Goal: Task Accomplishment & Management: Manage account settings

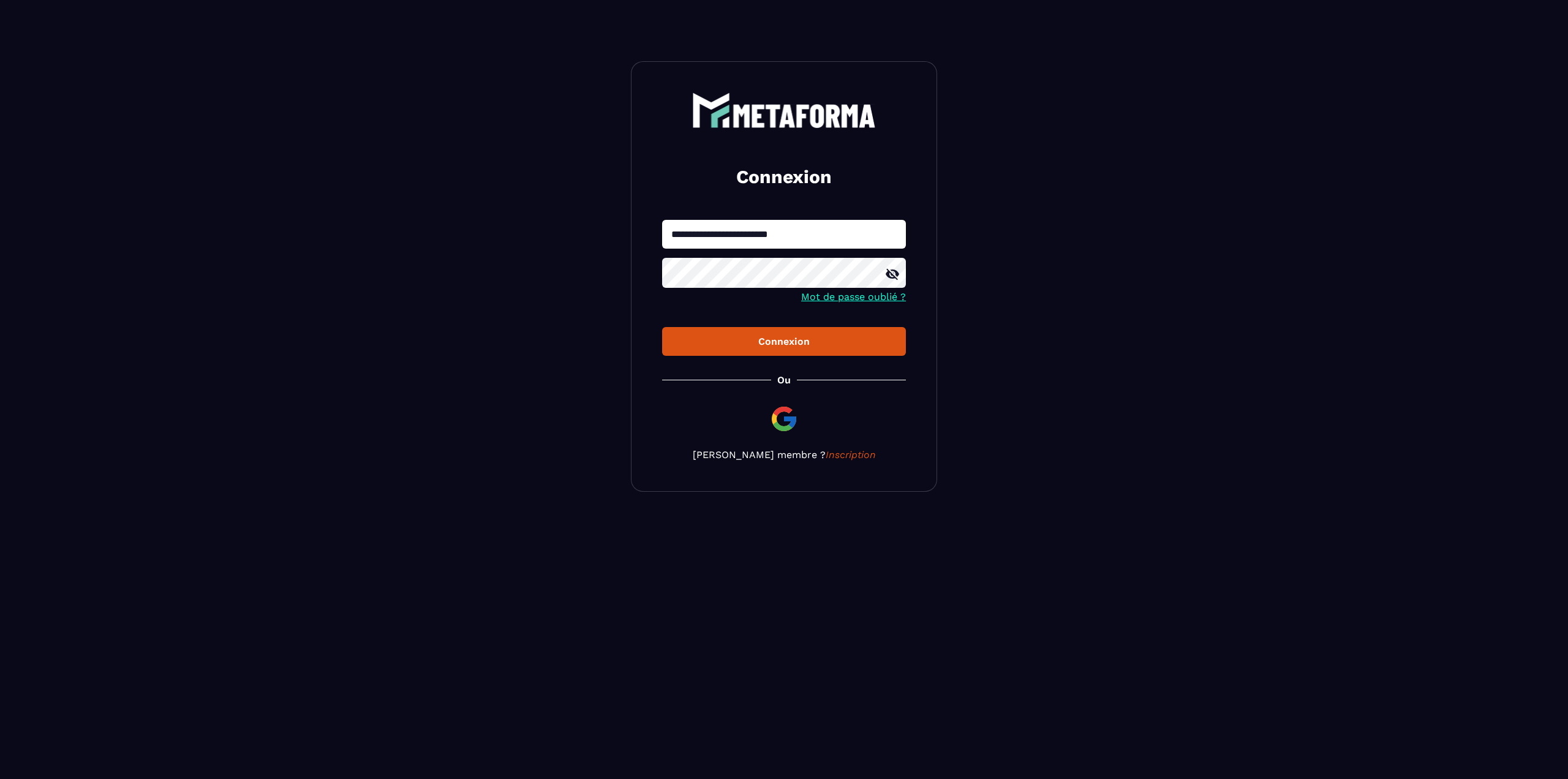
click at [814, 233] on input "**********" at bounding box center [784, 234] width 244 height 29
type input "*"
type input "**********"
click at [662, 327] on button "Connexion" at bounding box center [784, 342] width 244 height 29
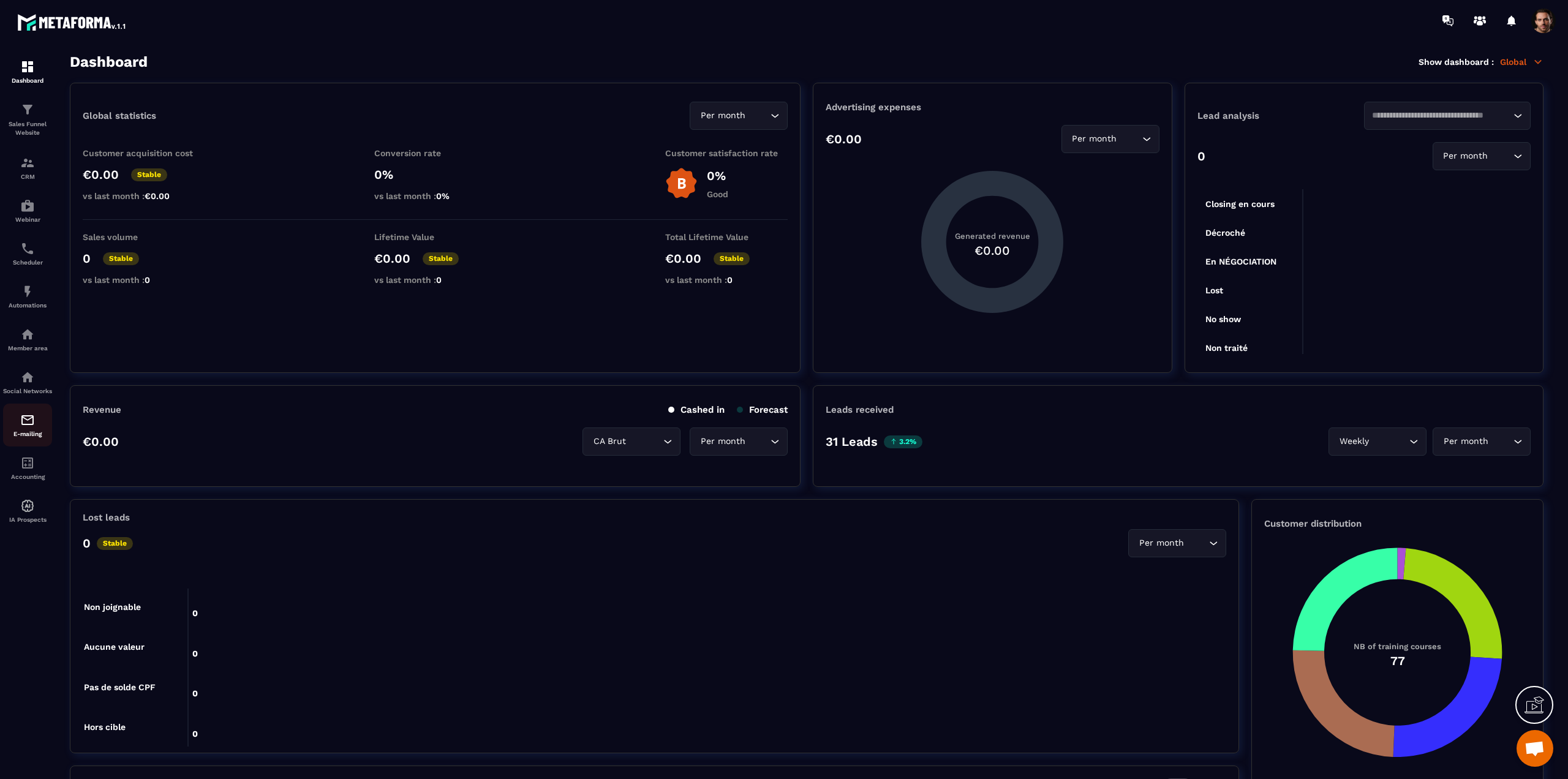
click at [34, 427] on img at bounding box center [27, 420] width 15 height 15
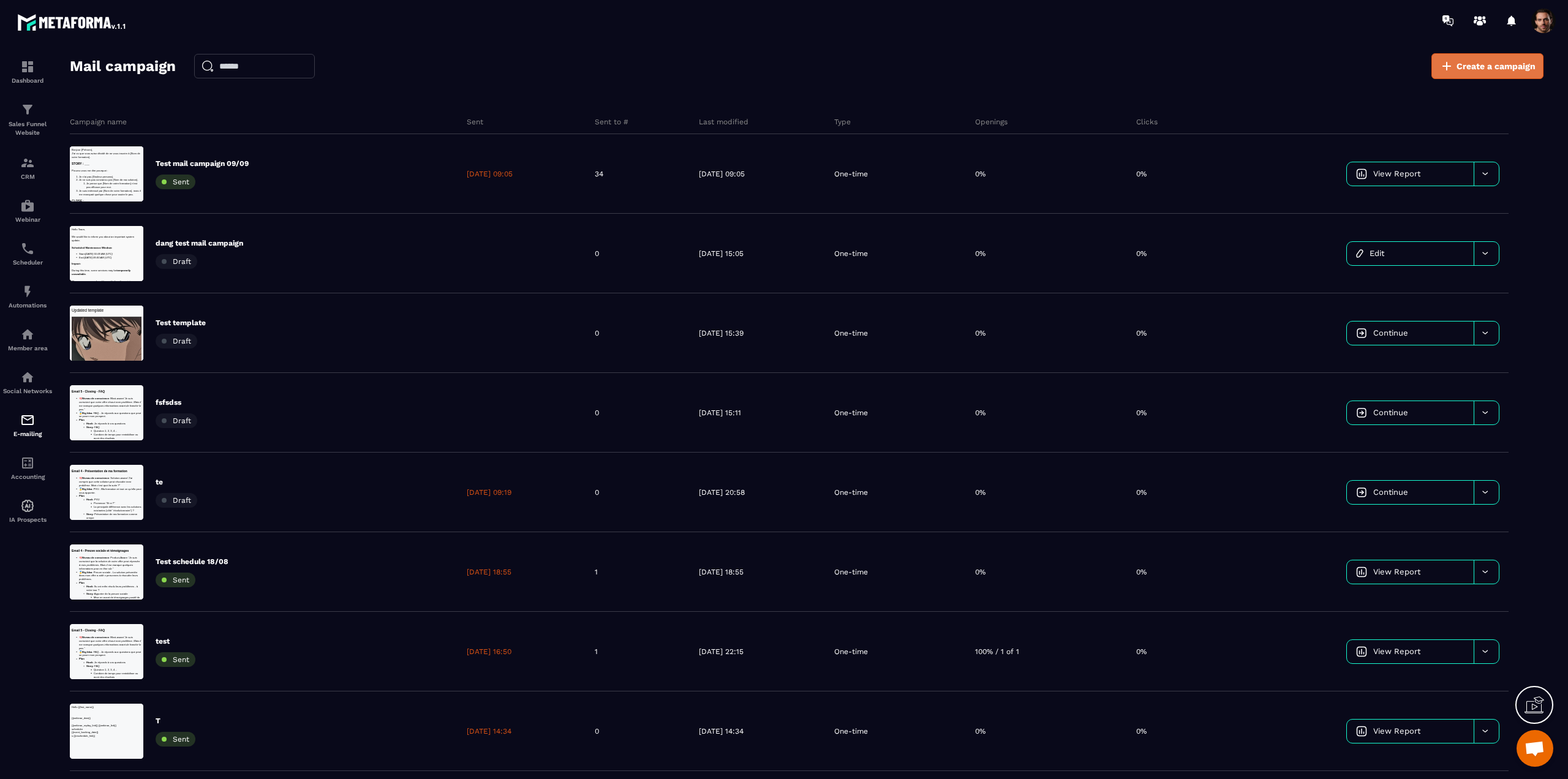
click at [1515, 60] on span "Create a campaign" at bounding box center [1495, 66] width 79 height 13
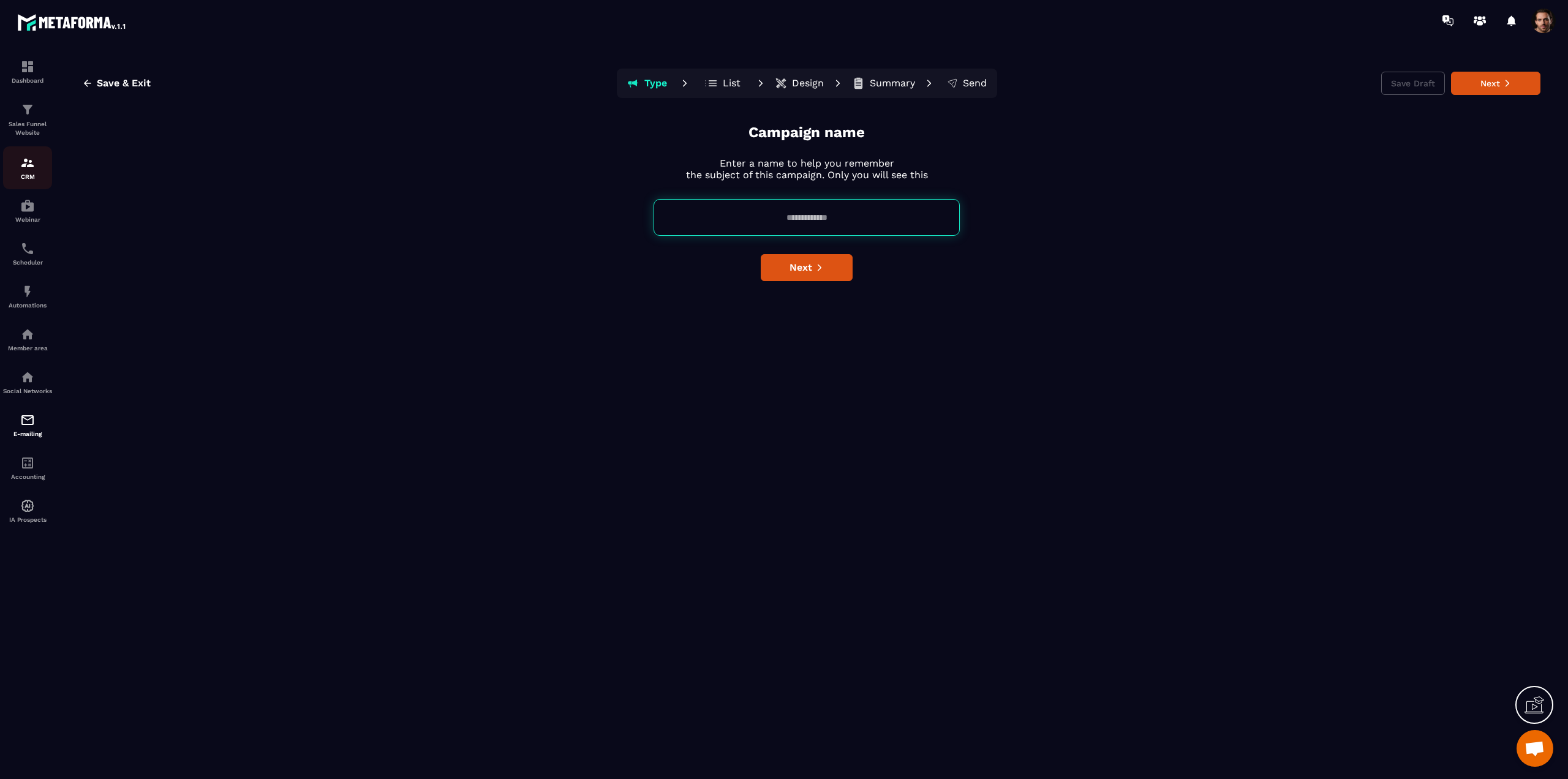
click at [37, 171] on div "CRM" at bounding box center [27, 167] width 49 height 24
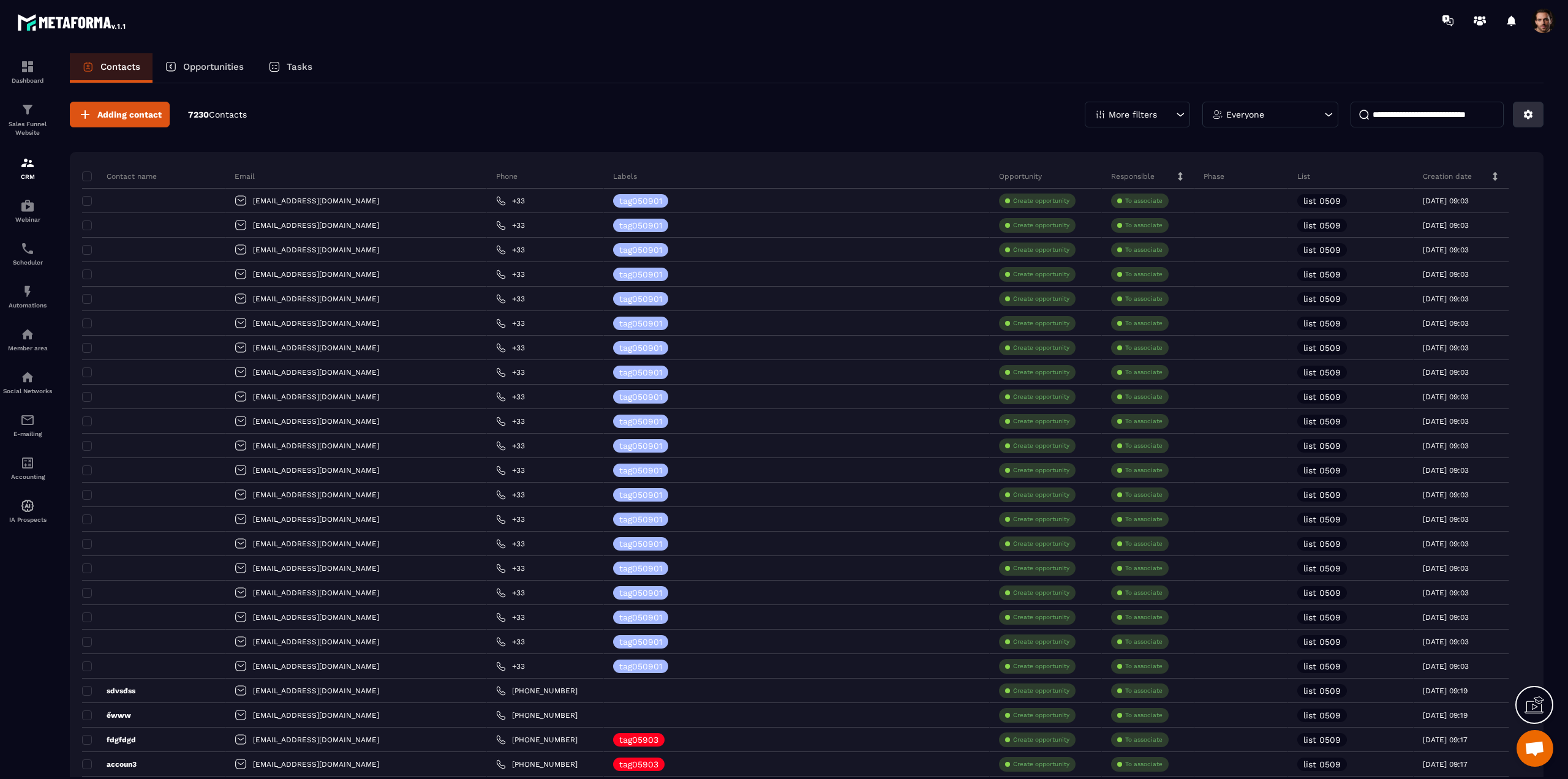
click at [1534, 111] on button at bounding box center [1528, 115] width 31 height 25
click at [1470, 194] on p "Import data" at bounding box center [1485, 201] width 105 height 19
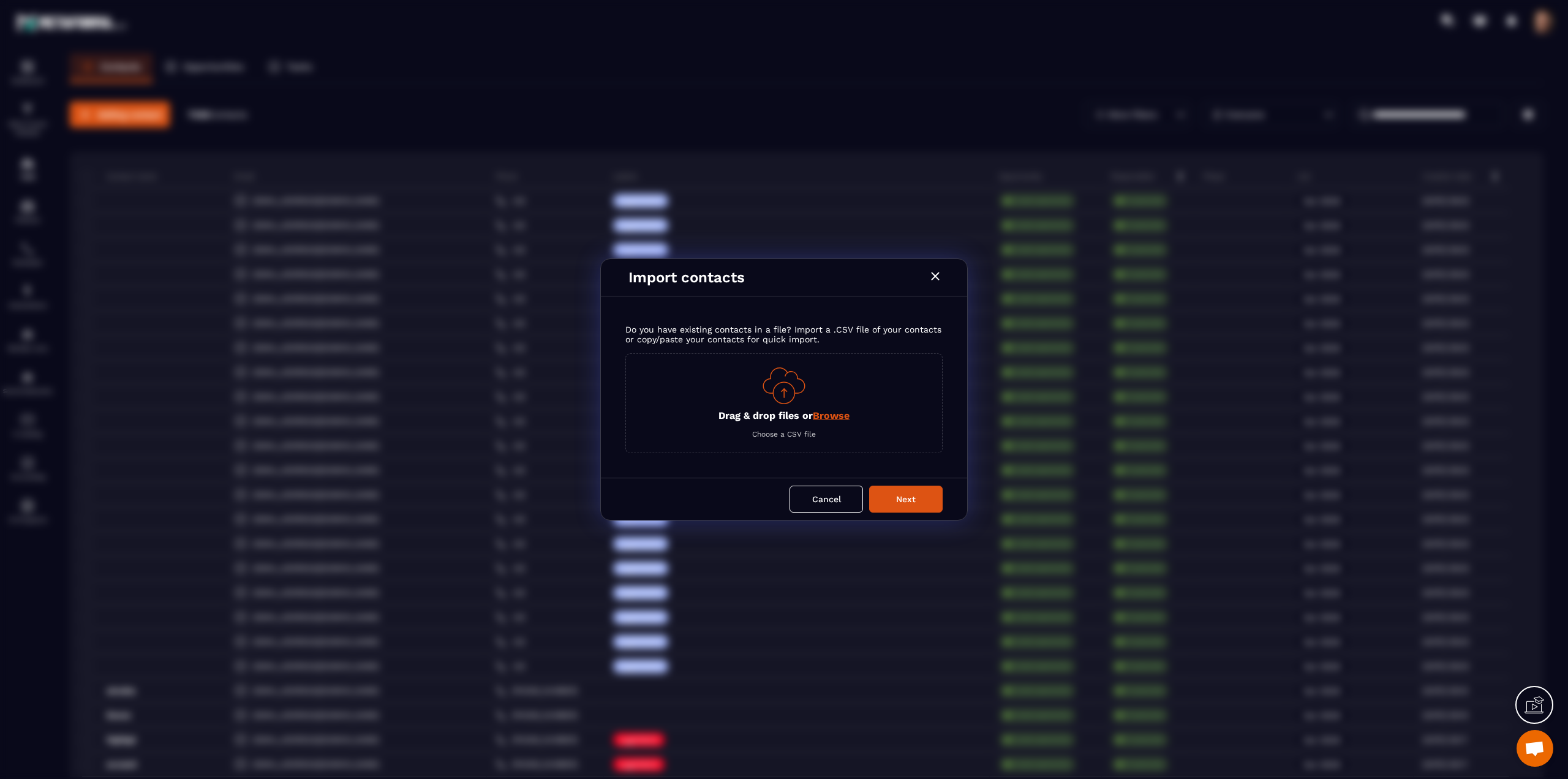
click at [842, 412] on span "Browse" at bounding box center [831, 416] width 37 height 12
click at [0, 0] on input "Drag & drop files or Browse" at bounding box center [0, 0] width 0 height 0
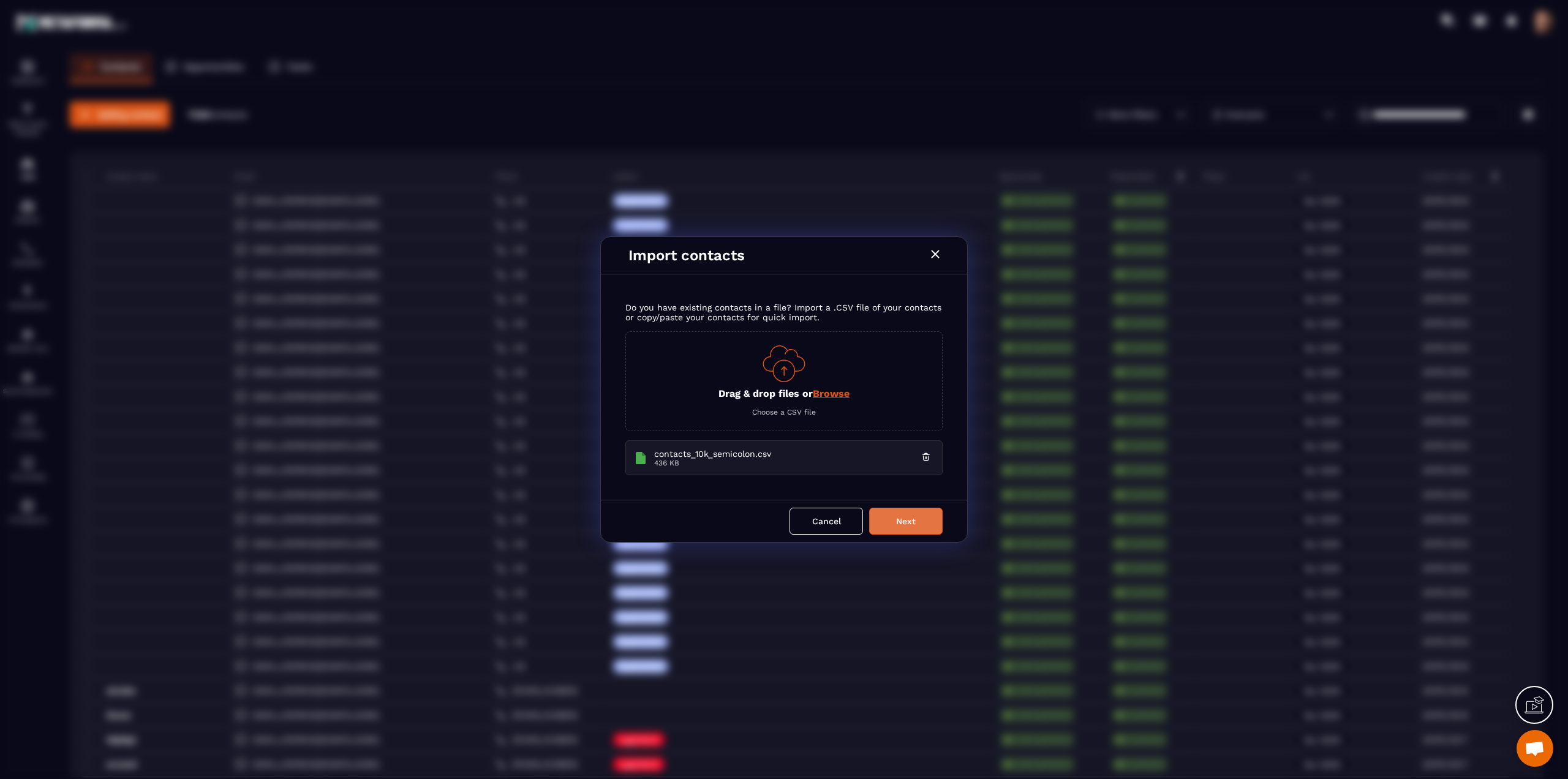
click at [898, 527] on button "Next" at bounding box center [906, 522] width 74 height 27
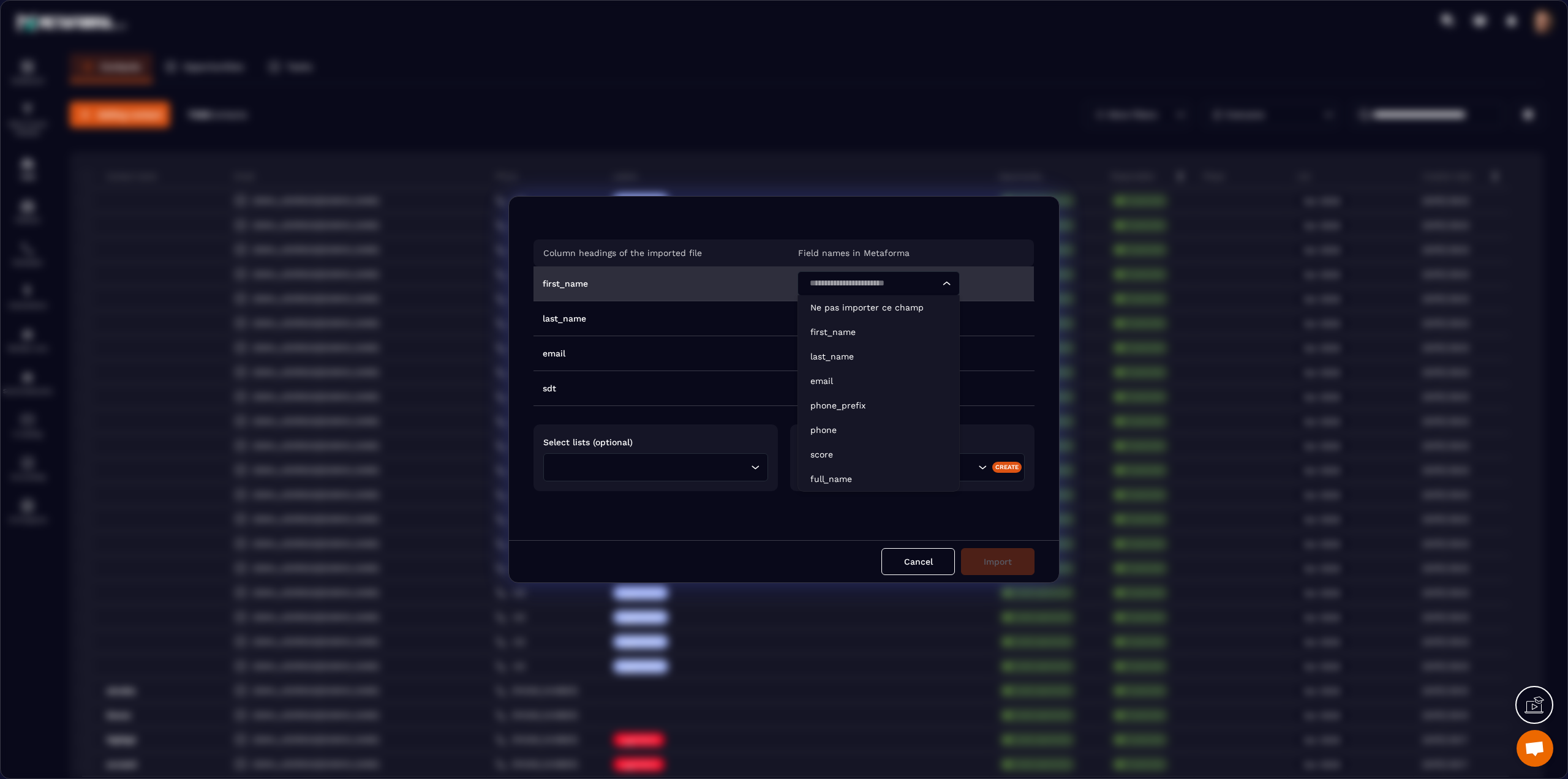
click at [837, 285] on input "Search for option" at bounding box center [872, 284] width 134 height 14
click at [844, 332] on p "first_name" at bounding box center [878, 332] width 137 height 13
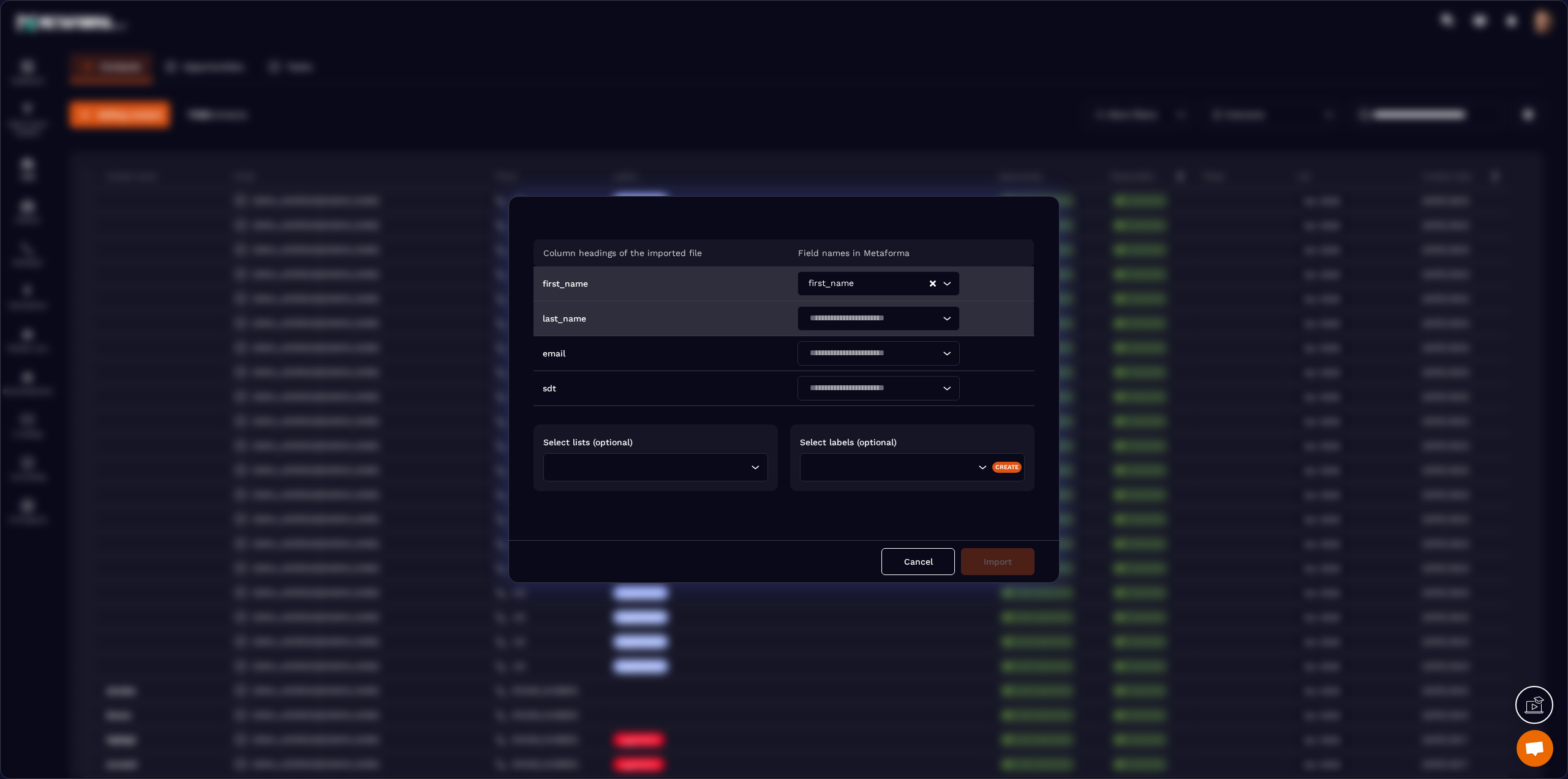
click at [839, 316] on input "Search for option" at bounding box center [872, 319] width 134 height 14
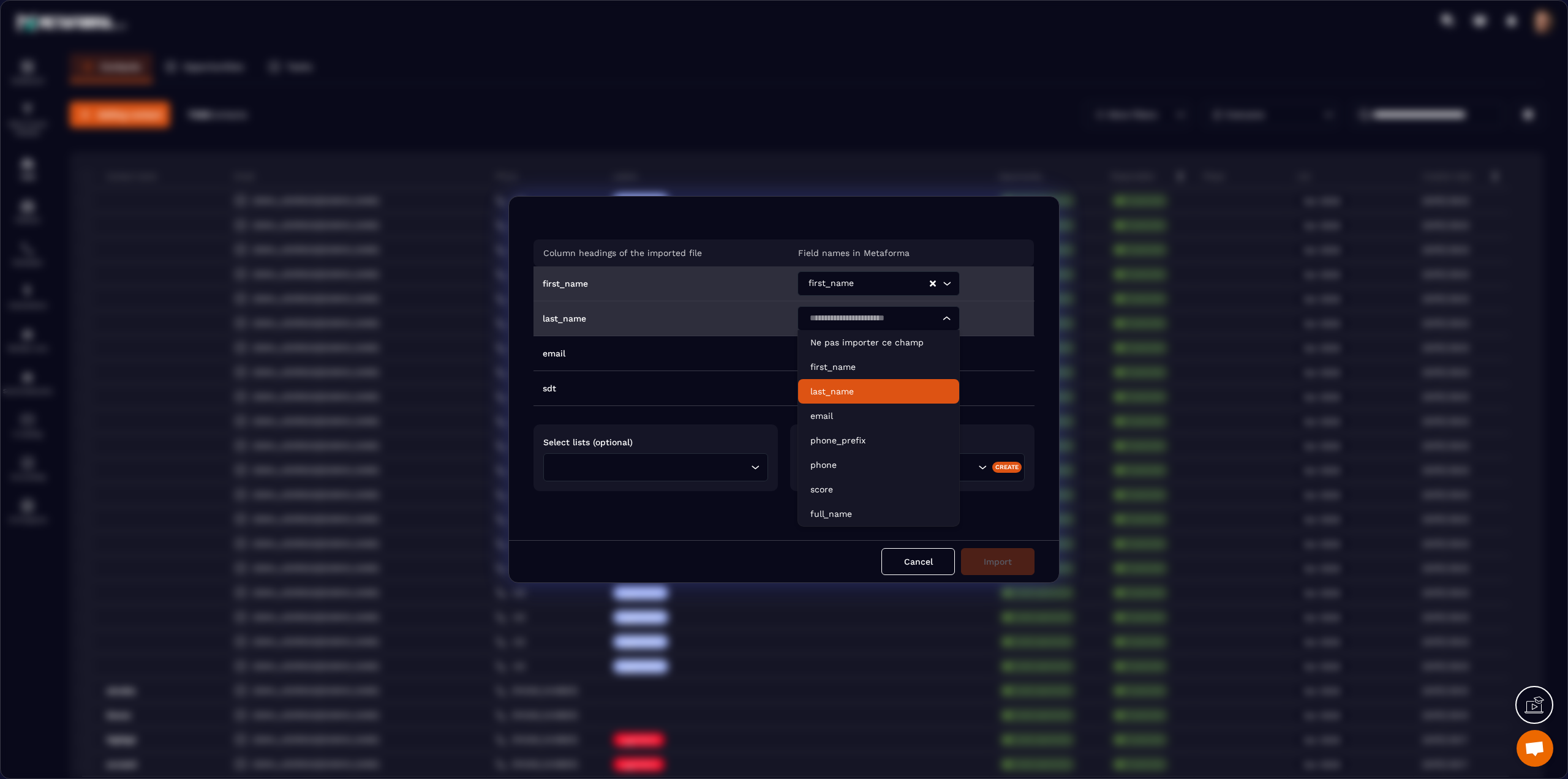
click at [831, 387] on p "last_name" at bounding box center [878, 391] width 137 height 13
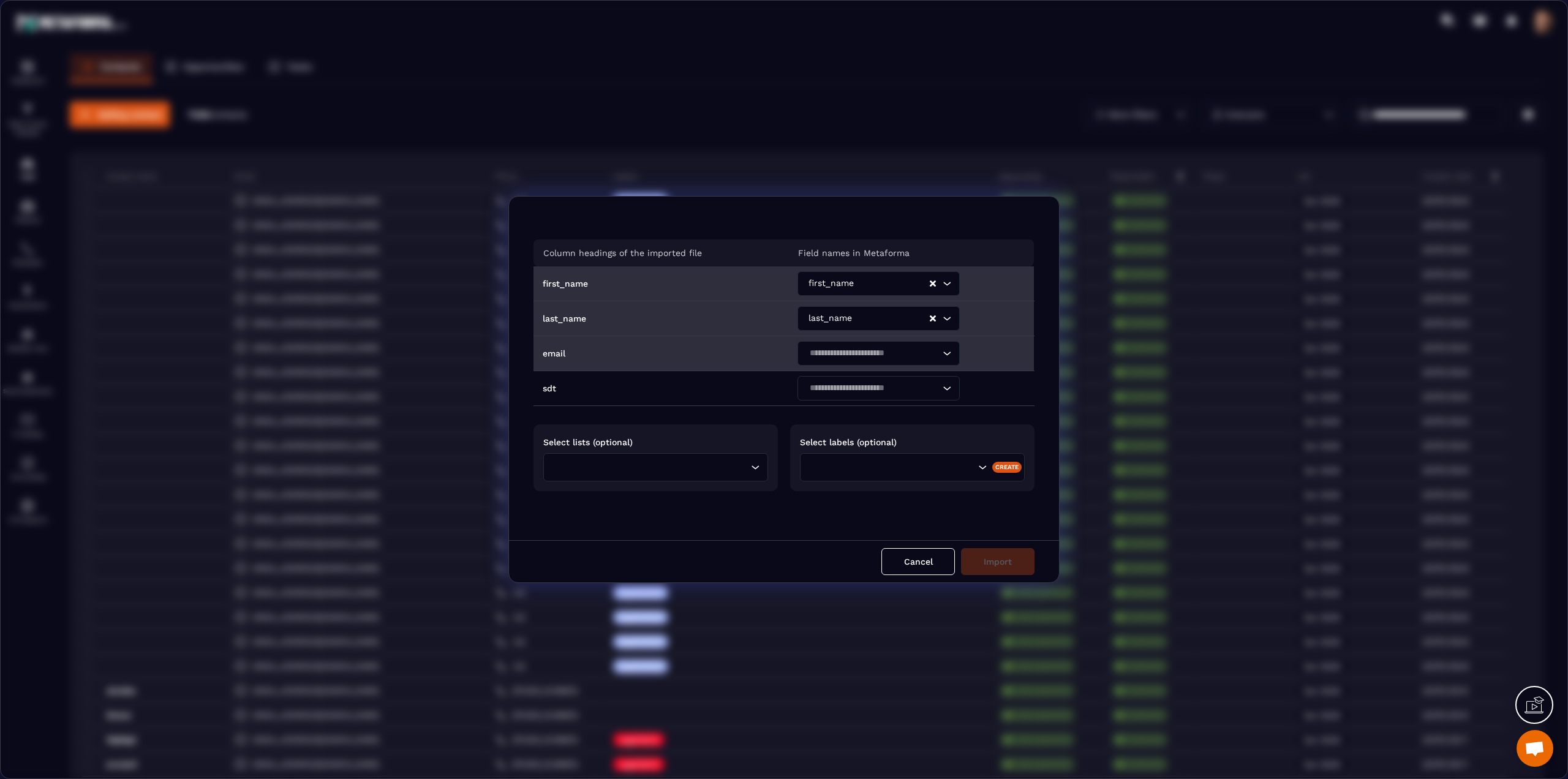
click at [831, 353] on input "Search for option" at bounding box center [872, 354] width 134 height 14
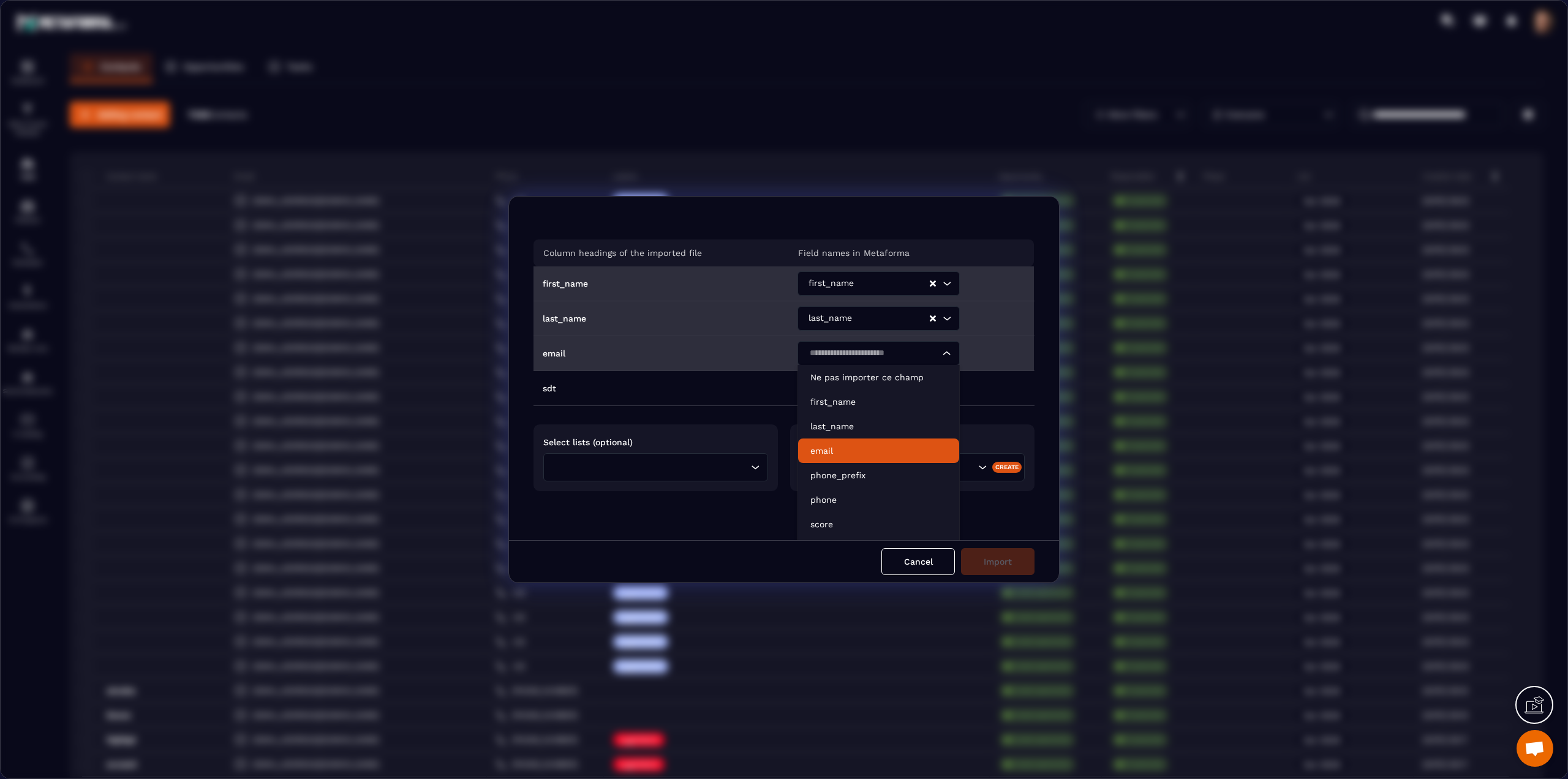
click at [815, 441] on li "email" at bounding box center [879, 451] width 161 height 24
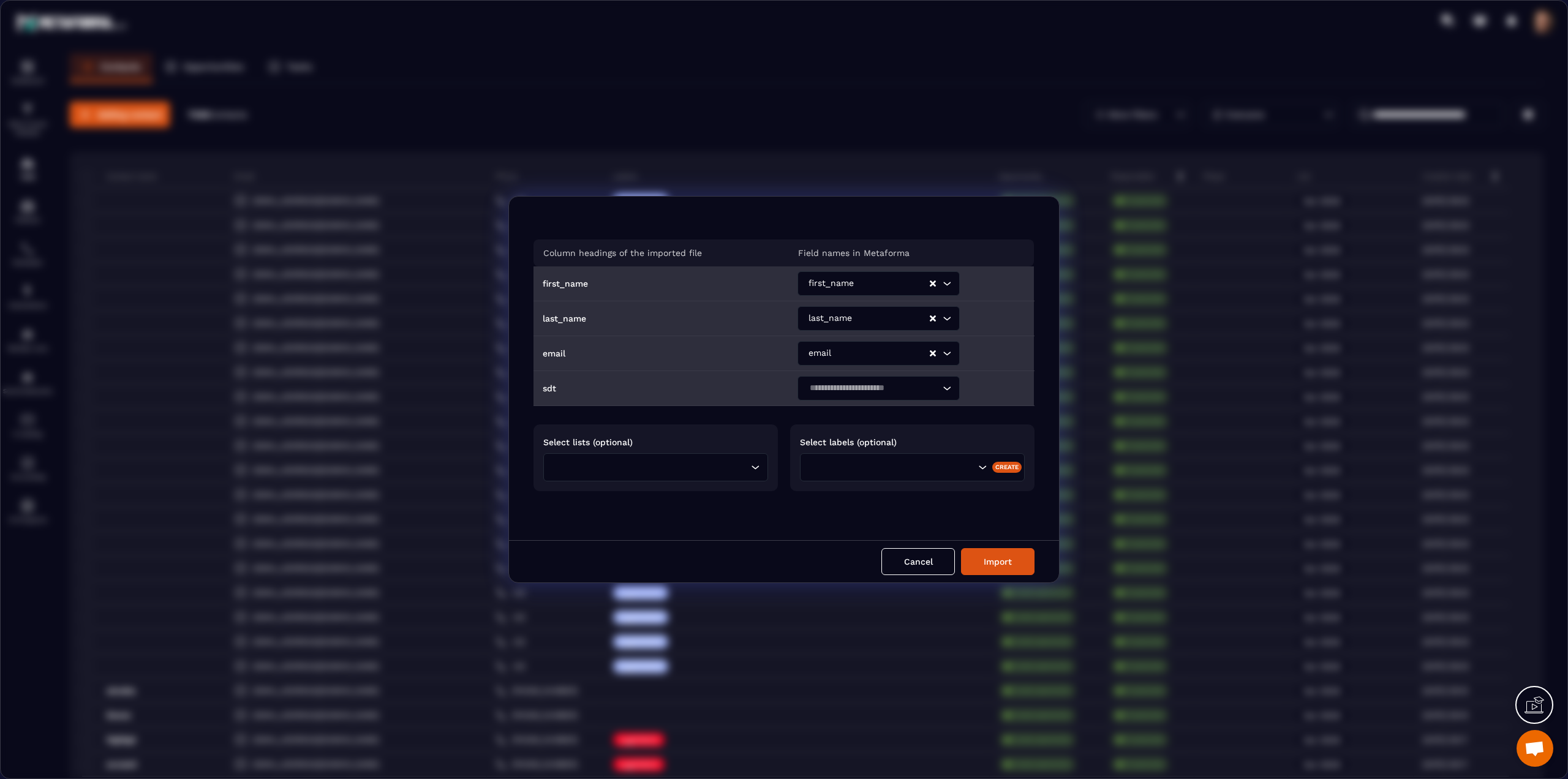
click at [824, 390] on input "Search for option" at bounding box center [872, 389] width 134 height 14
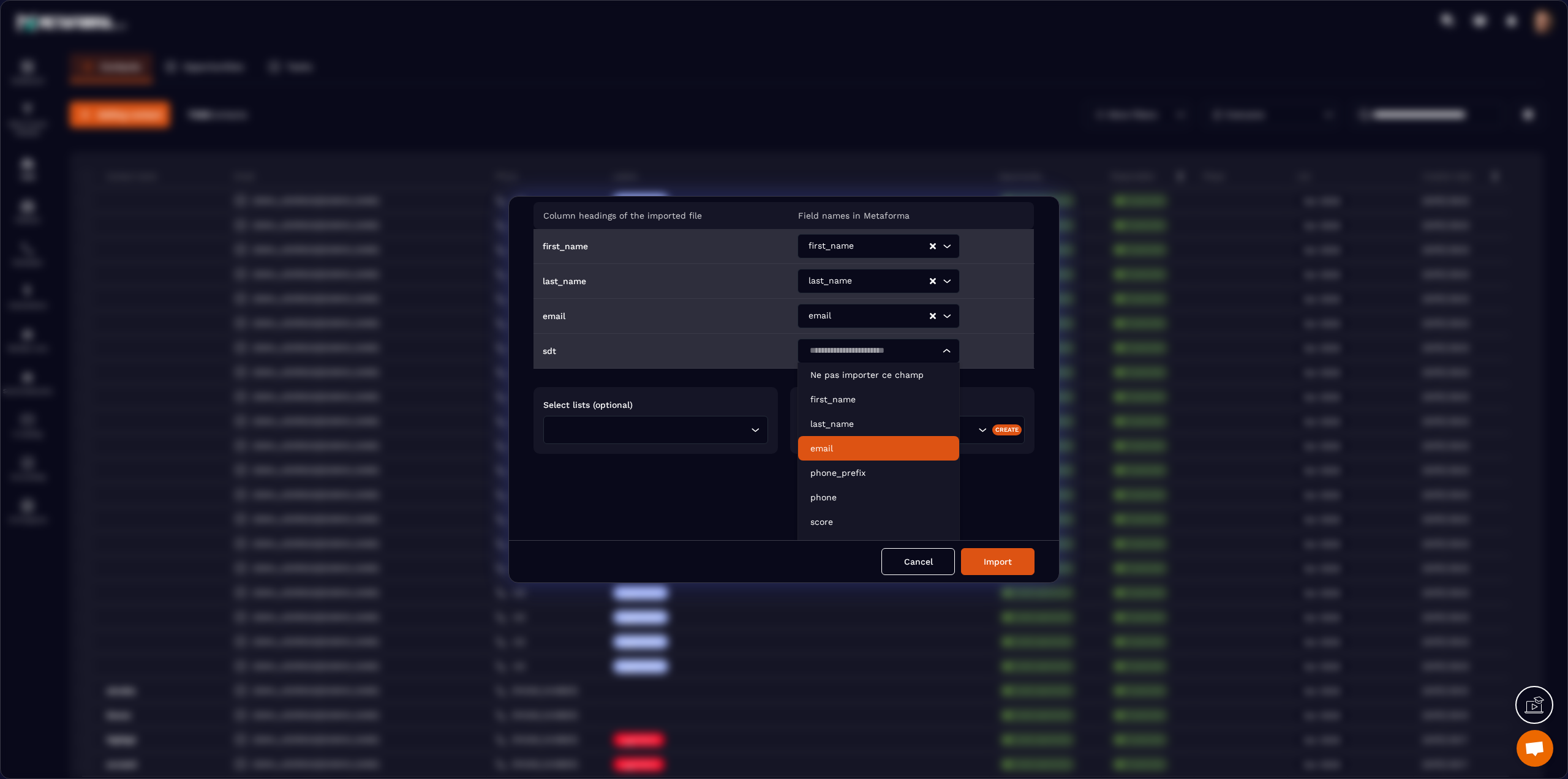
scroll to position [56, 0]
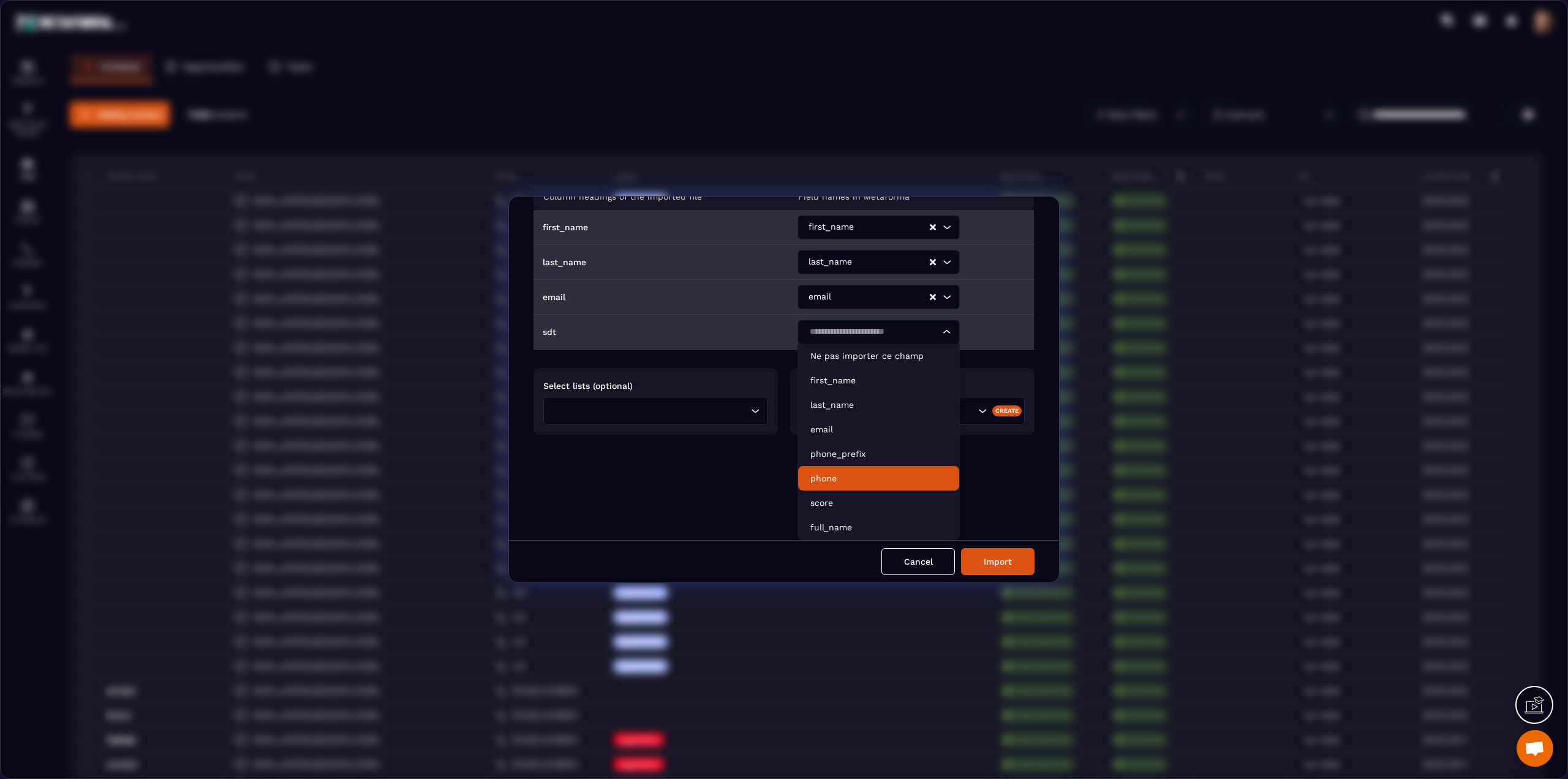
click at [830, 482] on p "phone" at bounding box center [878, 478] width 137 height 13
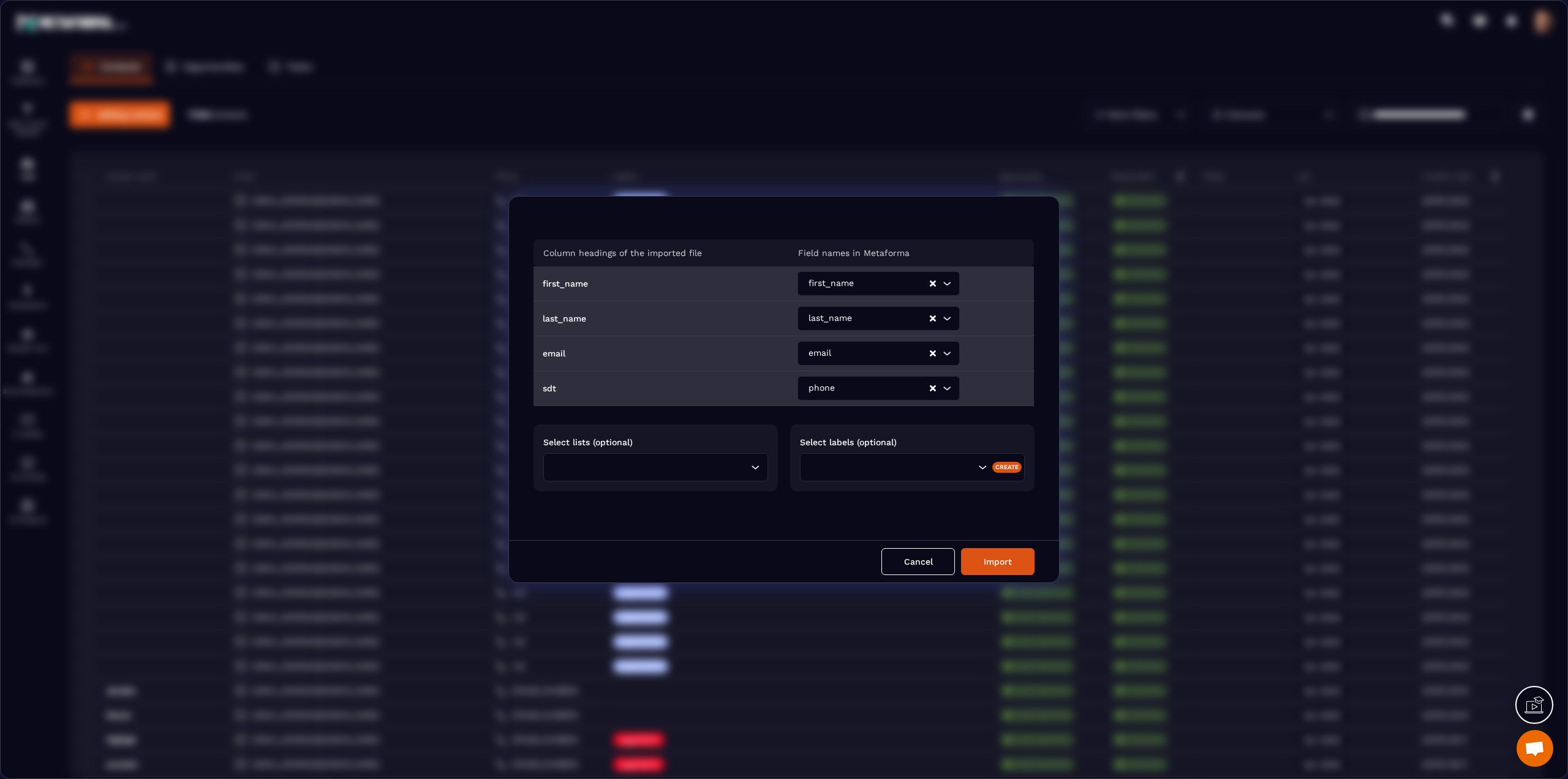
scroll to position [0, 0]
click at [608, 467] on input "Search for option" at bounding box center [651, 467] width 191 height 14
click at [589, 522] on p "List 1" at bounding box center [655, 518] width 199 height 13
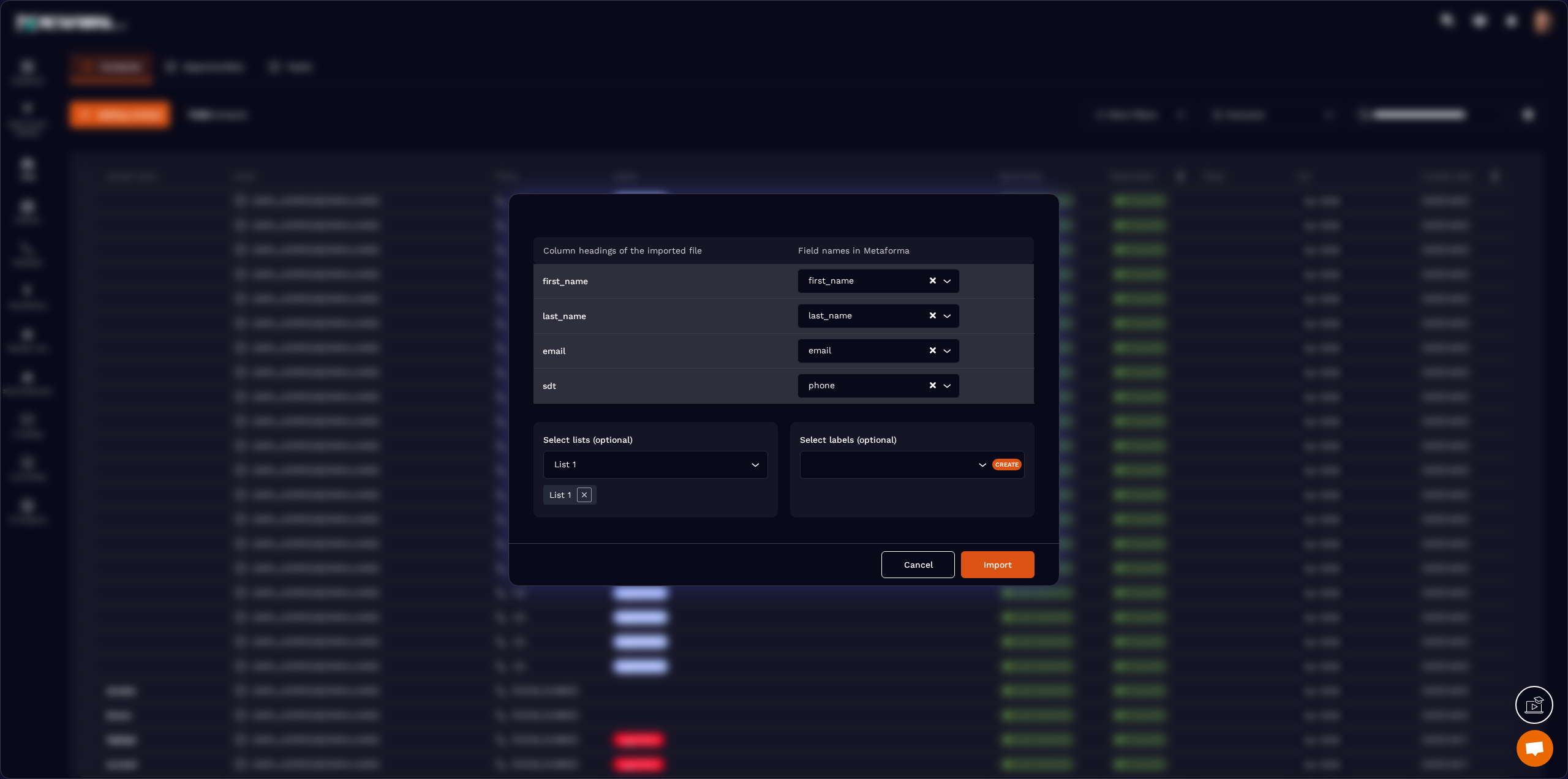
click at [583, 491] on icon "Modal window" at bounding box center [584, 494] width 15 height 15
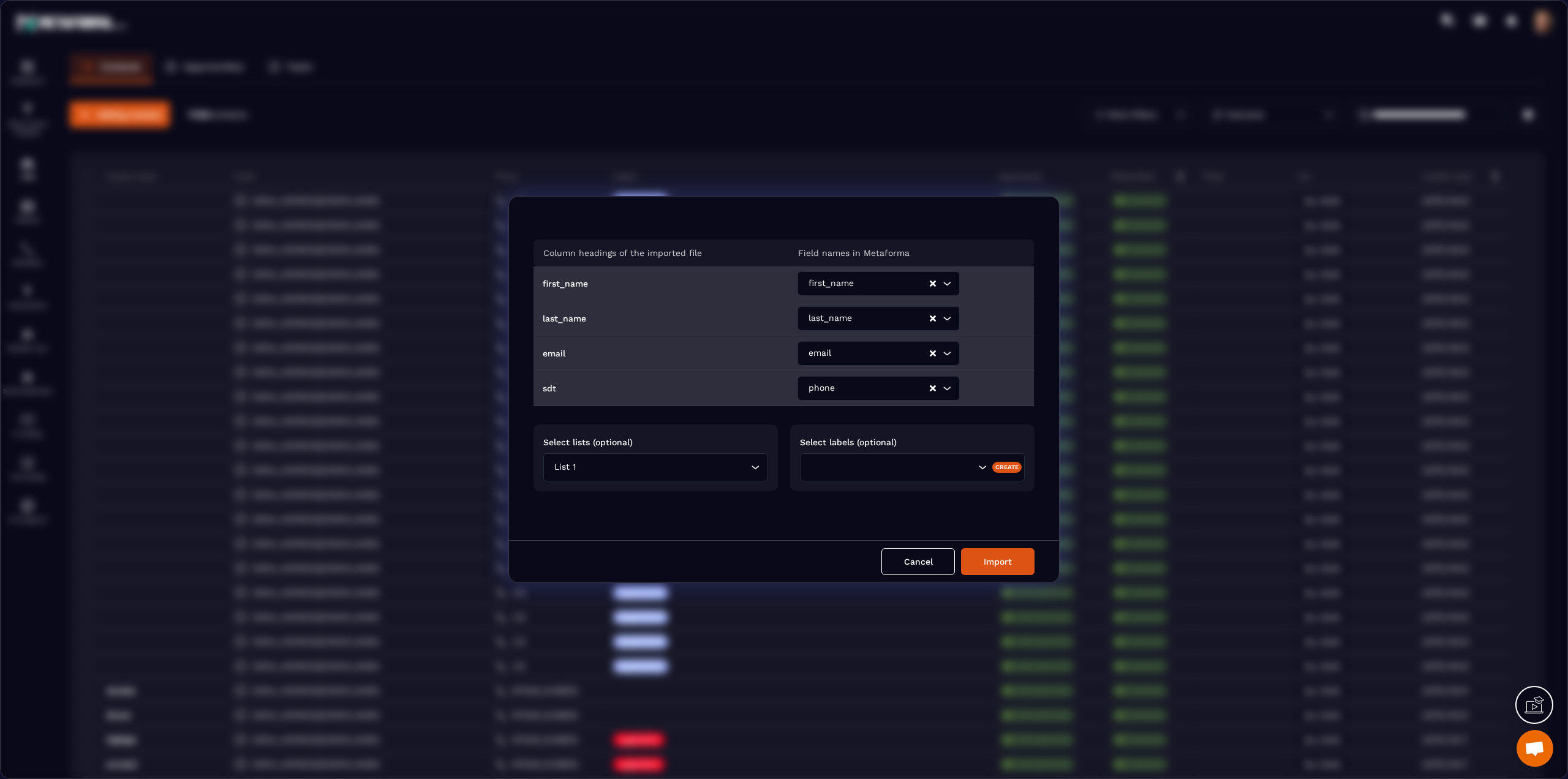
click at [727, 469] on input "Search for option" at bounding box center [662, 467] width 170 height 14
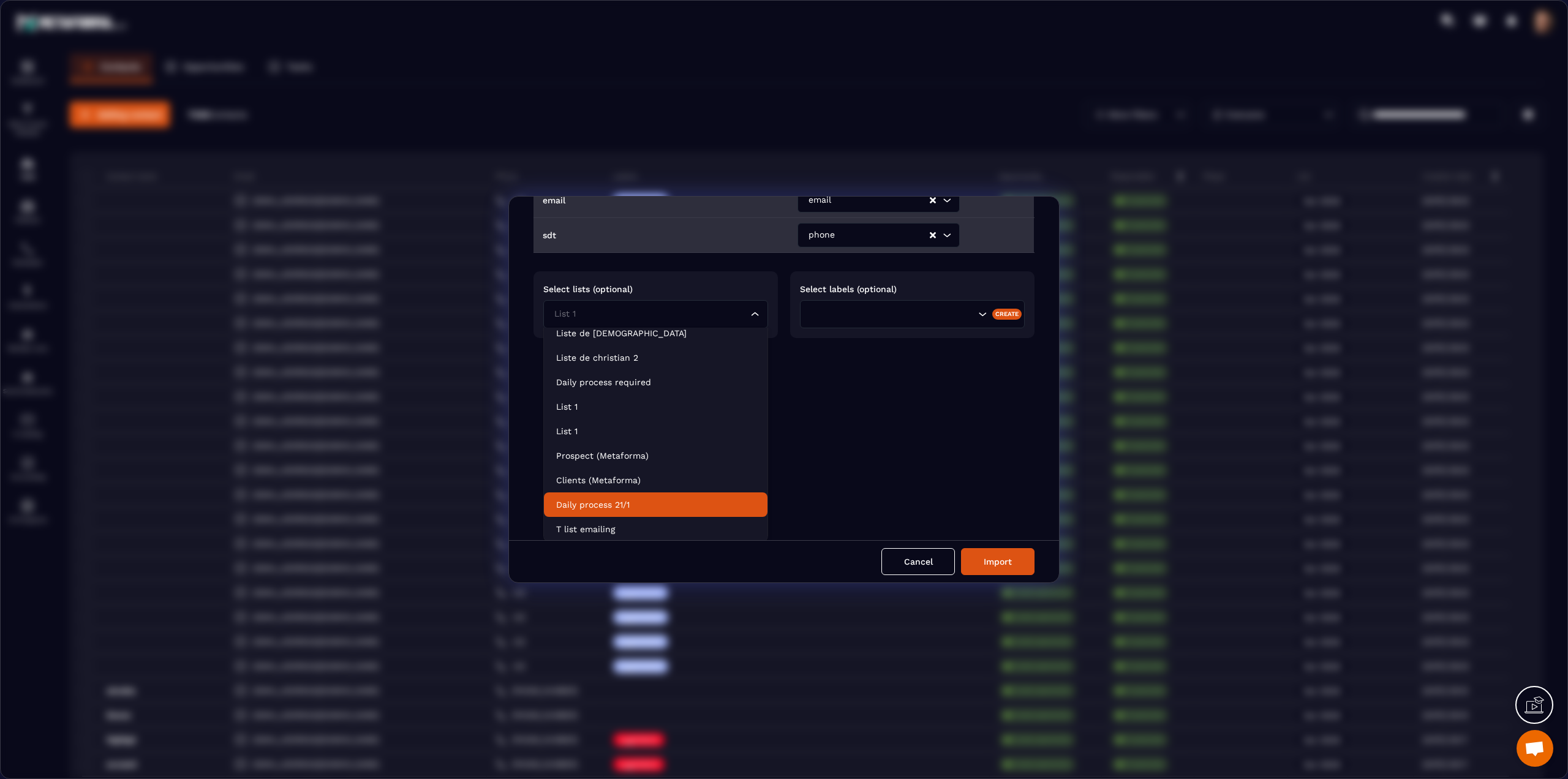
scroll to position [155, 0]
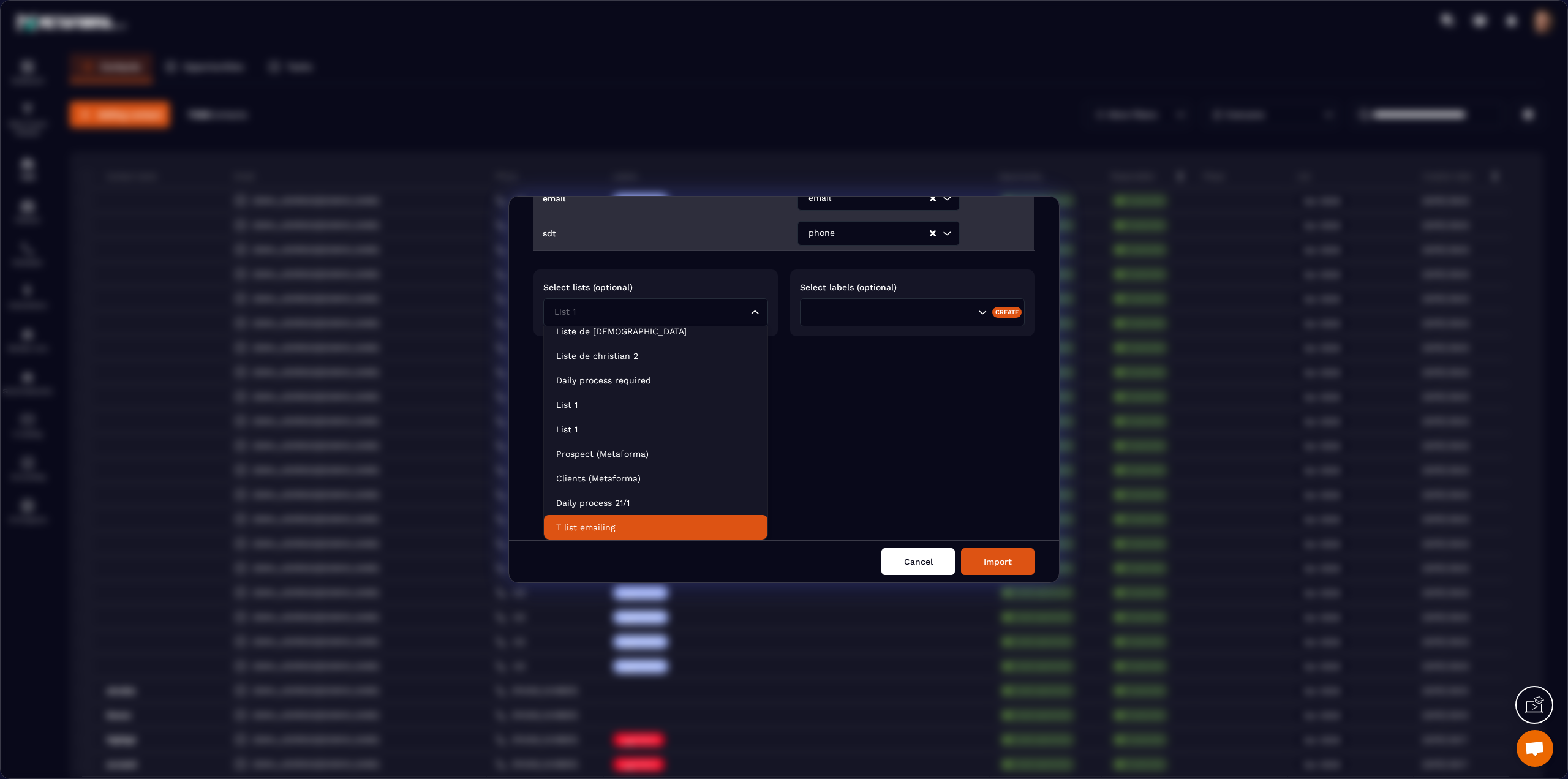
click at [952, 561] on button "Cancel" at bounding box center [918, 562] width 74 height 27
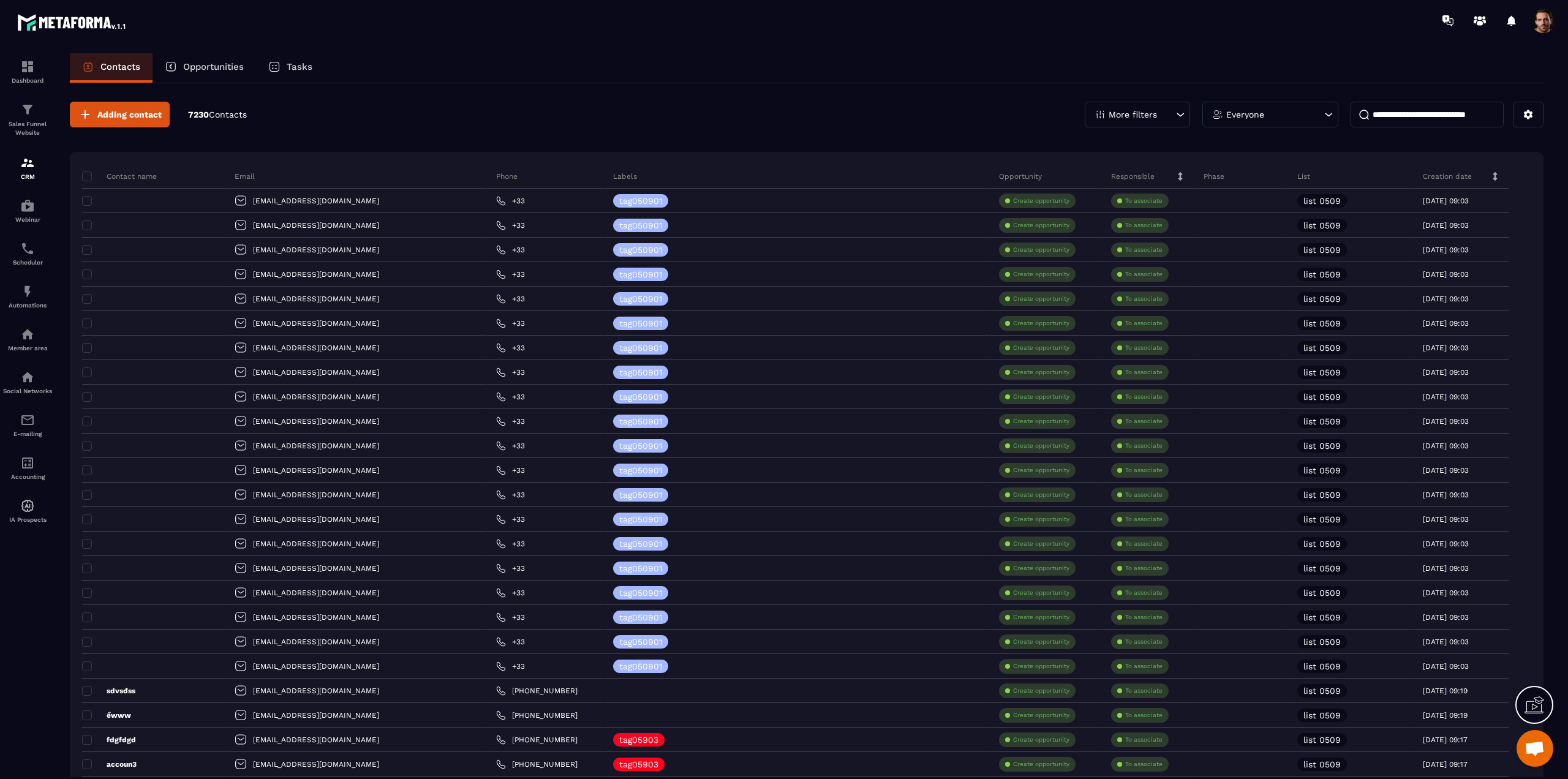
scroll to position [0, 0]
click at [1533, 117] on icon at bounding box center [1527, 114] width 11 height 11
click at [1451, 139] on p "Create / Edit a List" at bounding box center [1485, 142] width 105 height 19
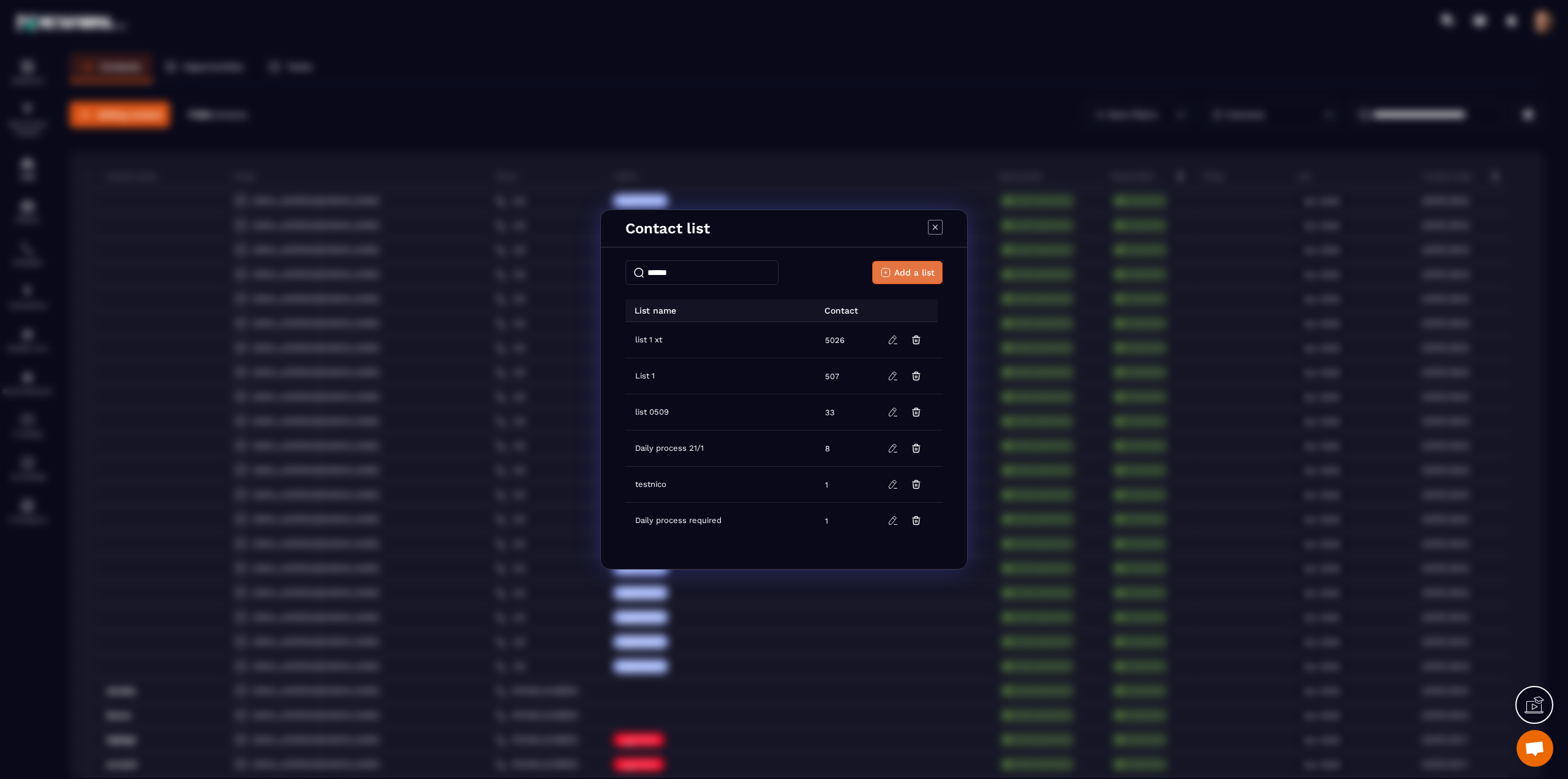
click at [913, 276] on span "Add a list" at bounding box center [915, 272] width 41 height 13
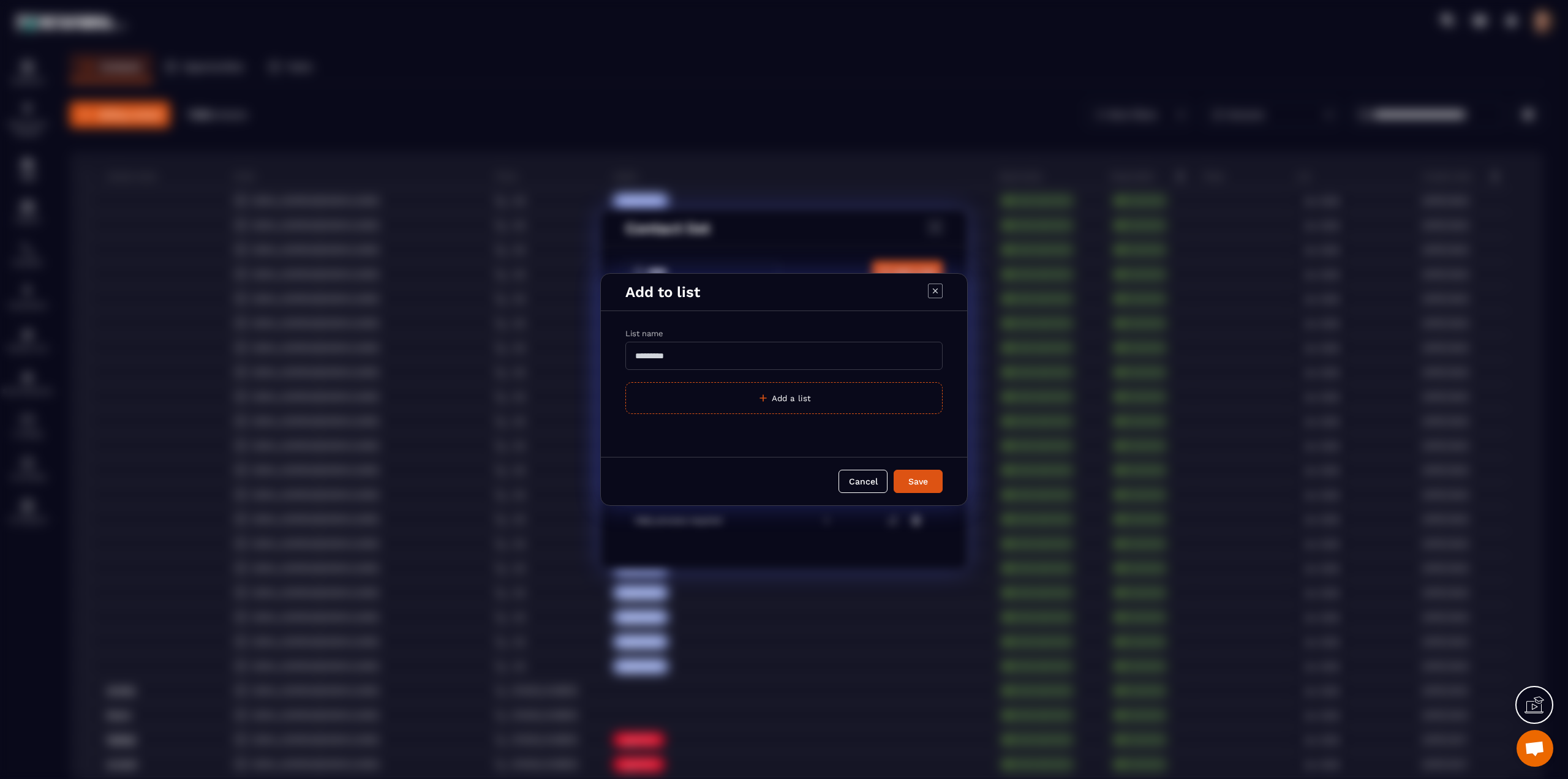
click at [938, 286] on icon "Modal window" at bounding box center [935, 290] width 15 height 15
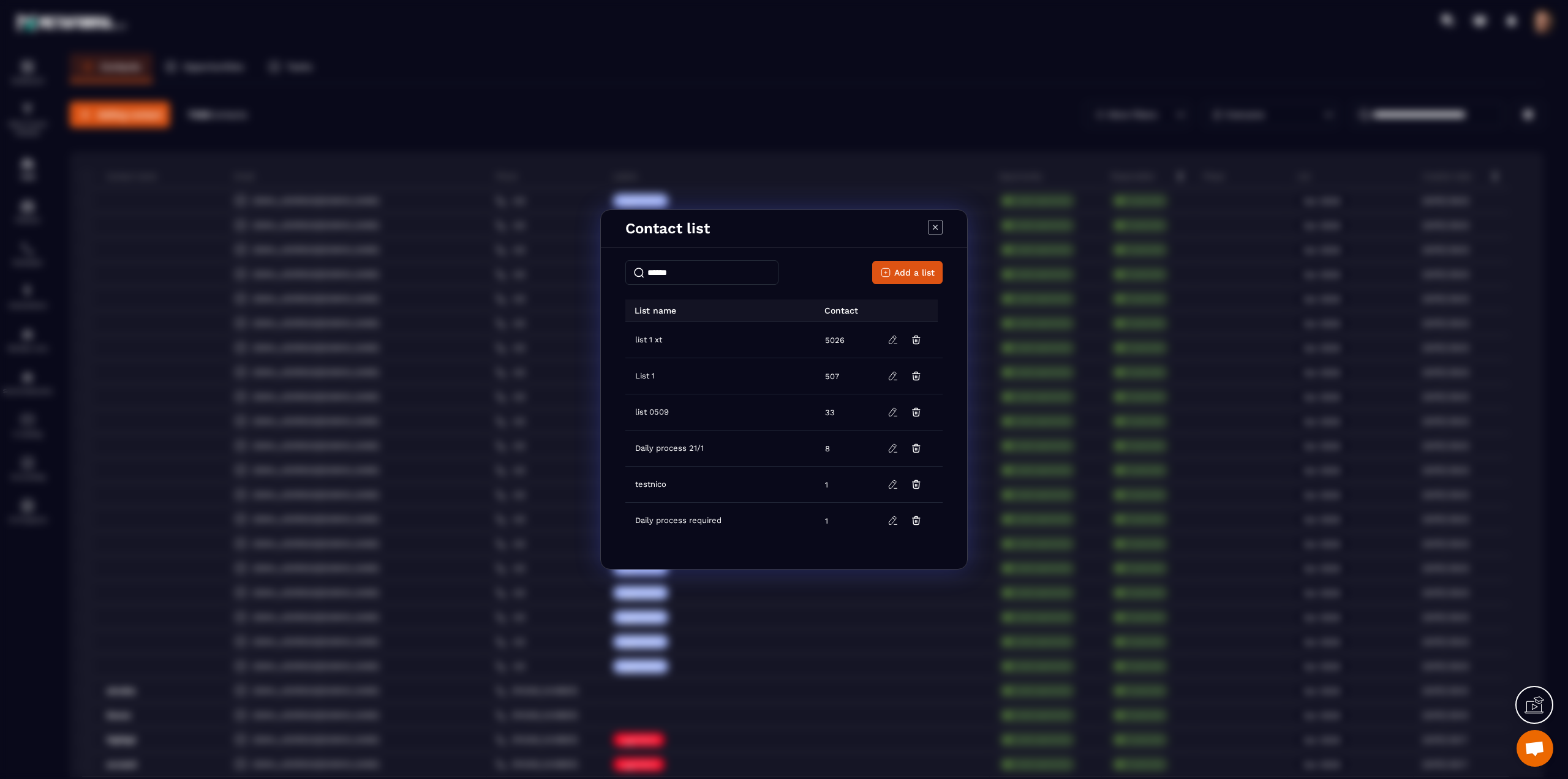
click at [933, 226] on icon "Modal window" at bounding box center [935, 226] width 15 height 15
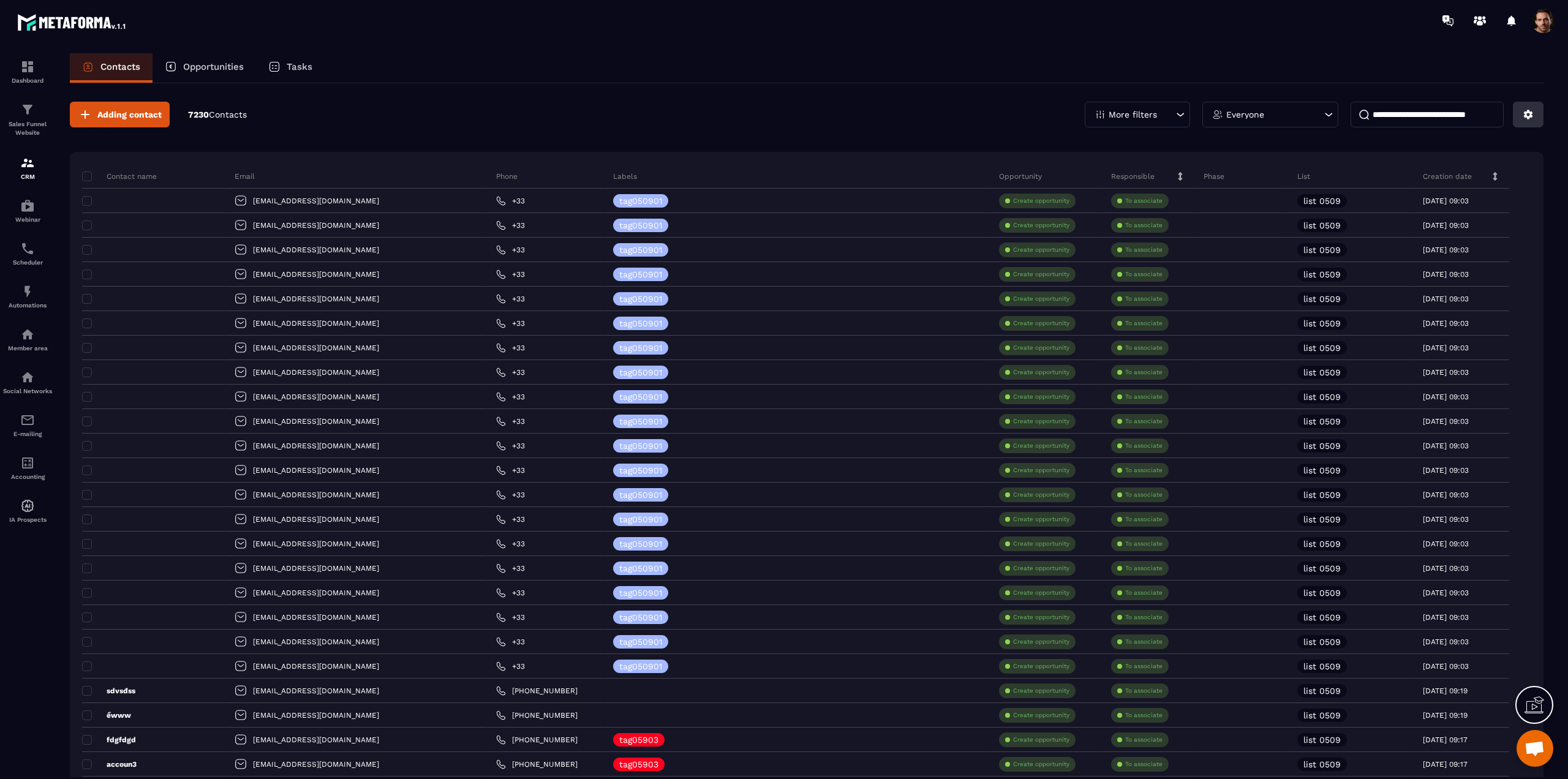
click at [1526, 116] on icon at bounding box center [1527, 115] width 9 height 9
click at [816, 71] on div "Contacts Opportunities Tasks" at bounding box center [807, 68] width 1474 height 29
click at [1533, 113] on button at bounding box center [1528, 115] width 31 height 25
click at [1486, 196] on p "Import data" at bounding box center [1485, 201] width 105 height 19
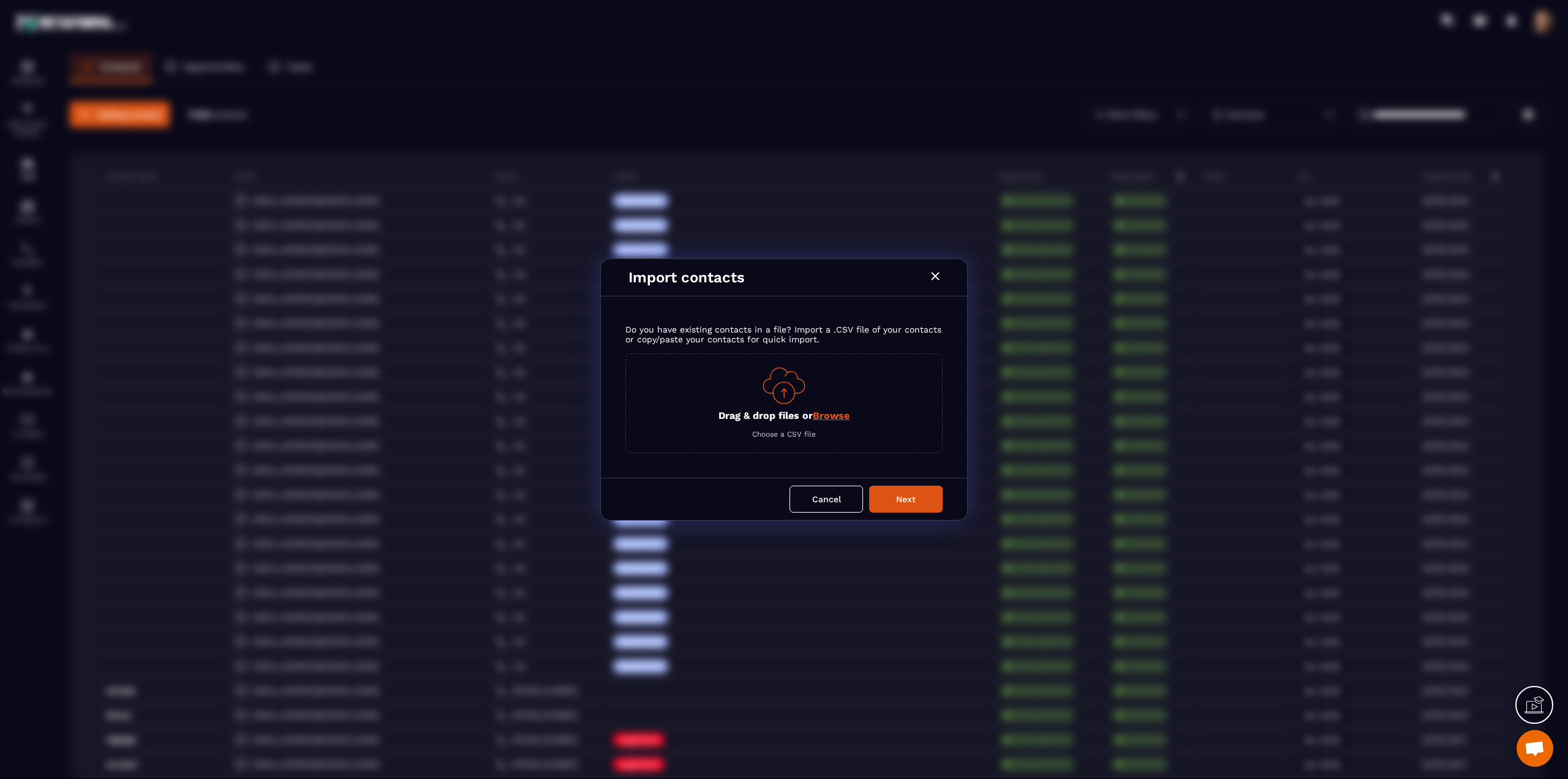
click at [842, 418] on span "Browse" at bounding box center [831, 416] width 37 height 12
click at [0, 0] on input "Drag & drop files or Browse" at bounding box center [0, 0] width 0 height 0
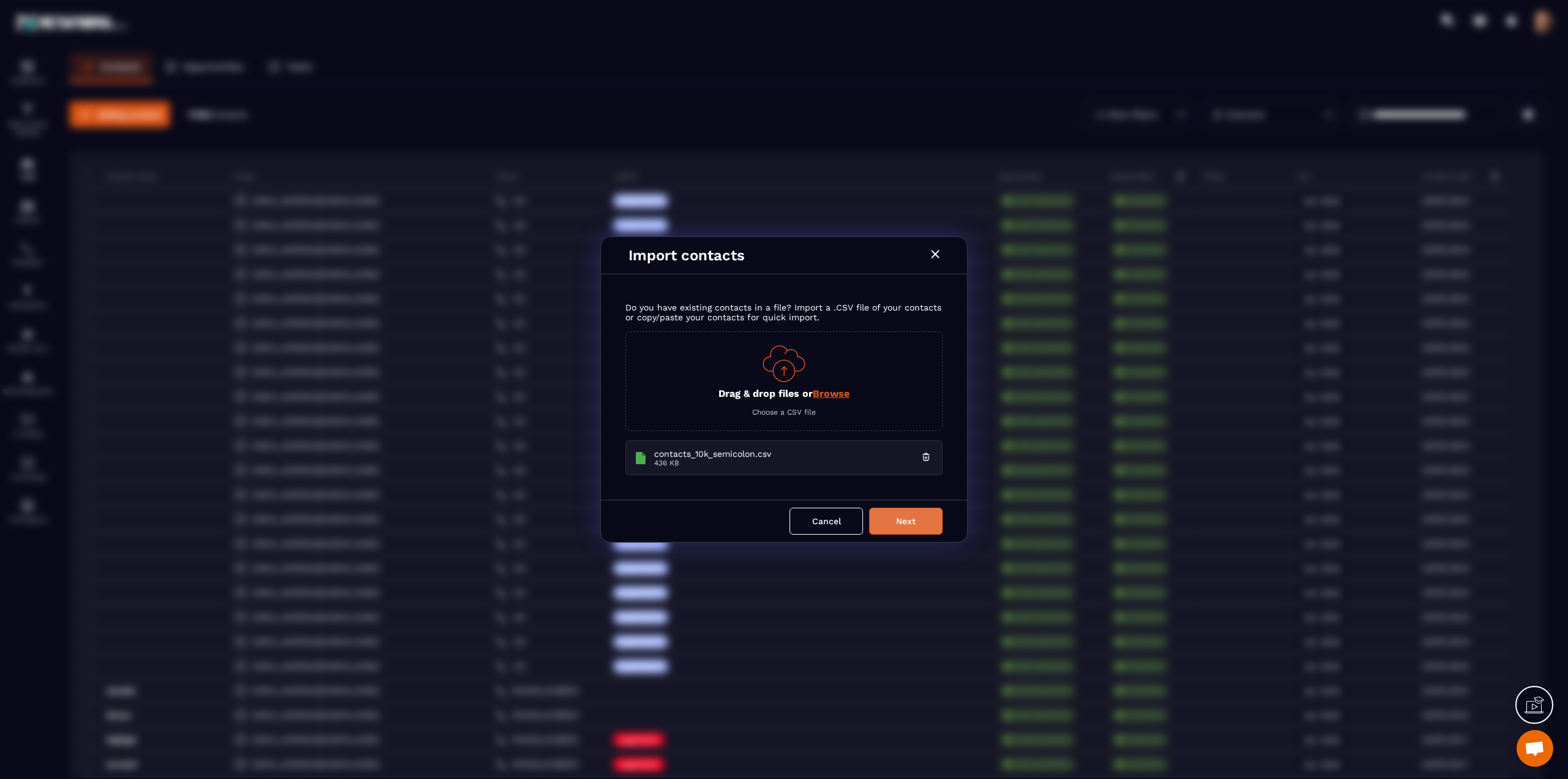
click at [921, 520] on button "Next" at bounding box center [906, 522] width 74 height 27
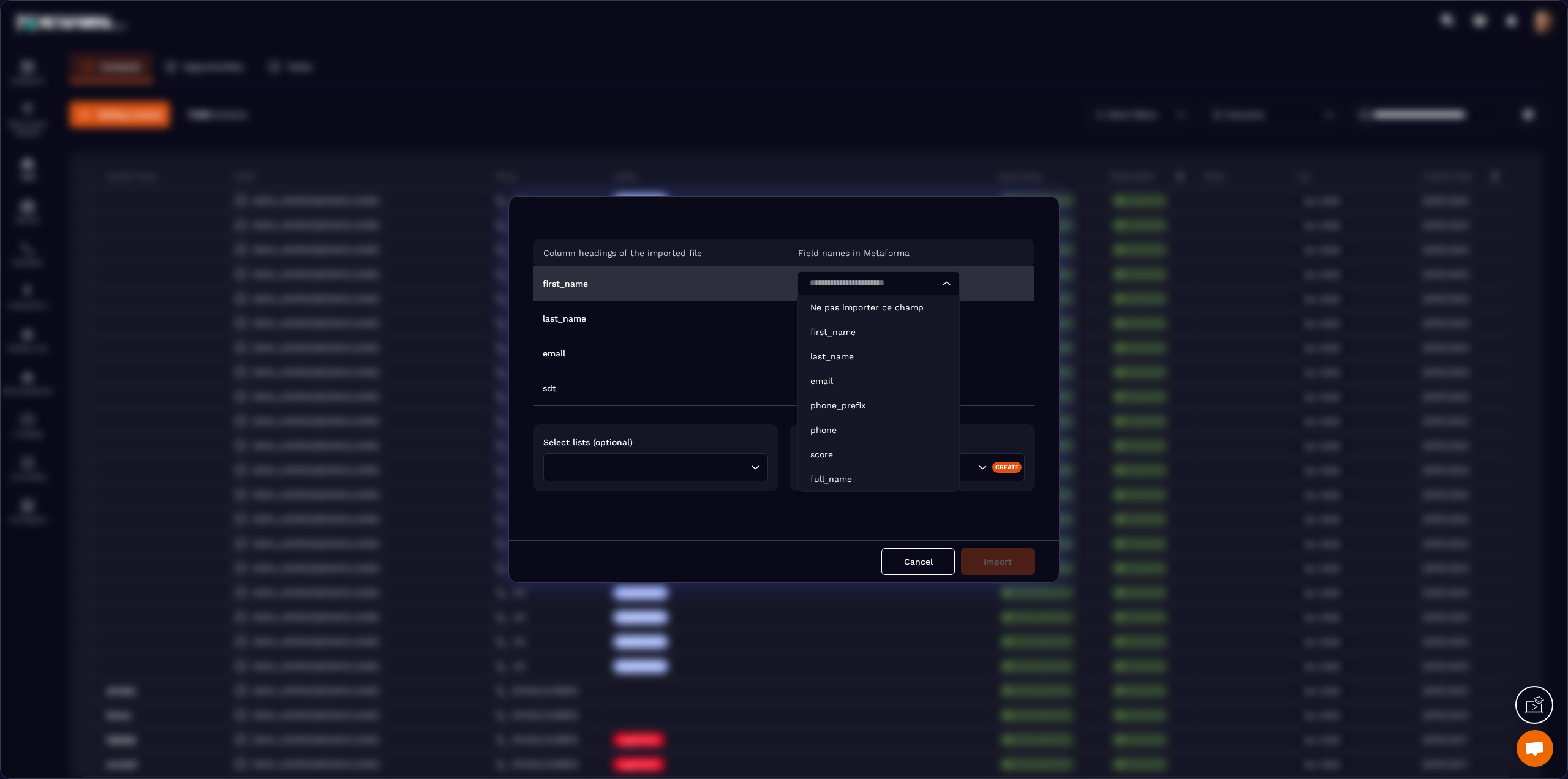
click at [862, 283] on input "Search for option" at bounding box center [872, 284] width 134 height 14
click at [859, 332] on p "first_name" at bounding box center [878, 332] width 137 height 13
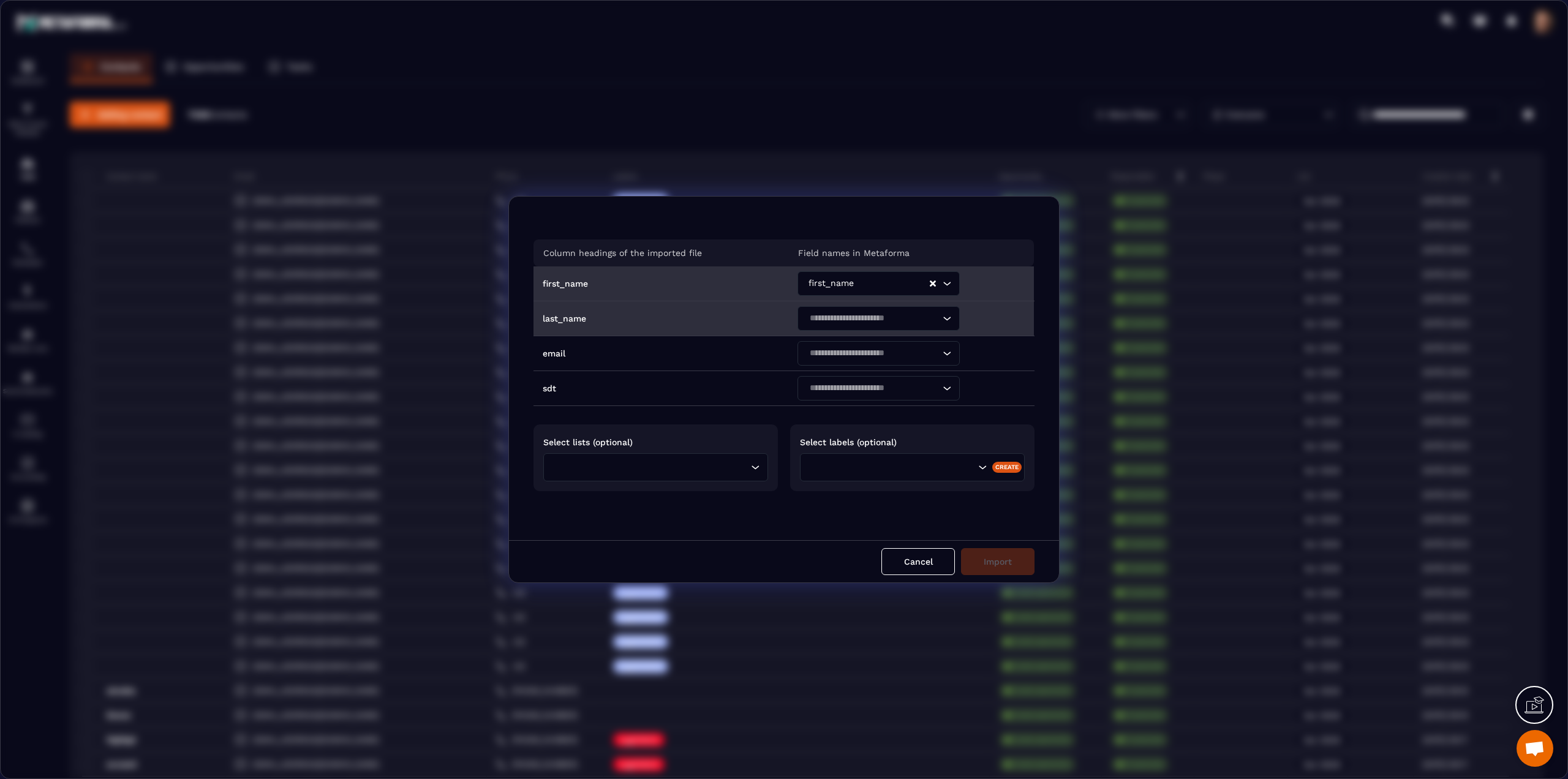
click at [824, 315] on input "Search for option" at bounding box center [872, 319] width 134 height 14
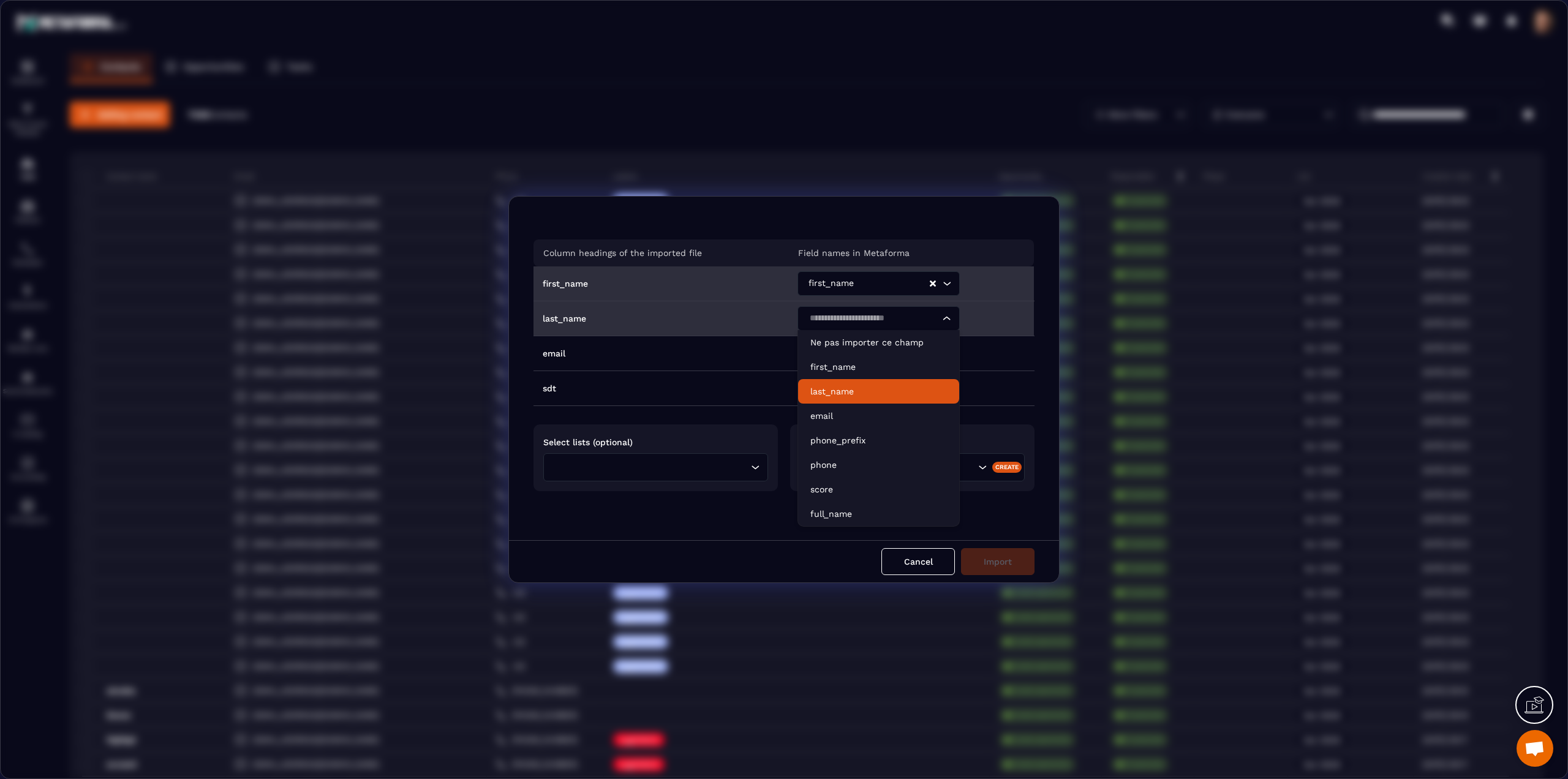
click at [819, 391] on p "last_name" at bounding box center [878, 391] width 137 height 13
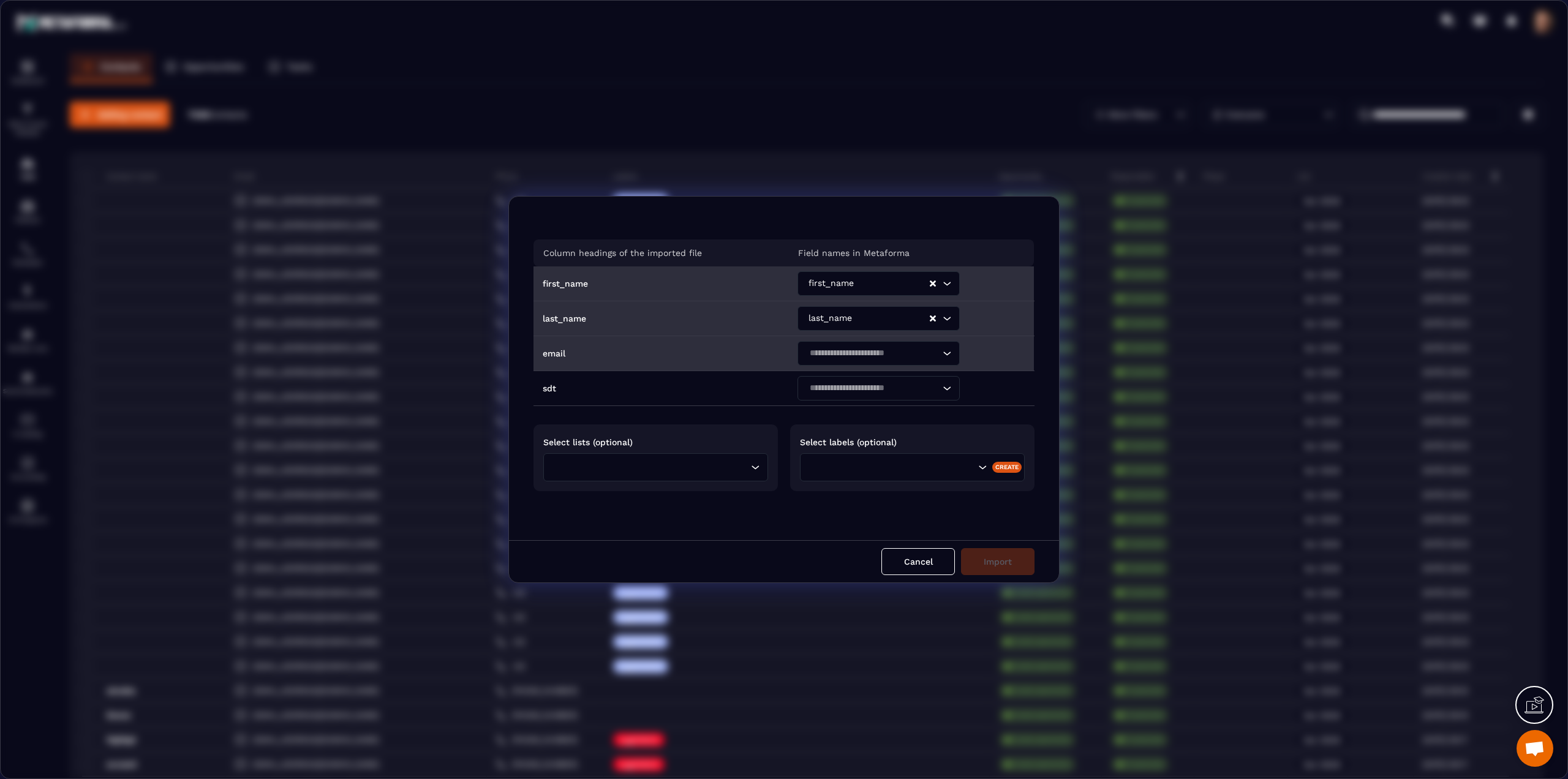
click at [818, 347] on input "Search for option" at bounding box center [872, 354] width 134 height 14
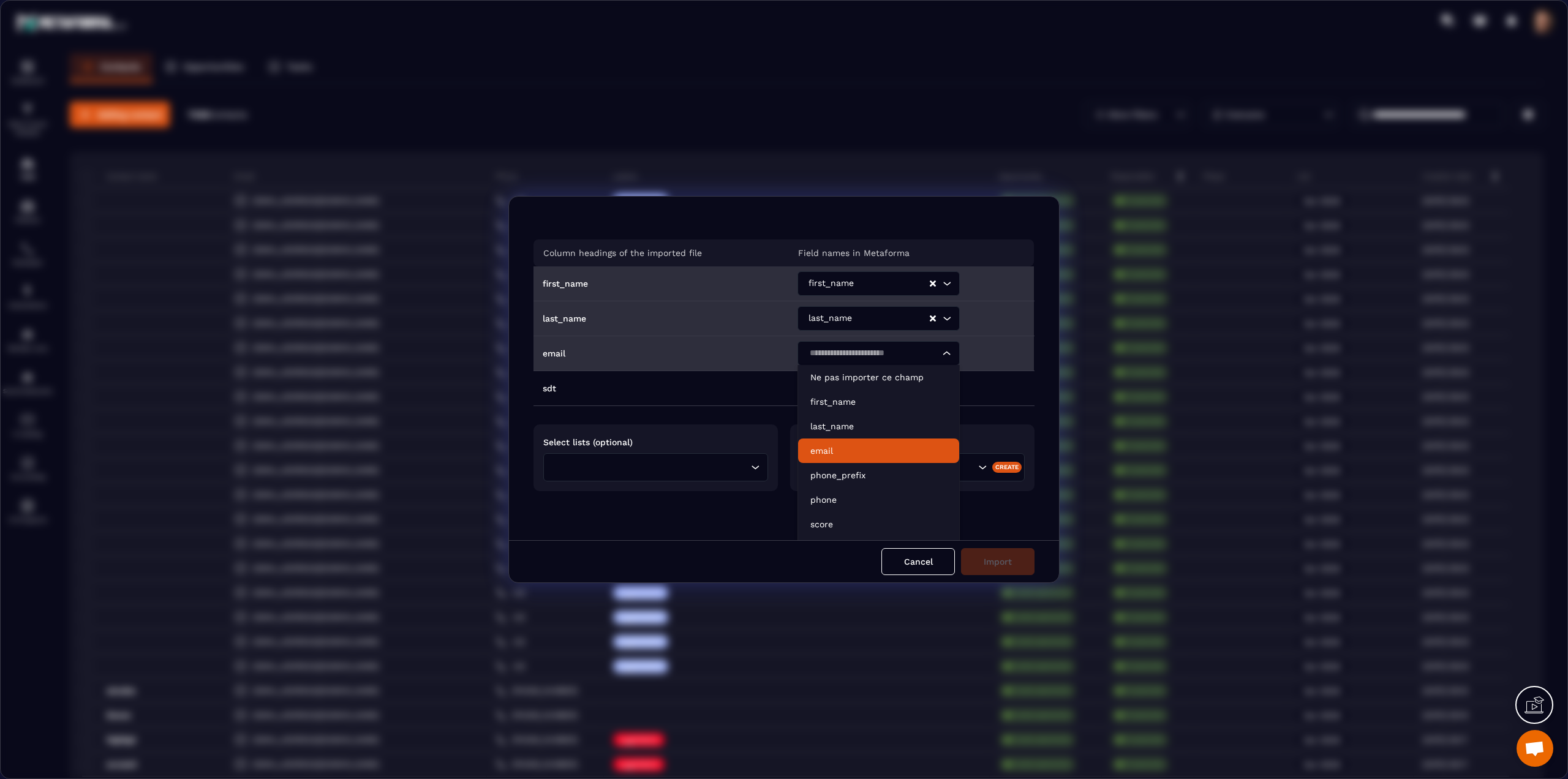
click at [823, 445] on p "email" at bounding box center [878, 451] width 137 height 13
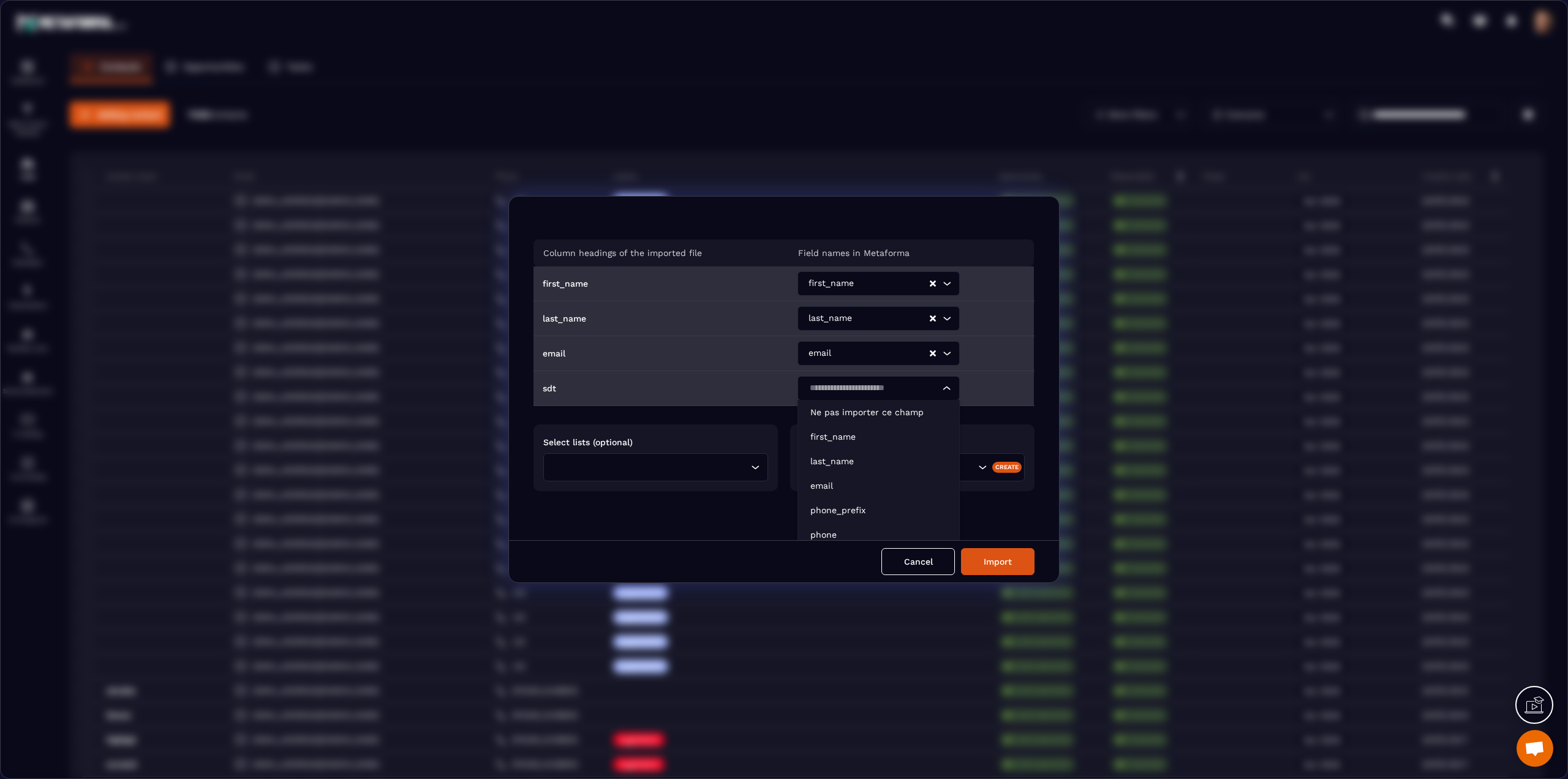
click at [815, 378] on div "Search for option" at bounding box center [872, 388] width 137 height 24
click at [837, 528] on p "phone" at bounding box center [878, 534] width 137 height 13
click at [675, 472] on input "Search for option" at bounding box center [651, 467] width 191 height 14
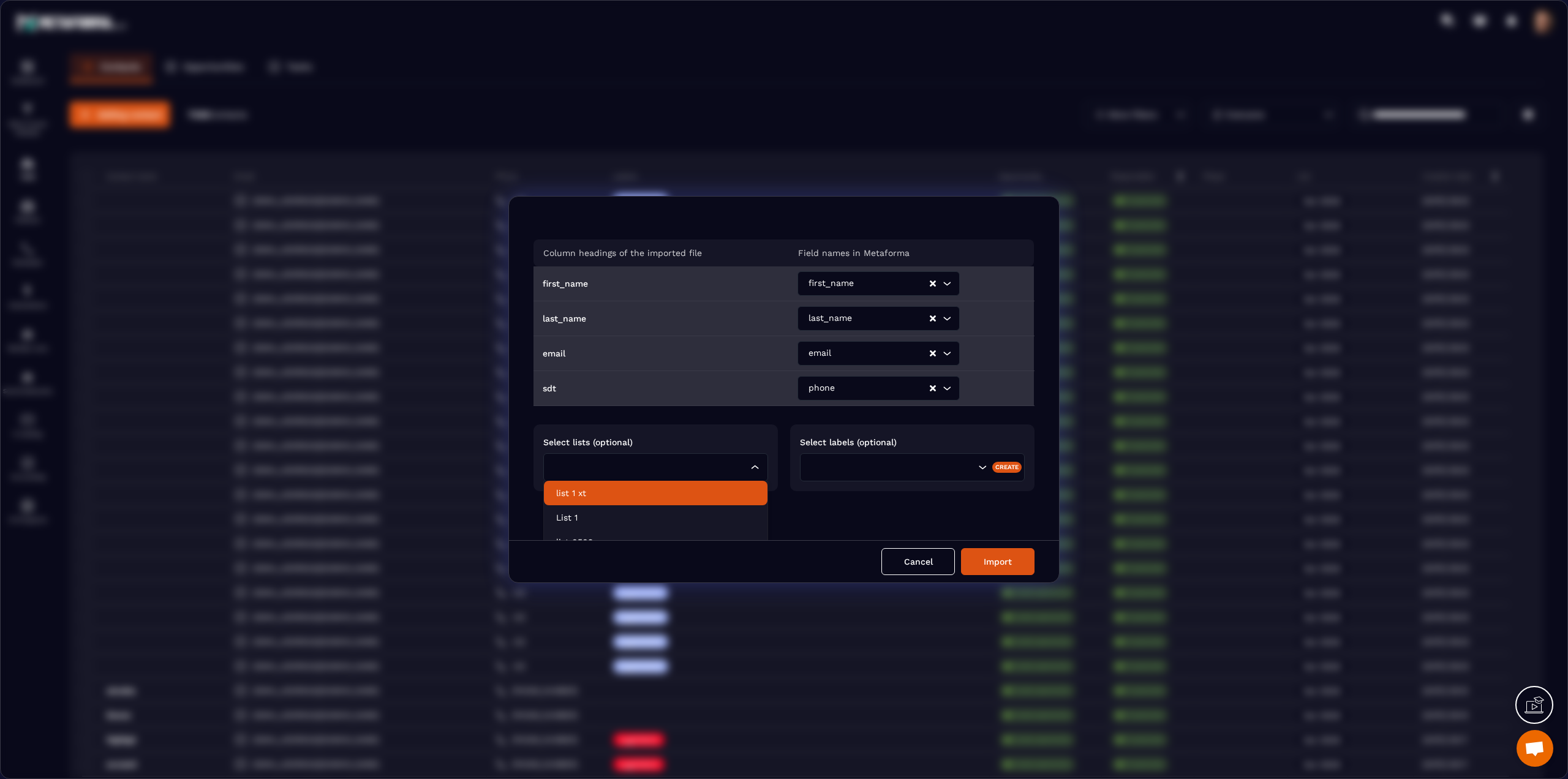
click at [635, 481] on li "list 1 xt" at bounding box center [655, 492] width 223 height 24
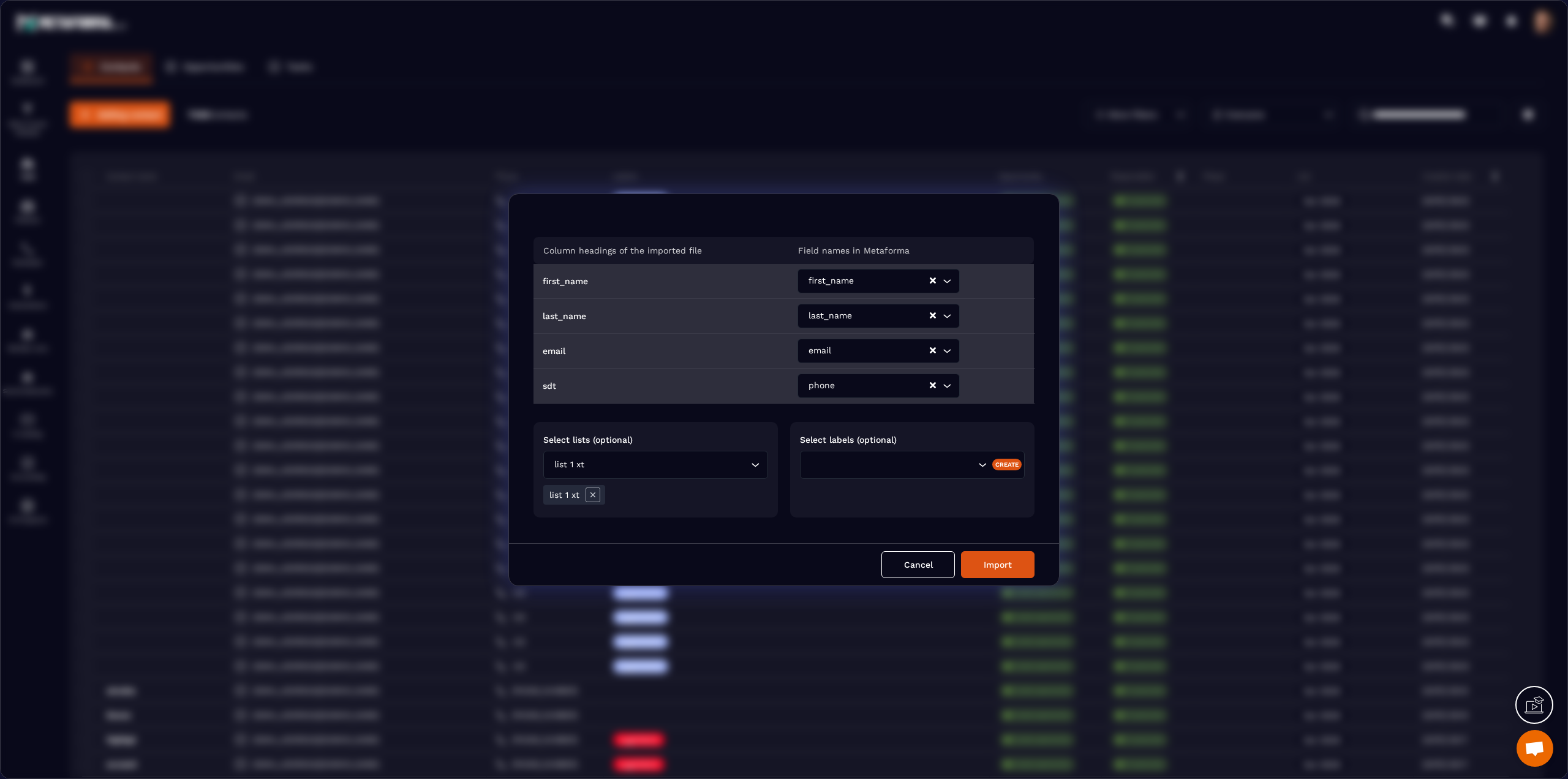
click at [876, 469] on input "Search for option" at bounding box center [913, 465] width 124 height 14
click at [1008, 460] on div "Create" at bounding box center [1007, 463] width 30 height 11
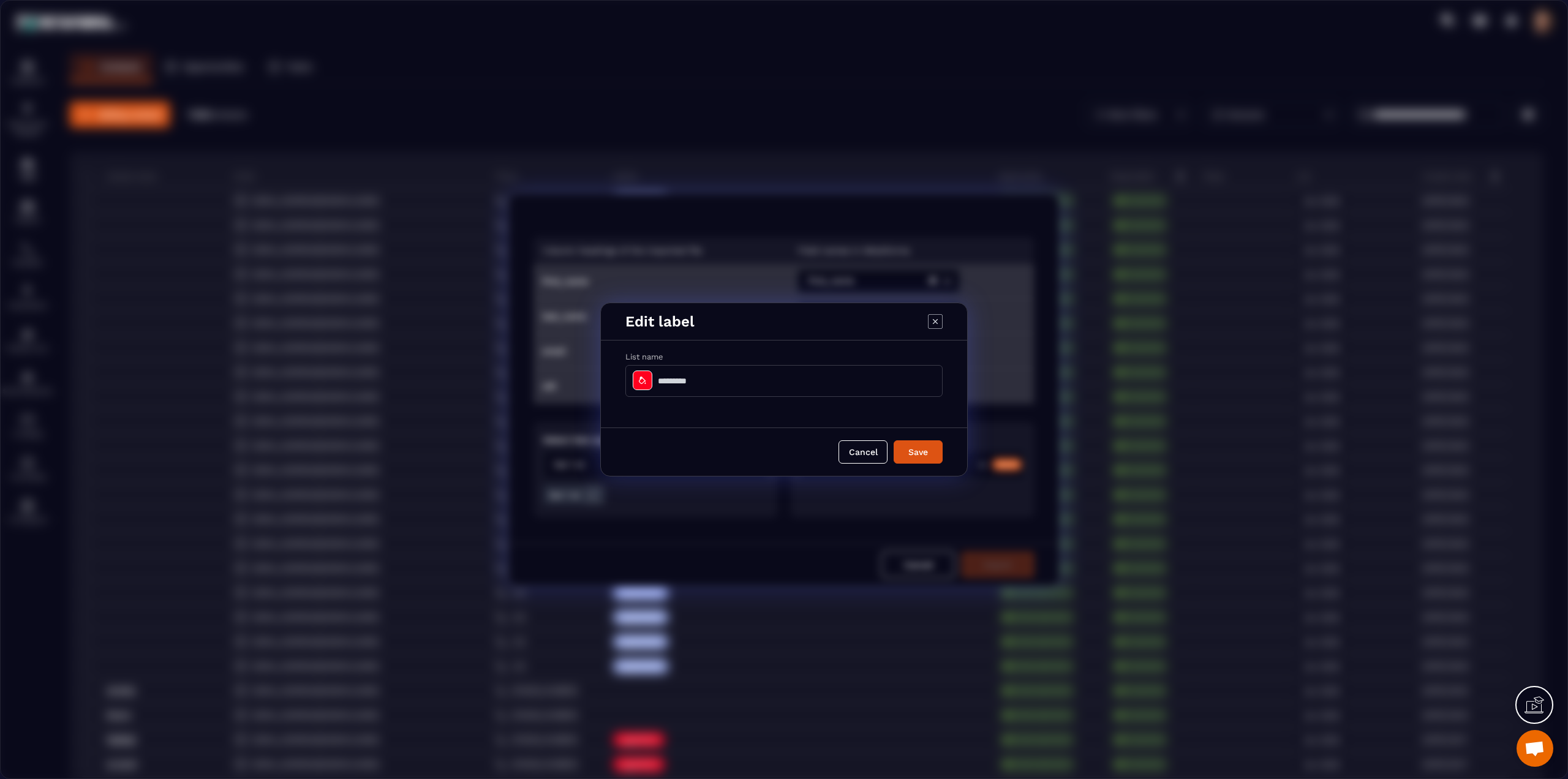
click at [719, 376] on input "Modal window" at bounding box center [784, 381] width 317 height 32
click at [640, 381] on div "Modal window" at bounding box center [643, 381] width 19 height 19
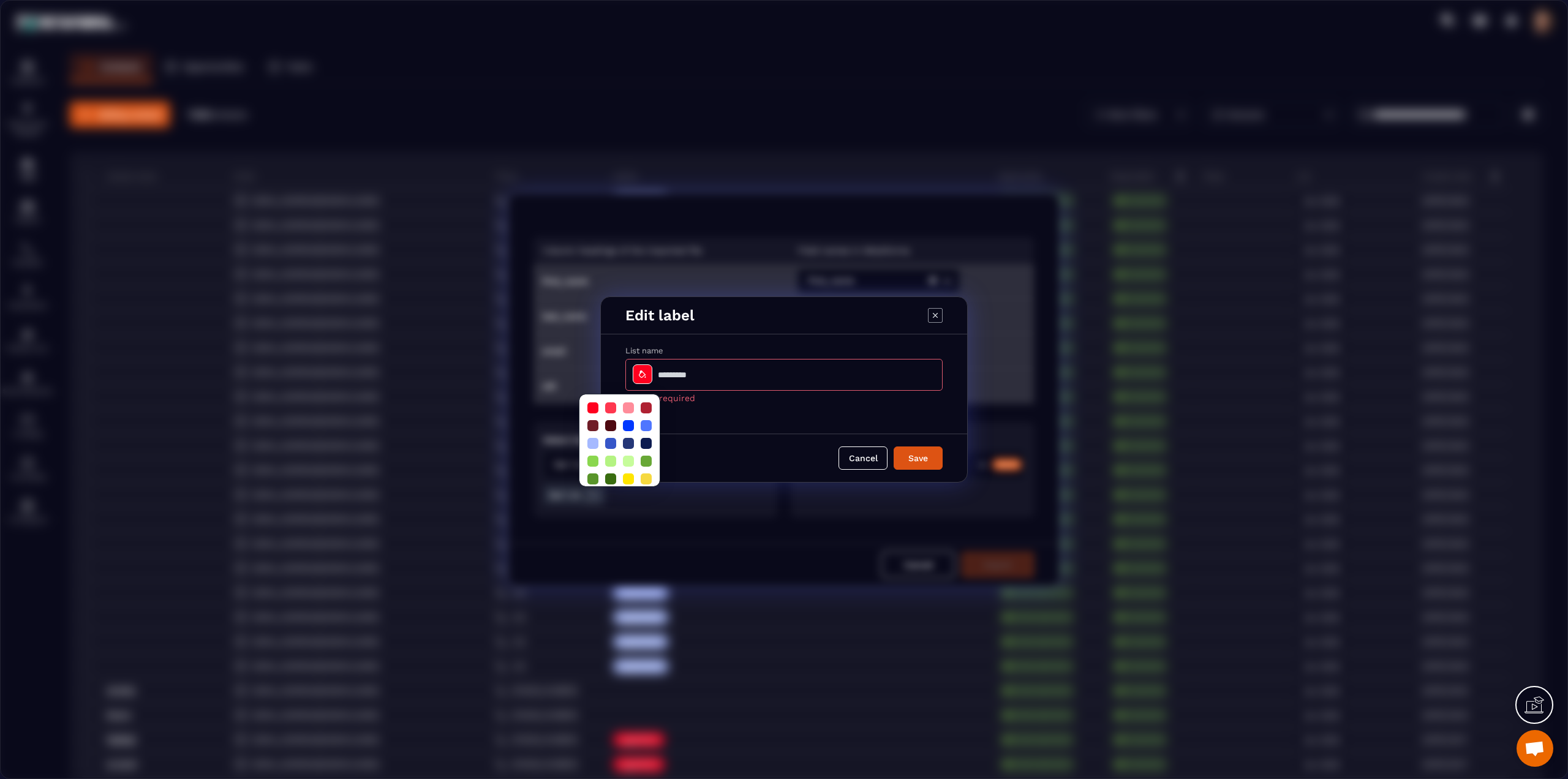
scroll to position [36, 0]
click at [611, 467] on div at bounding box center [610, 472] width 11 height 11
click at [706, 380] on input "Modal window" at bounding box center [784, 375] width 317 height 32
type input "*******"
click at [893, 447] on button "Save" at bounding box center [917, 458] width 49 height 23
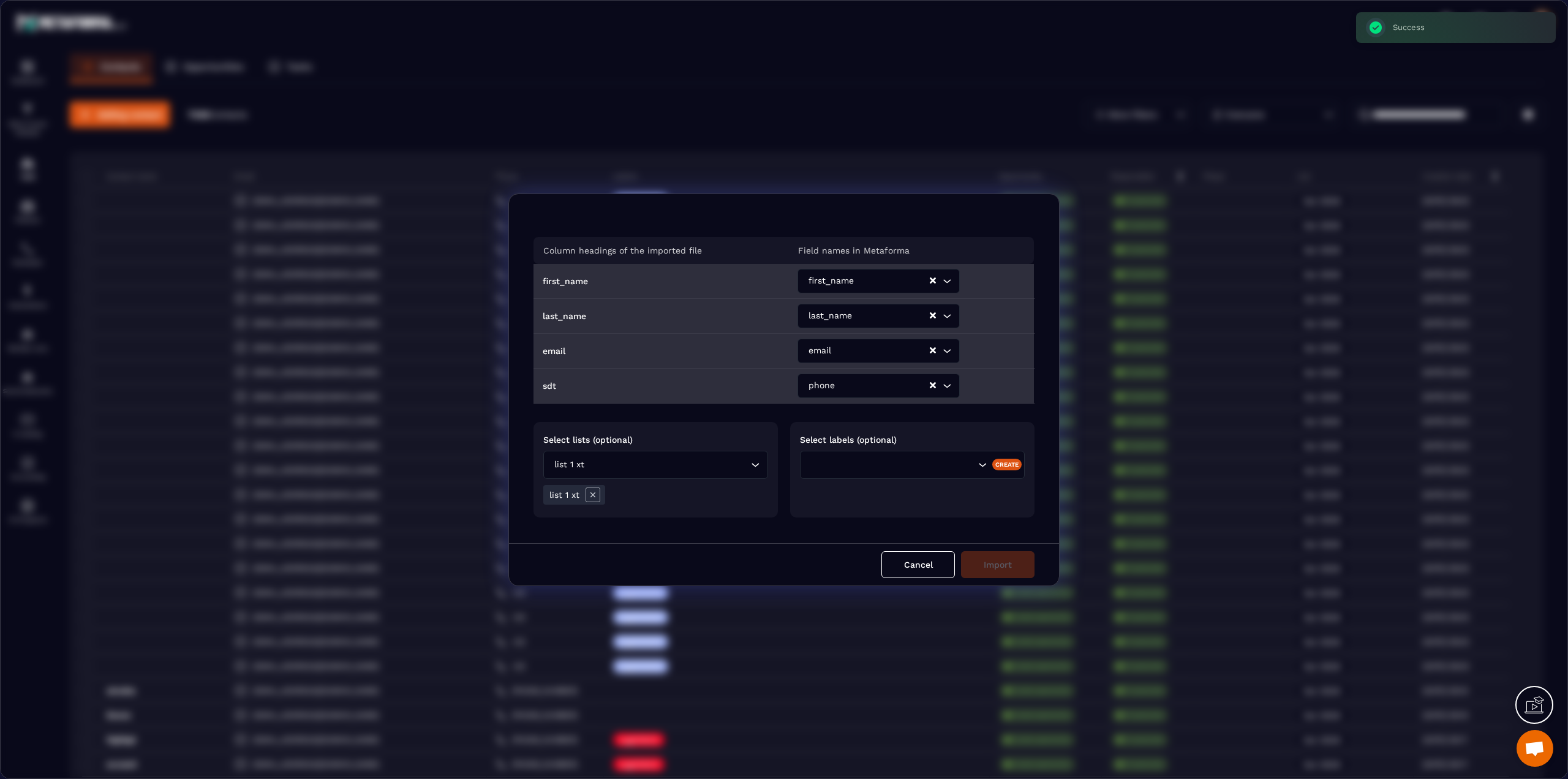
click at [823, 465] on div "Search for option" at bounding box center [891, 465] width 170 height 14
click at [850, 491] on p "Tag0909" at bounding box center [899, 491] width 174 height 13
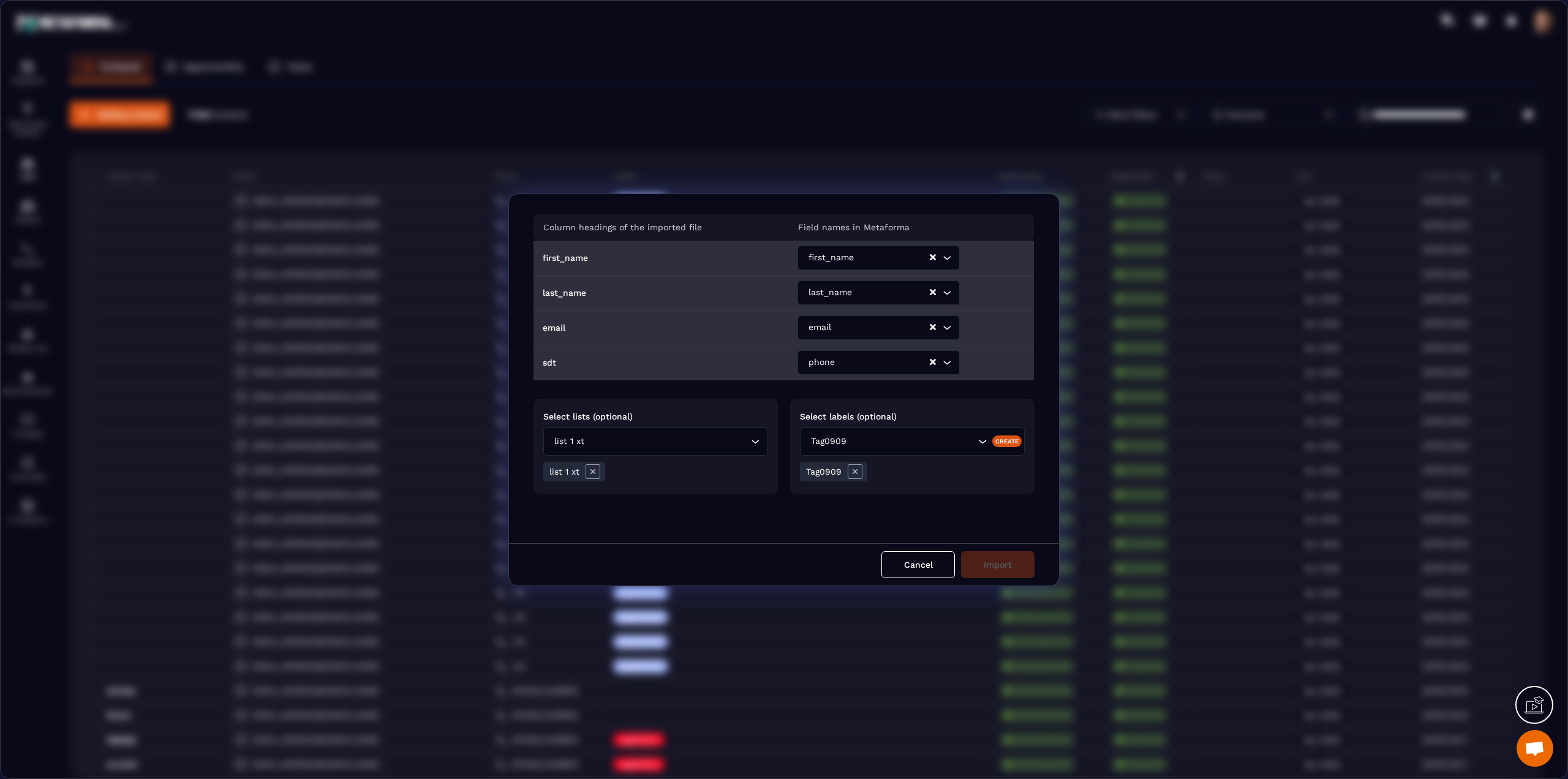
scroll to position [0, 0]
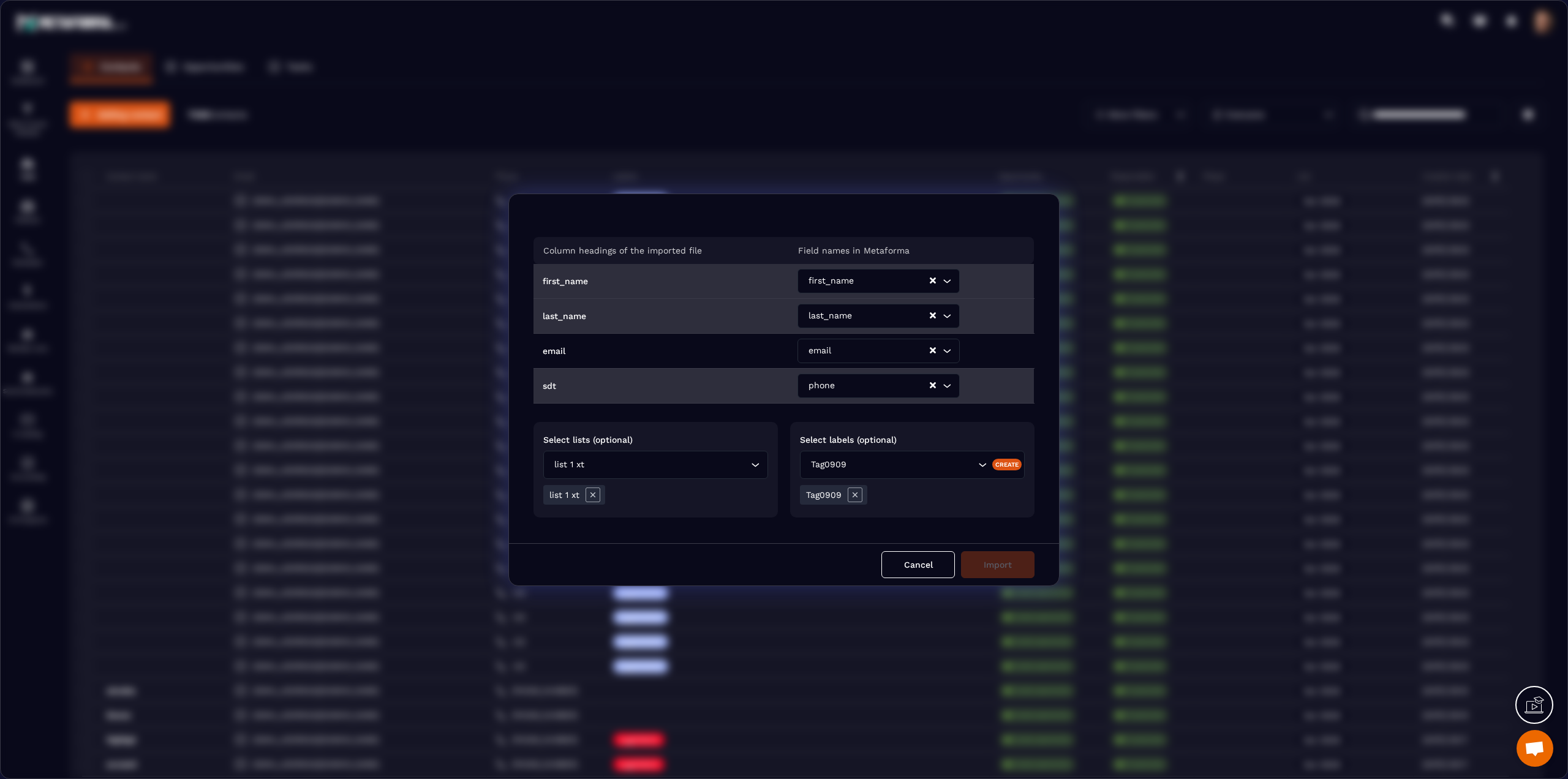
click at [756, 469] on icon "Search for option" at bounding box center [754, 464] width 13 height 13
click at [765, 431] on div "Select lists (optional) list 1 xt Loading... list 1 xt List 1 list 0509 Daily p…" at bounding box center [655, 470] width 245 height 95
click at [856, 493] on icon "Modal window" at bounding box center [854, 494] width 15 height 15
click at [590, 495] on icon "Modal window" at bounding box center [592, 494] width 15 height 15
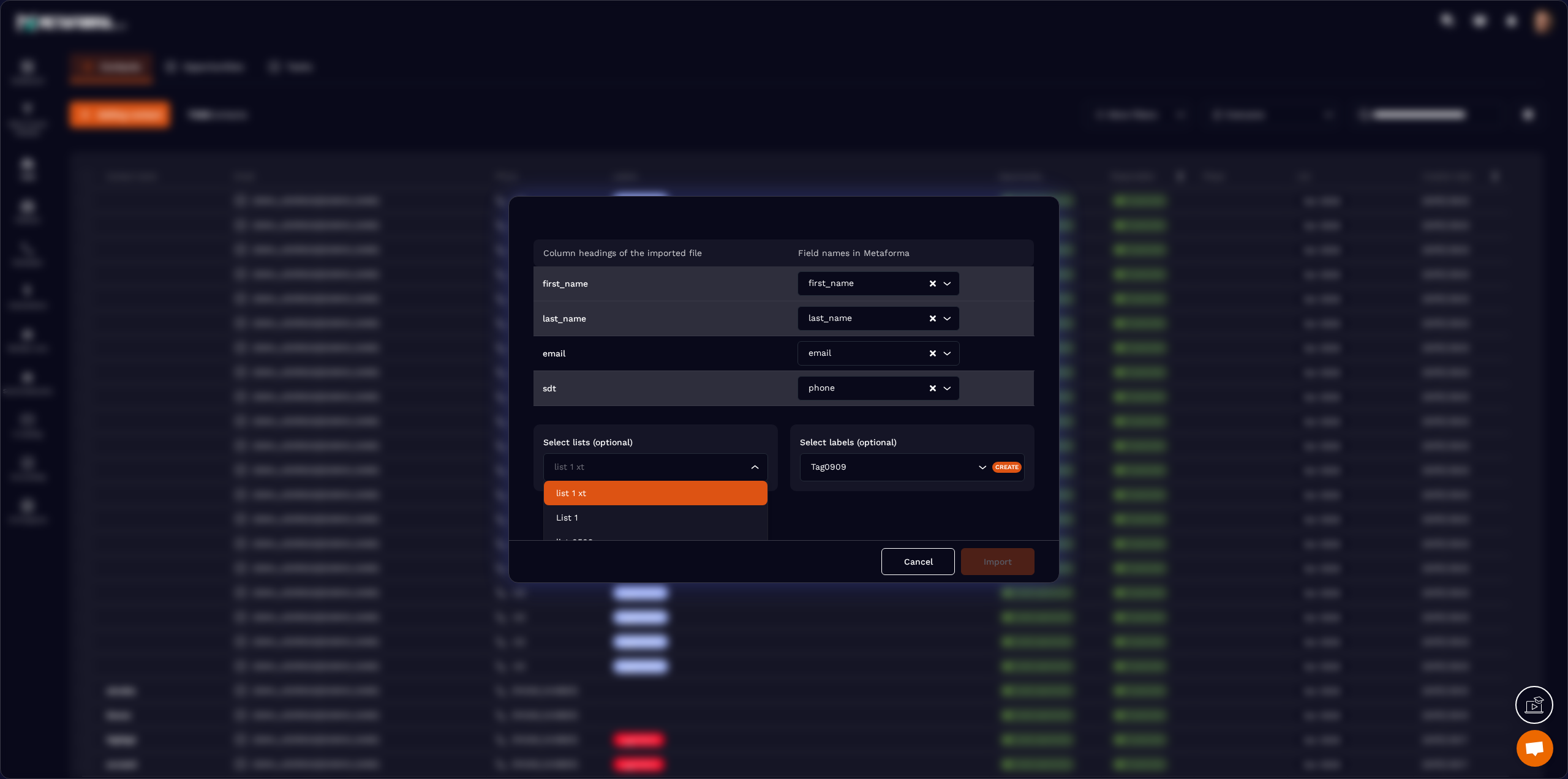
click at [736, 467] on input "Search for option" at bounding box center [650, 467] width 196 height 14
click at [788, 499] on div "Column headings of the imported file Field names in Metaforma first_name first_…" at bounding box center [784, 368] width 550 height 344
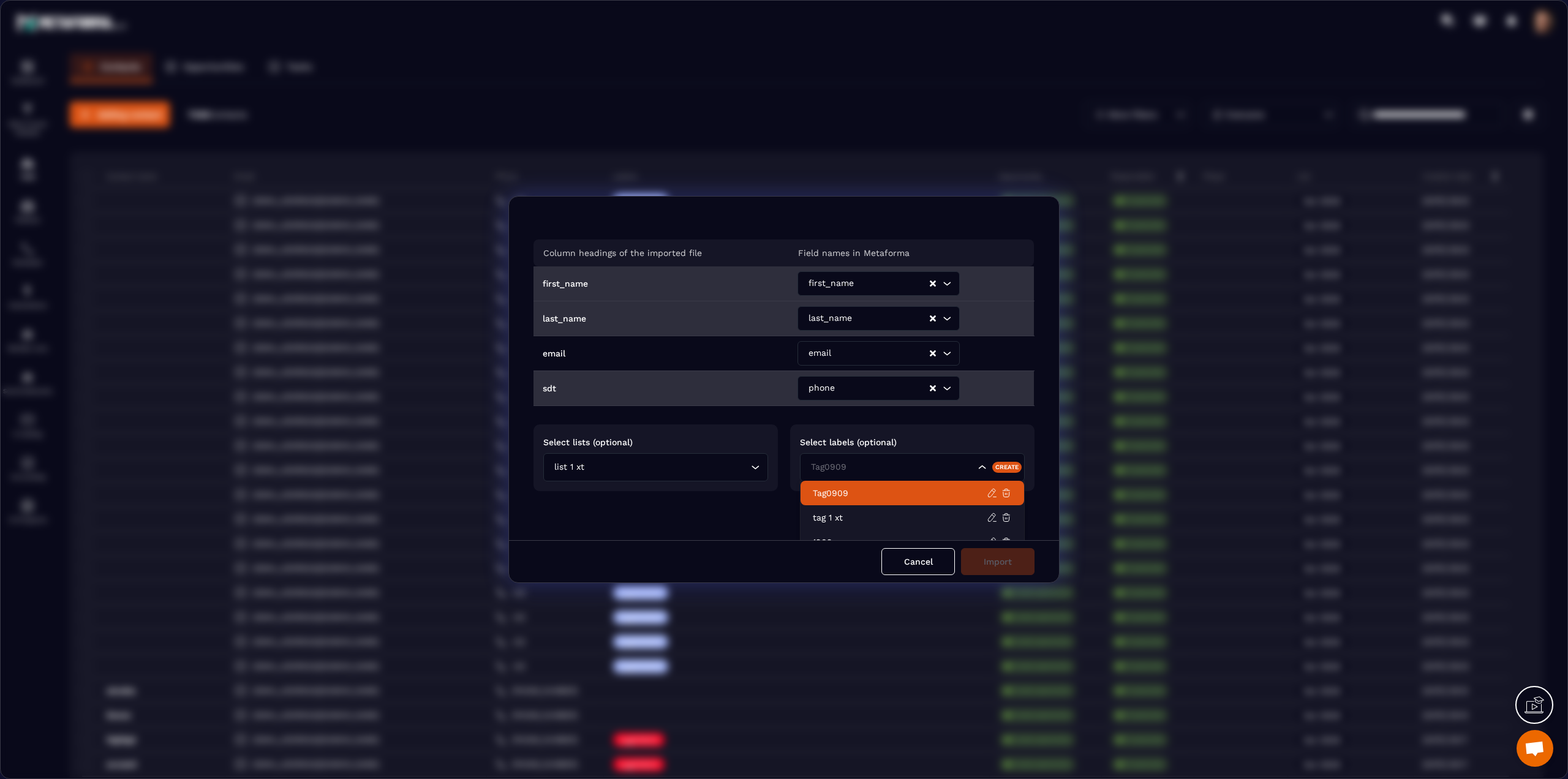
click at [917, 475] on div "Tag0909" at bounding box center [912, 467] width 224 height 28
click at [761, 506] on div "Column headings of the imported file Field names in Metaforma first_name first_…" at bounding box center [784, 368] width 550 height 344
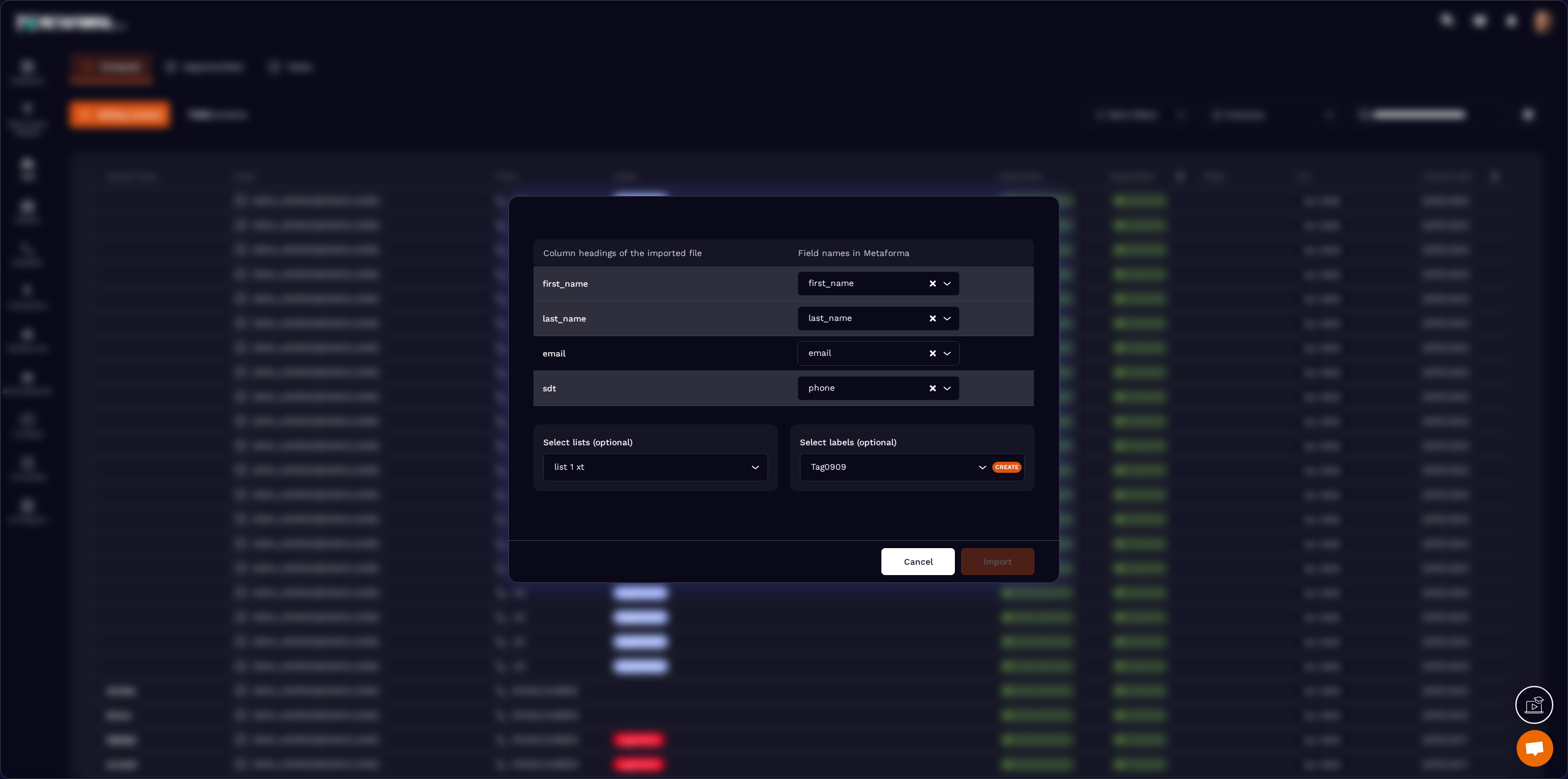
click at [889, 555] on button "Cancel" at bounding box center [918, 562] width 74 height 27
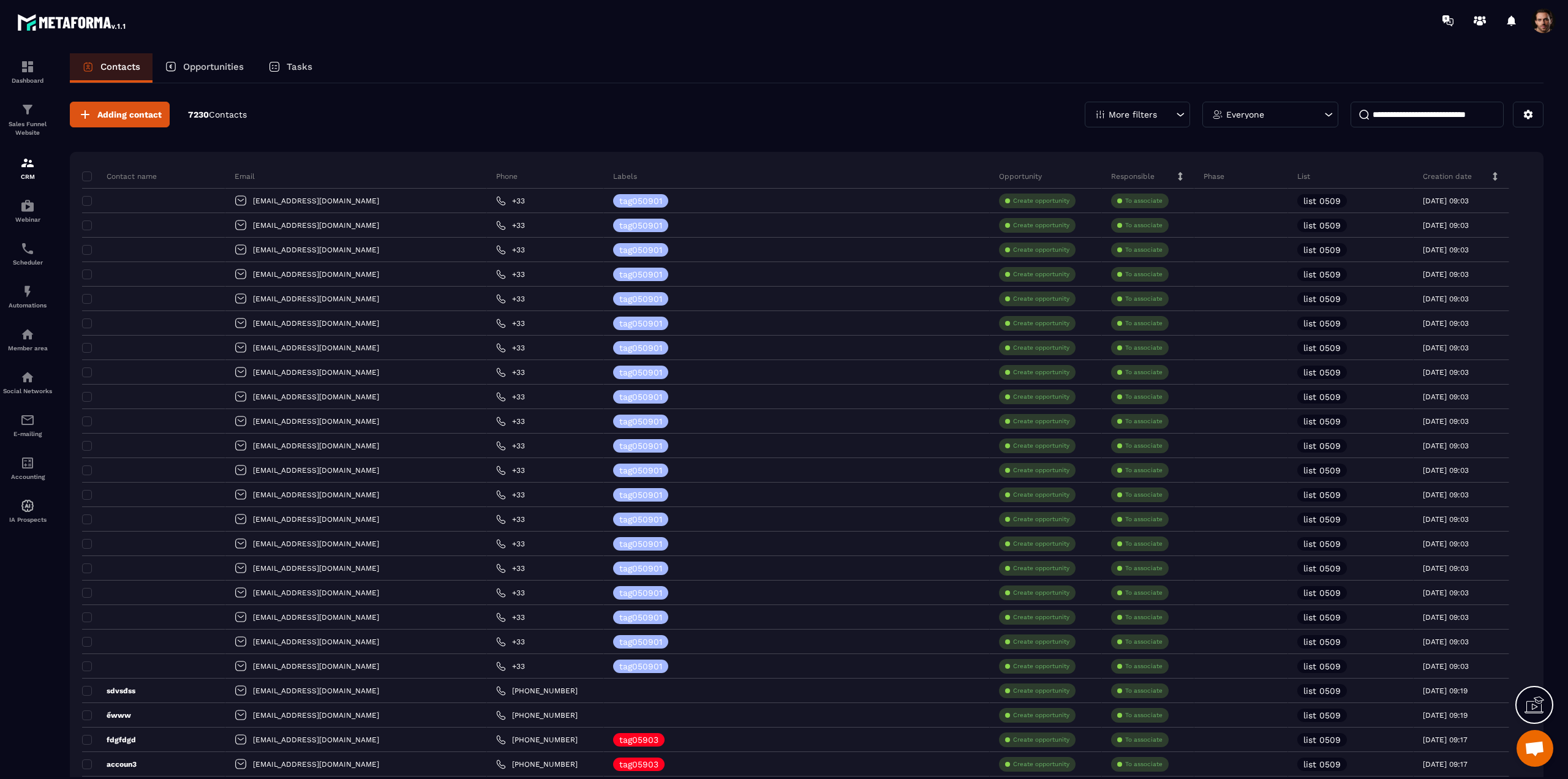
click at [1523, 120] on button at bounding box center [1528, 115] width 31 height 25
click at [1480, 203] on p "Import data" at bounding box center [1485, 201] width 105 height 19
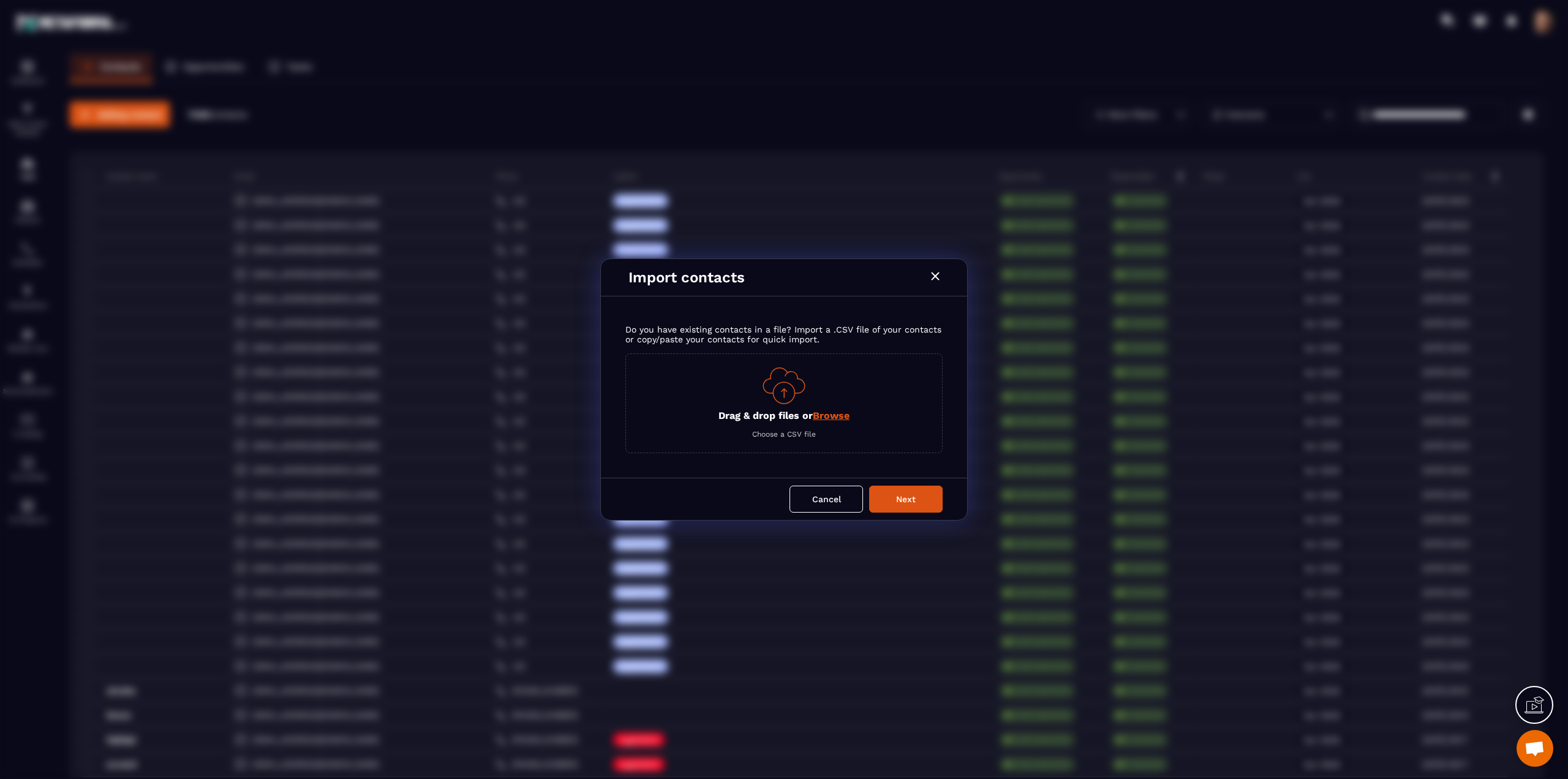
click at [938, 282] on icon "Modal window" at bounding box center [935, 276] width 15 height 15
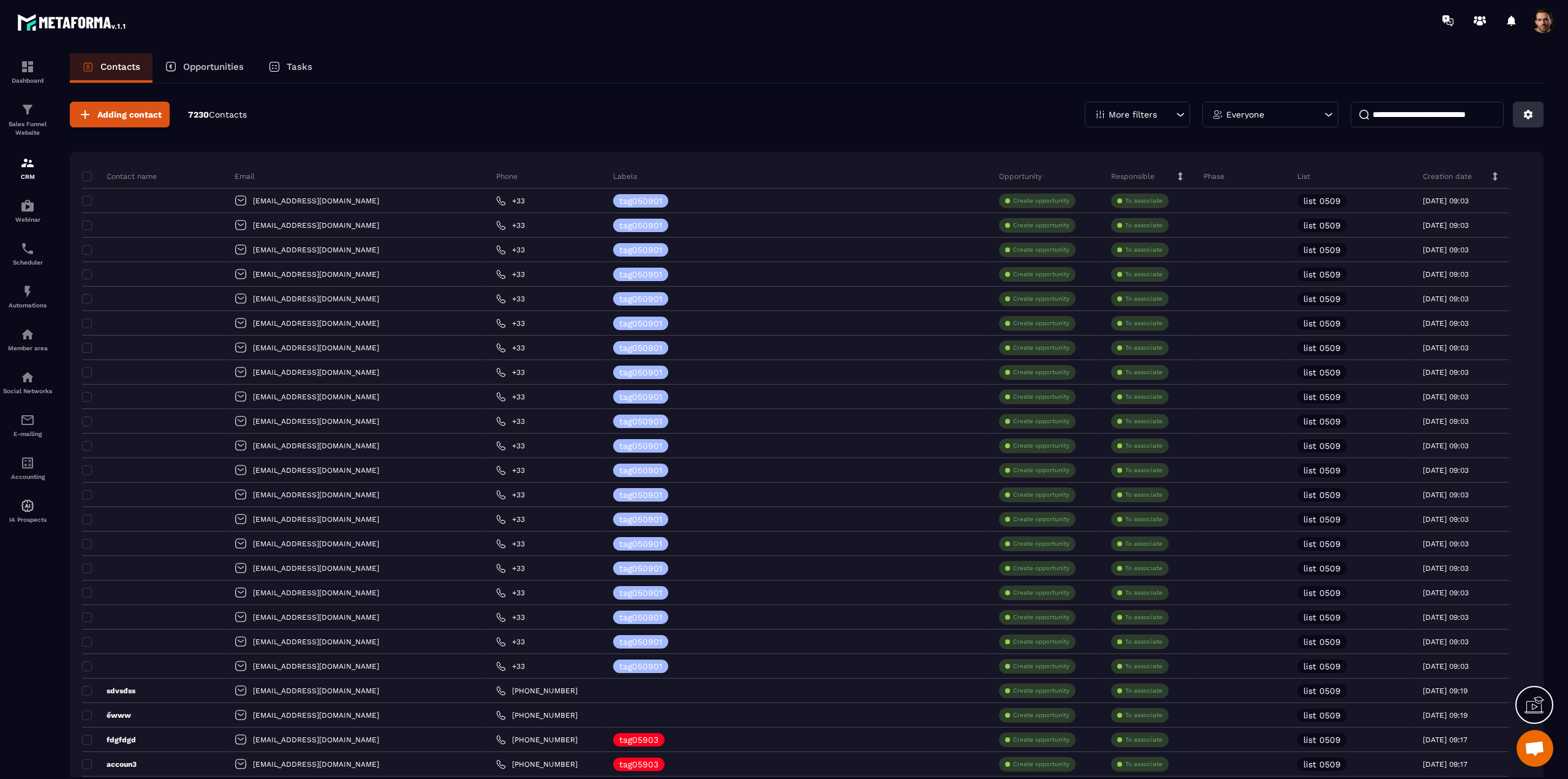
click at [1526, 111] on icon at bounding box center [1527, 115] width 9 height 9
click at [1494, 195] on p "Import data" at bounding box center [1485, 201] width 105 height 19
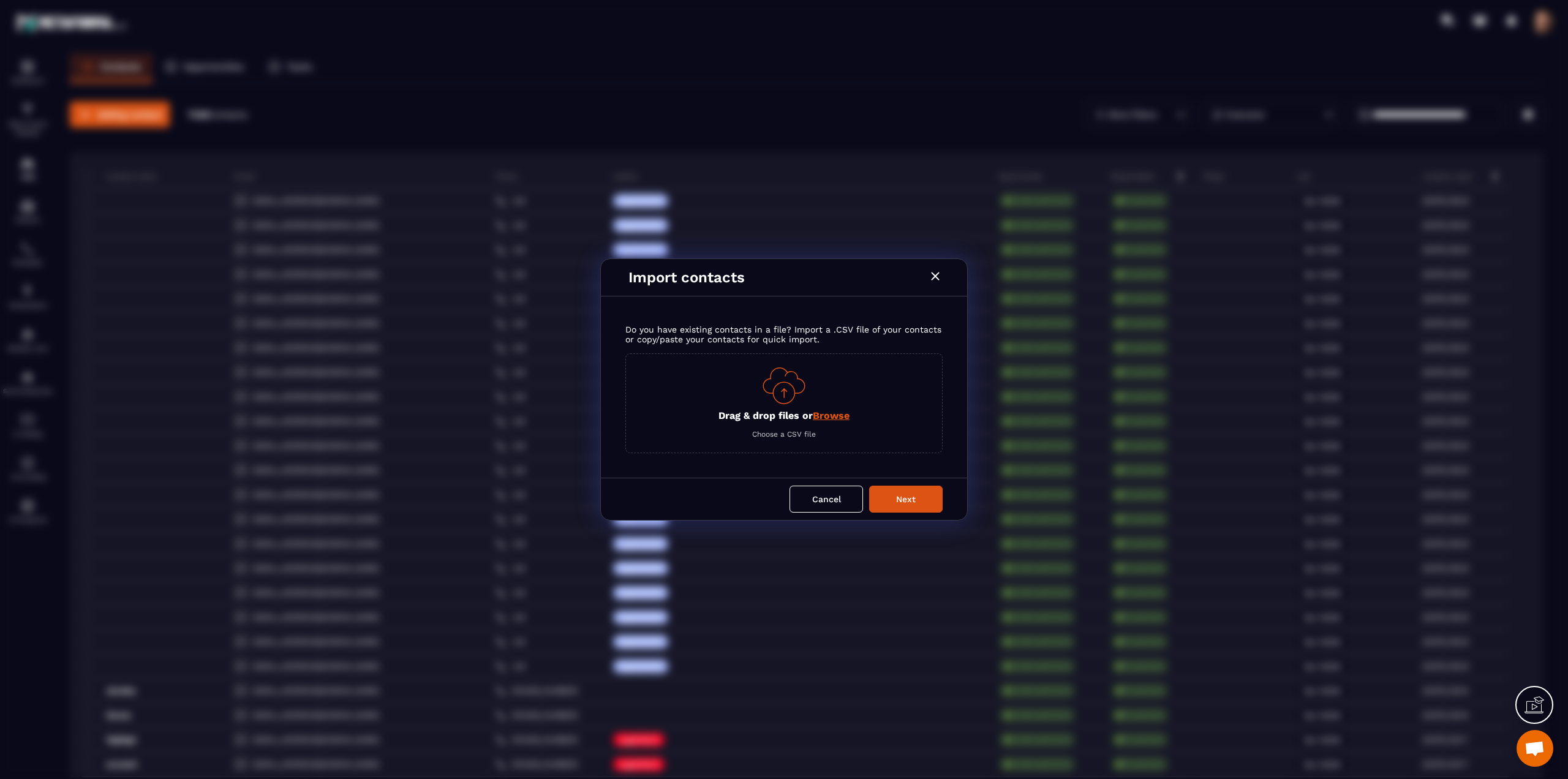
click at [837, 418] on span "Browse" at bounding box center [831, 416] width 37 height 12
click at [0, 0] on input "Drag & drop files or Browse" at bounding box center [0, 0] width 0 height 0
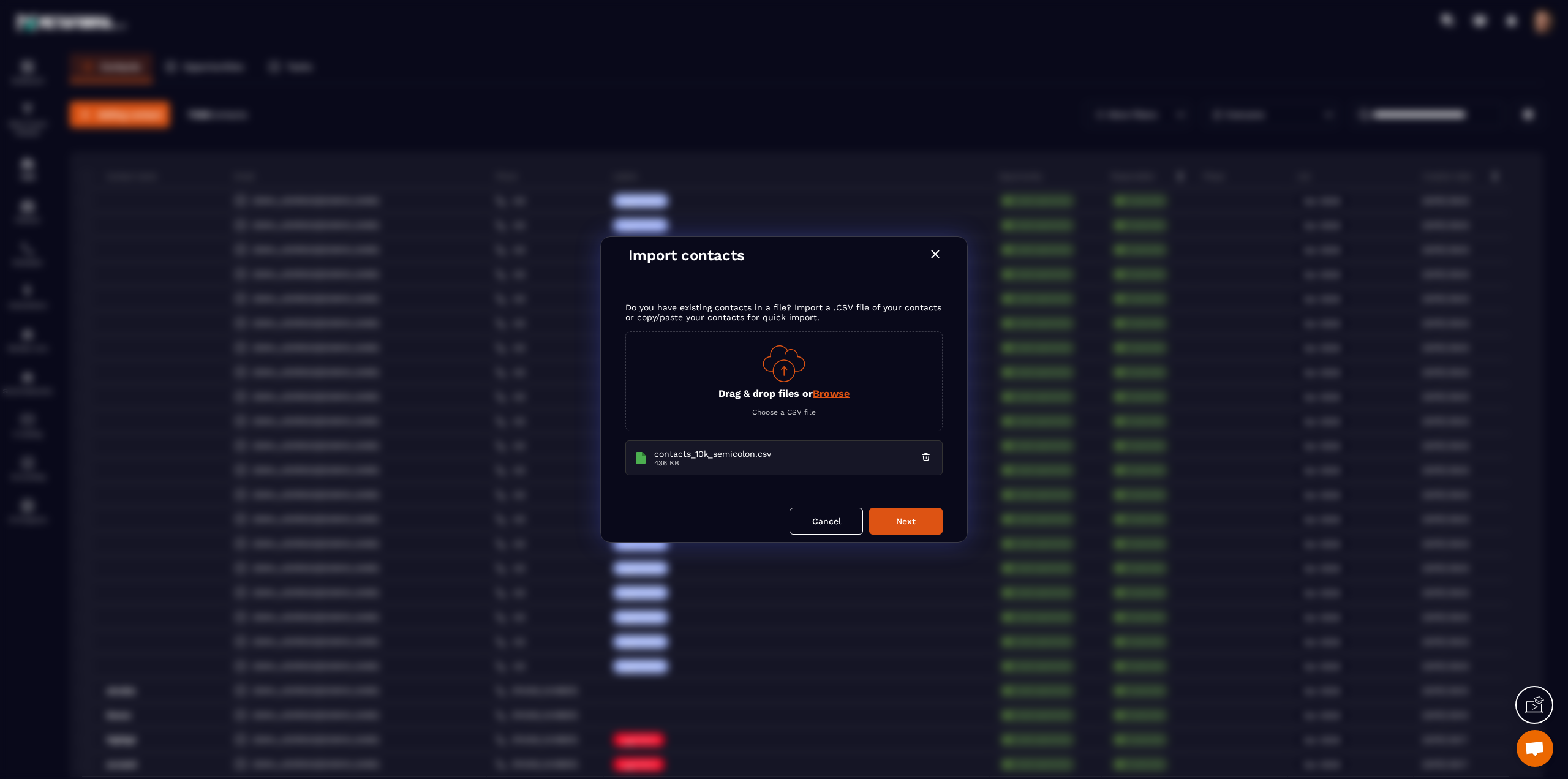
click at [918, 521] on button "Next" at bounding box center [906, 522] width 74 height 27
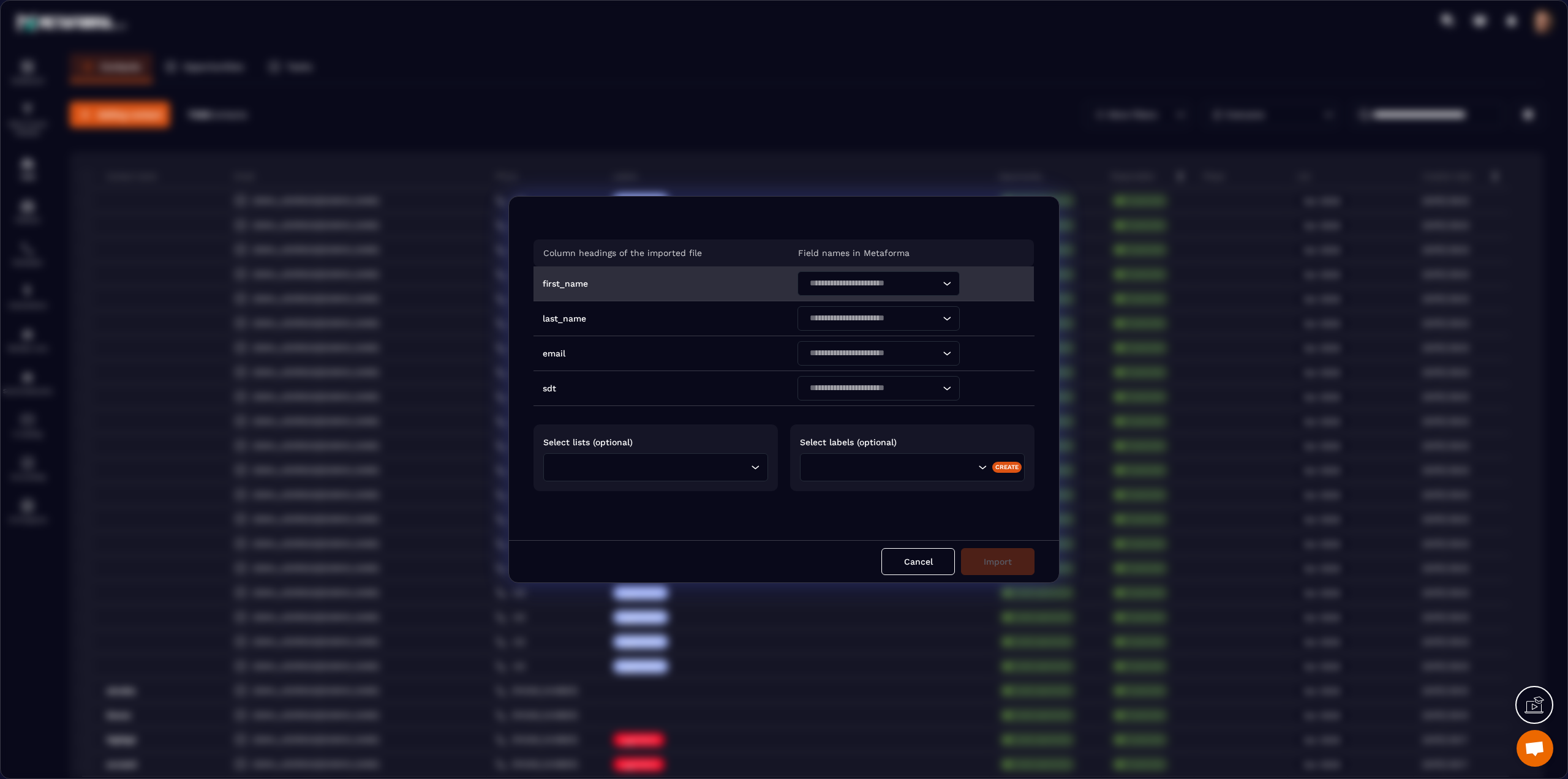
click at [886, 283] on input "Search for option" at bounding box center [872, 284] width 134 height 14
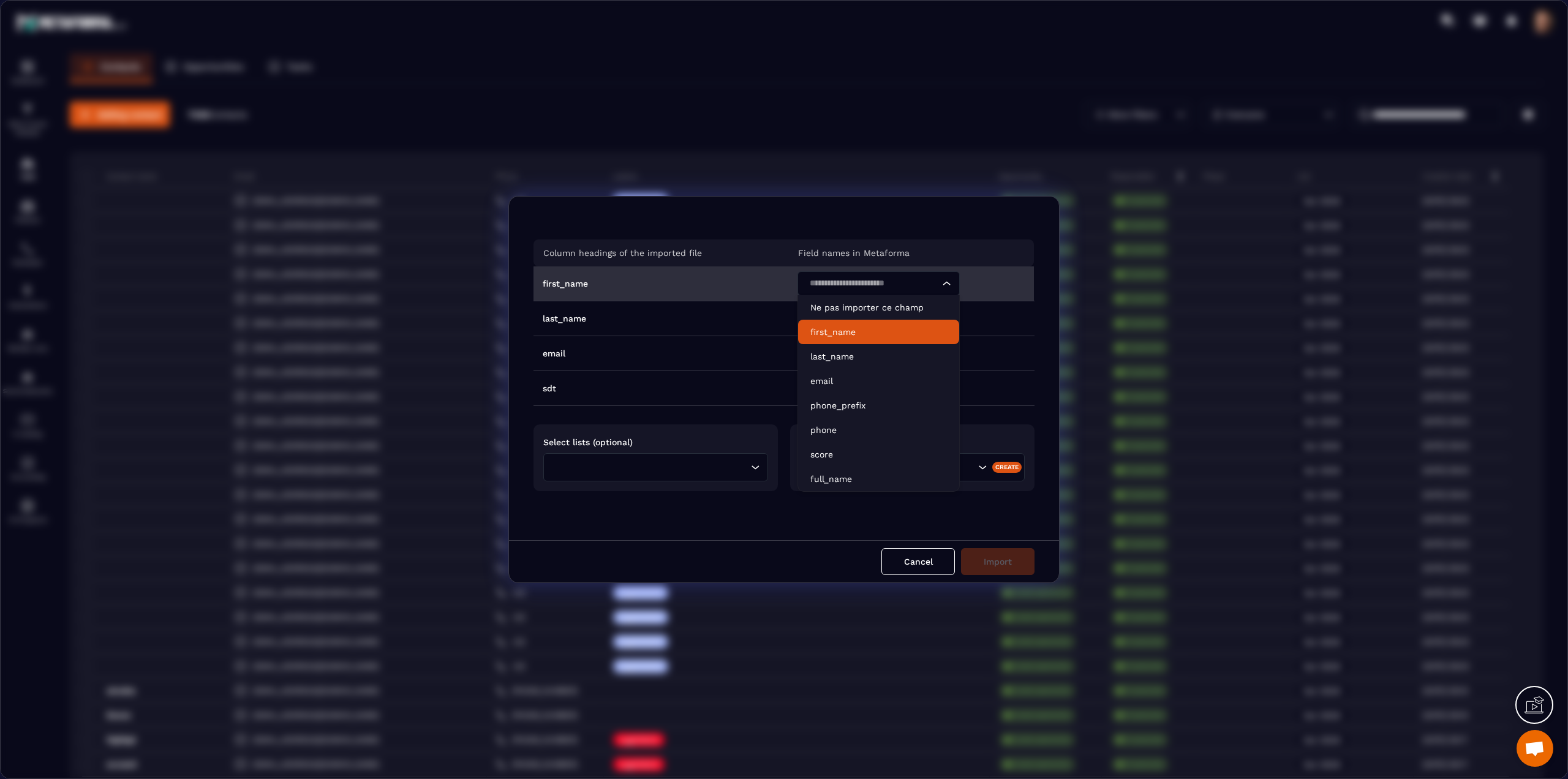
click at [851, 329] on p "first_name" at bounding box center [878, 332] width 137 height 13
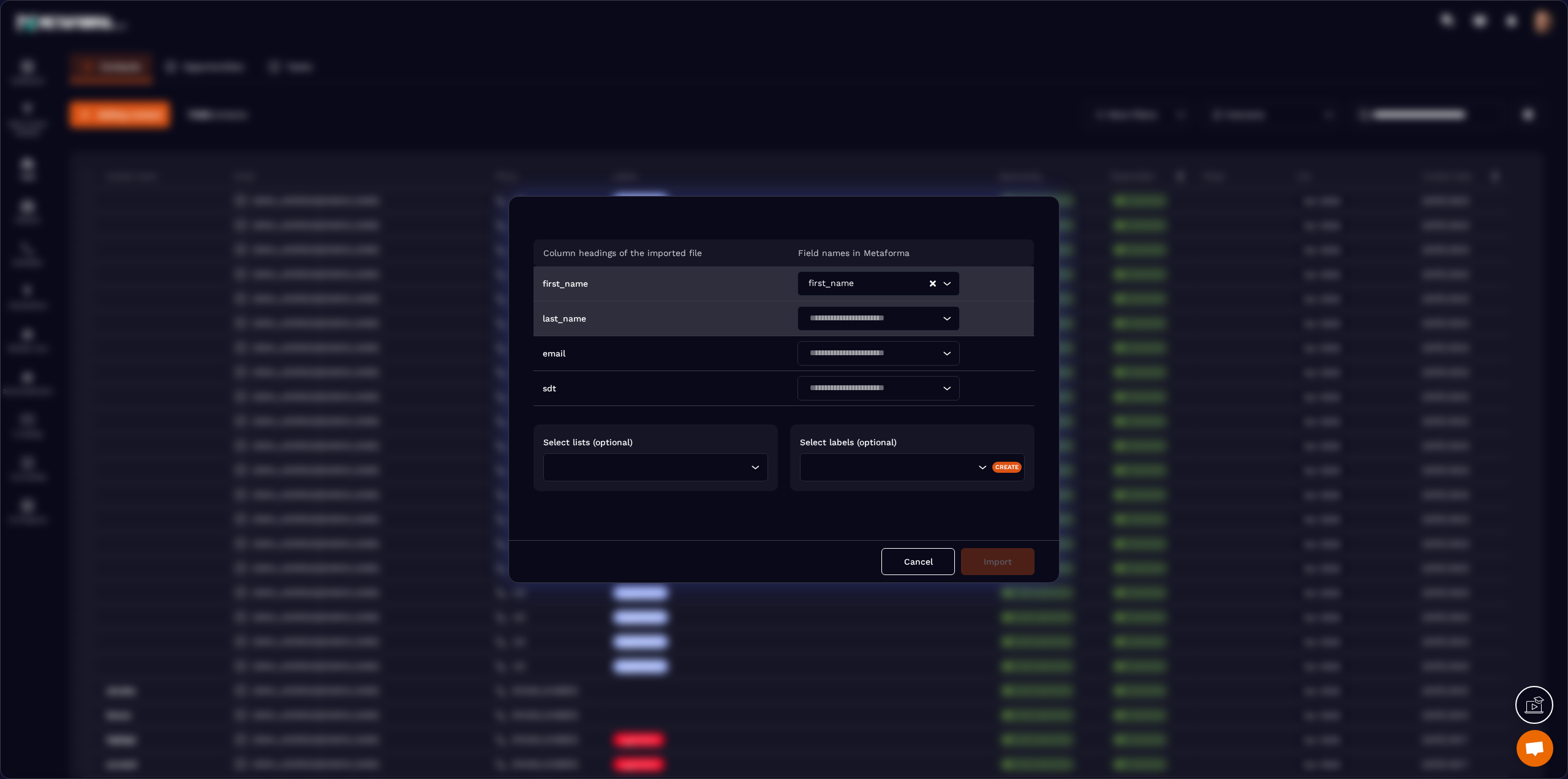
click at [828, 320] on input "Search for option" at bounding box center [872, 319] width 134 height 14
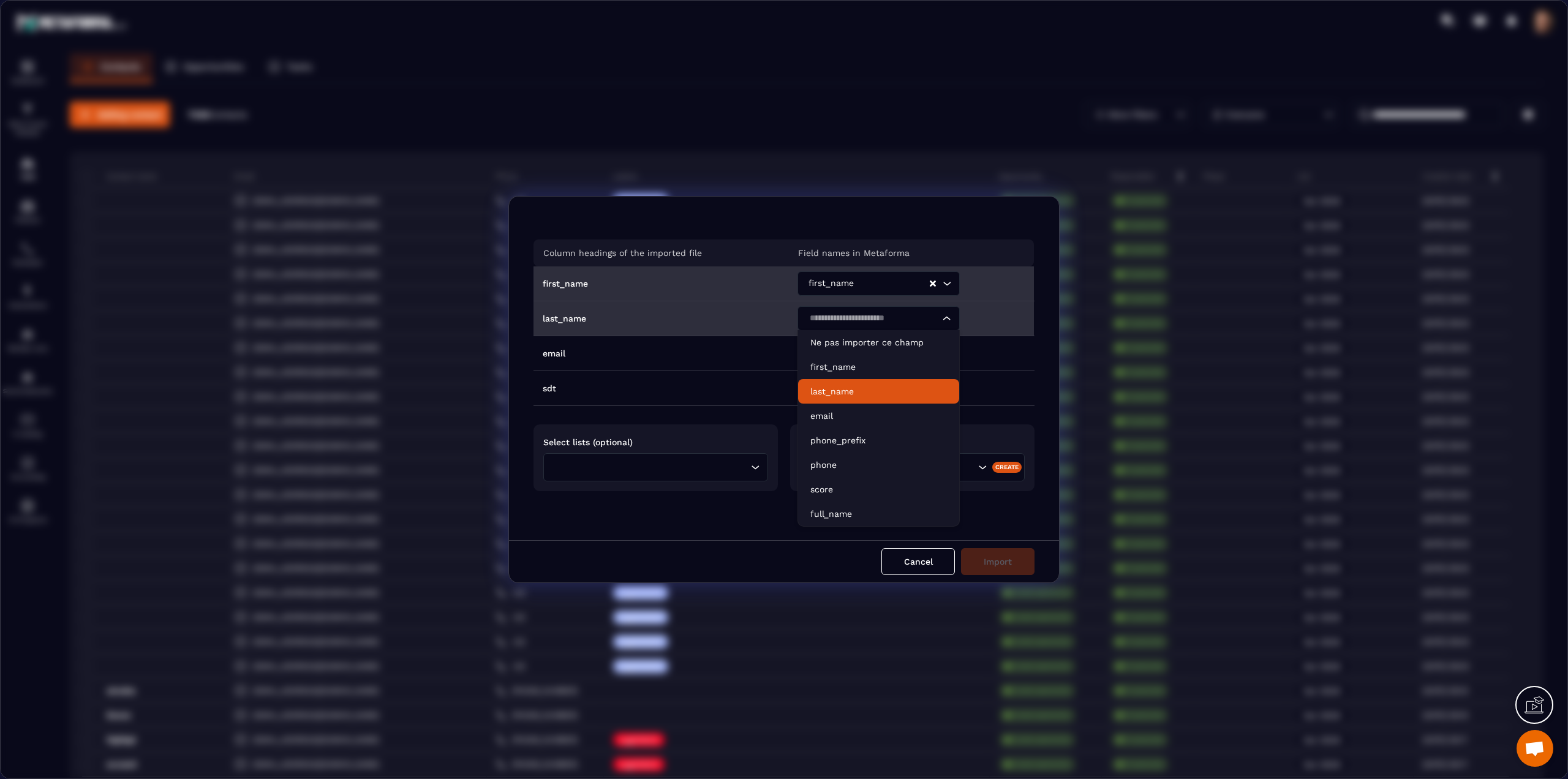
click at [811, 390] on p "last_name" at bounding box center [878, 391] width 137 height 13
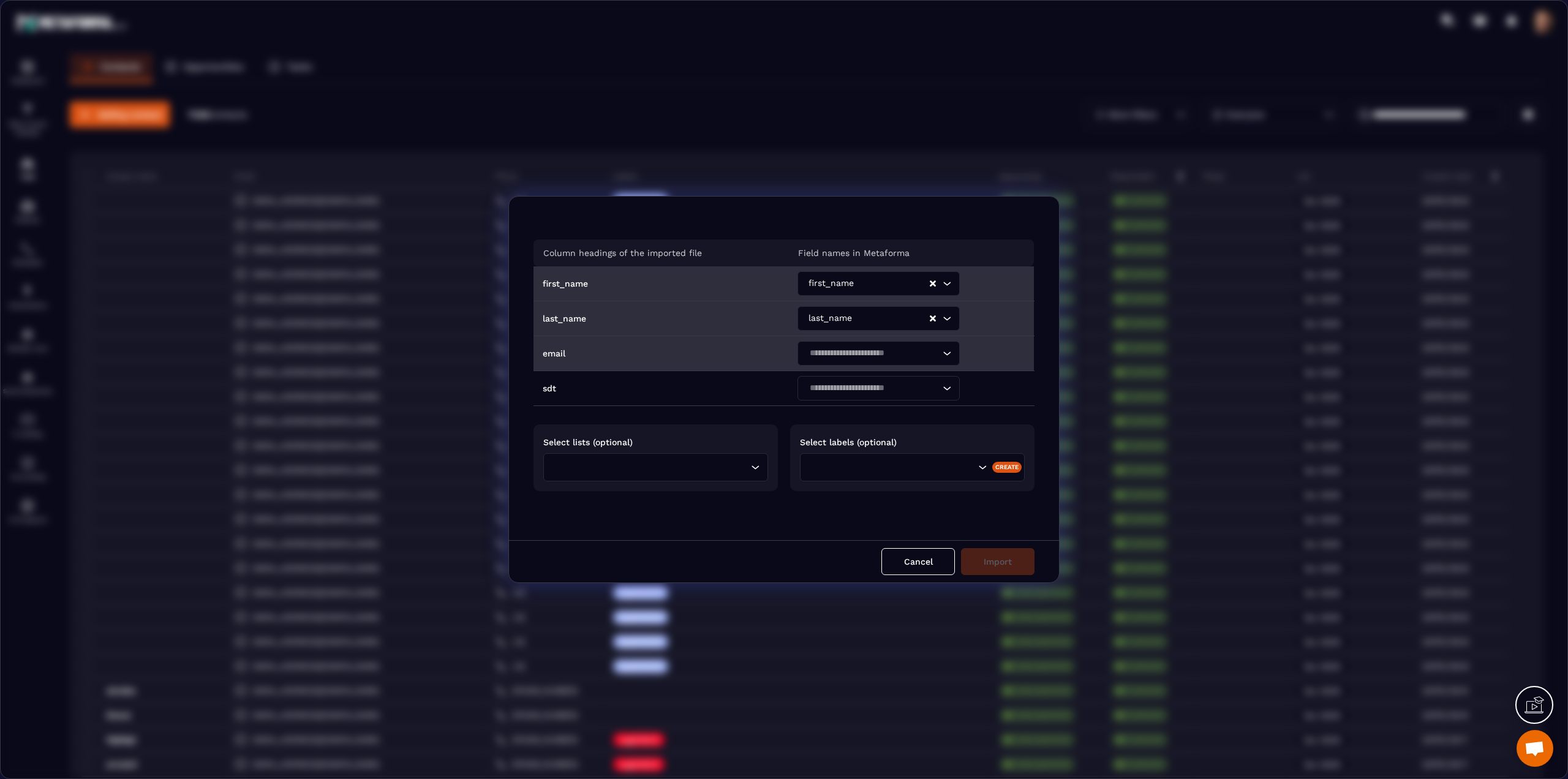
click at [812, 347] on input "Search for option" at bounding box center [872, 354] width 134 height 14
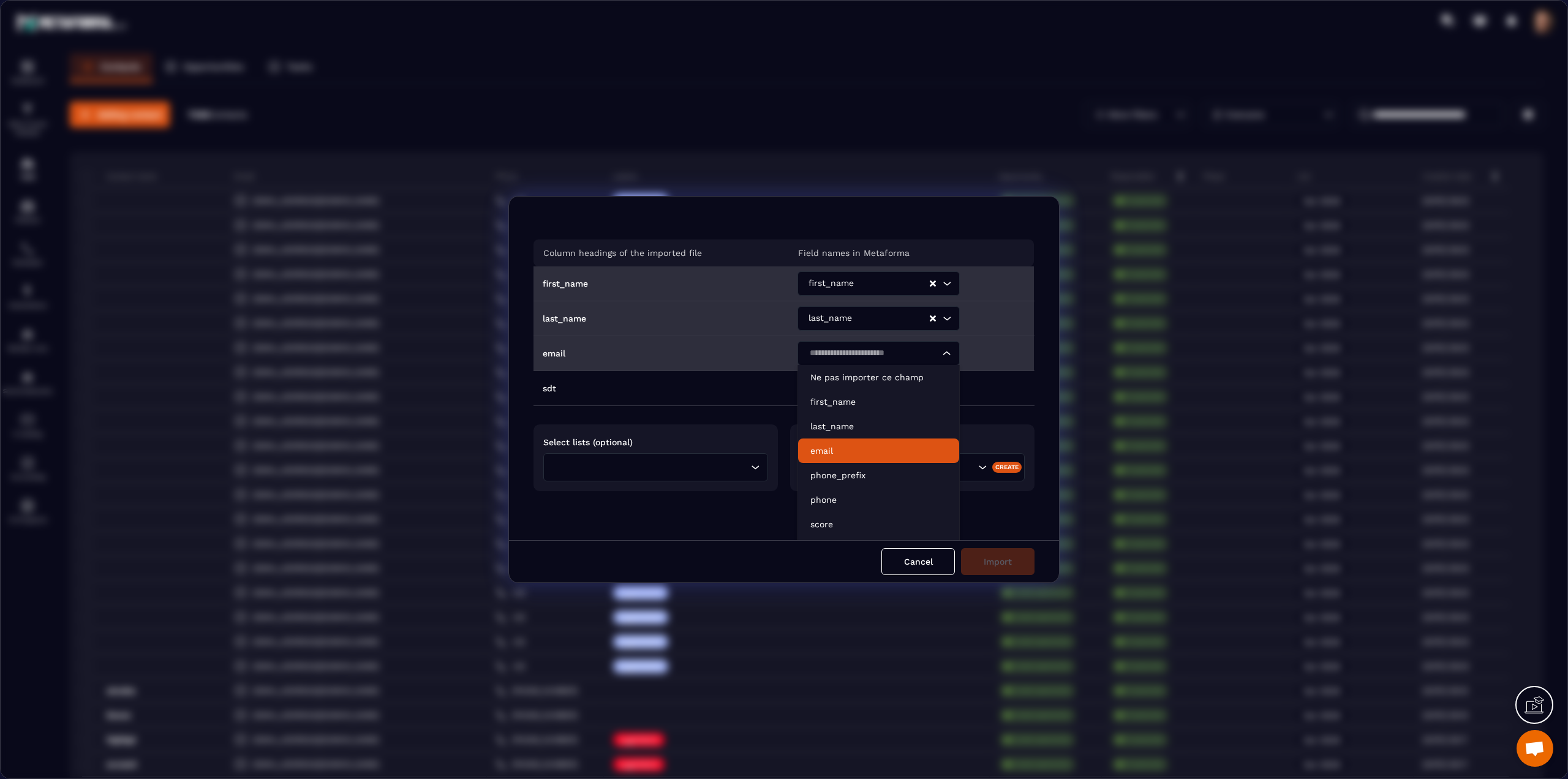
click at [815, 449] on p "email" at bounding box center [878, 451] width 137 height 13
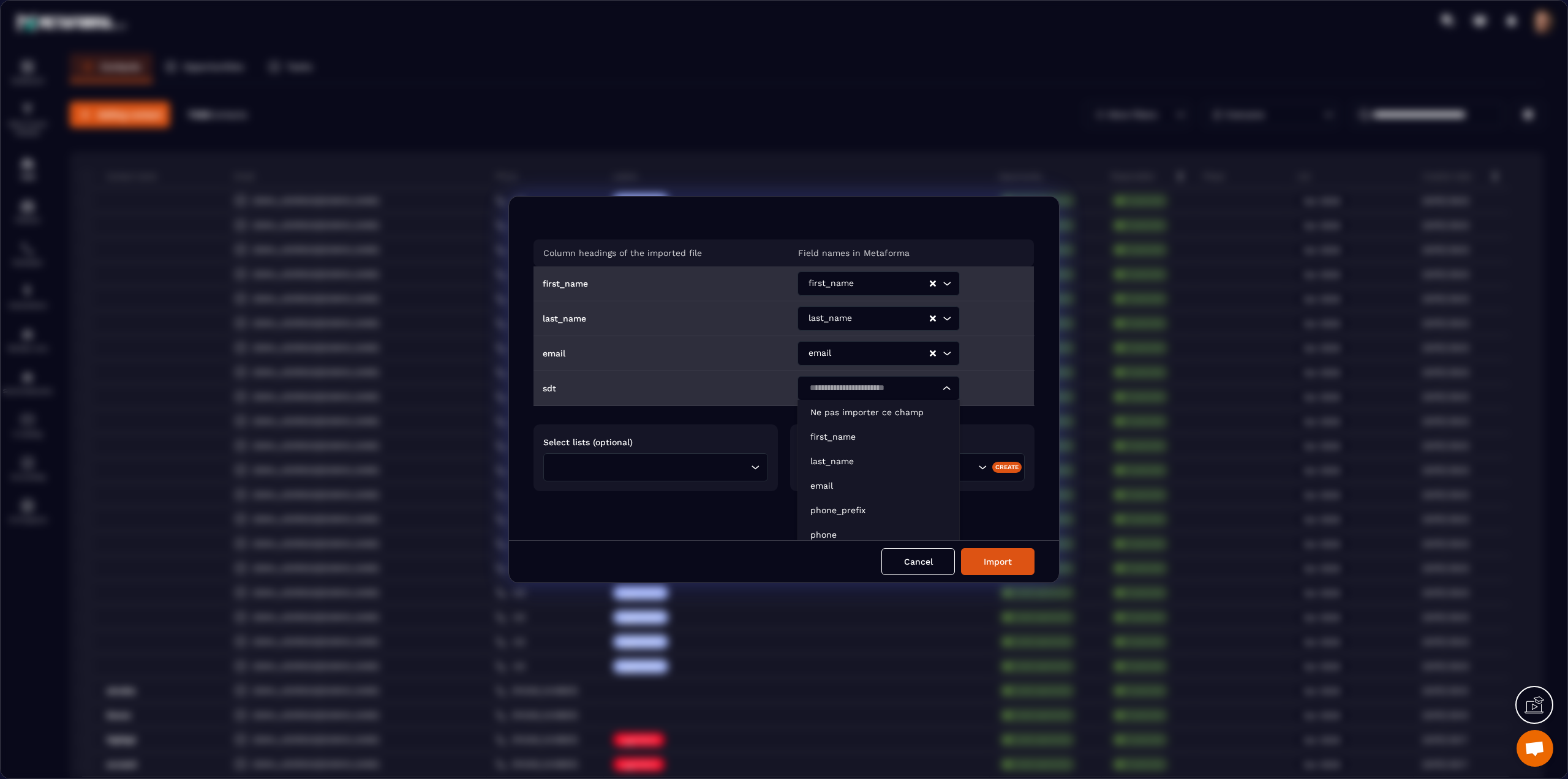
click at [828, 397] on div "Search for option" at bounding box center [872, 388] width 137 height 24
click at [830, 532] on p "phone" at bounding box center [878, 534] width 137 height 13
click at [713, 470] on input "Search for option" at bounding box center [651, 467] width 191 height 14
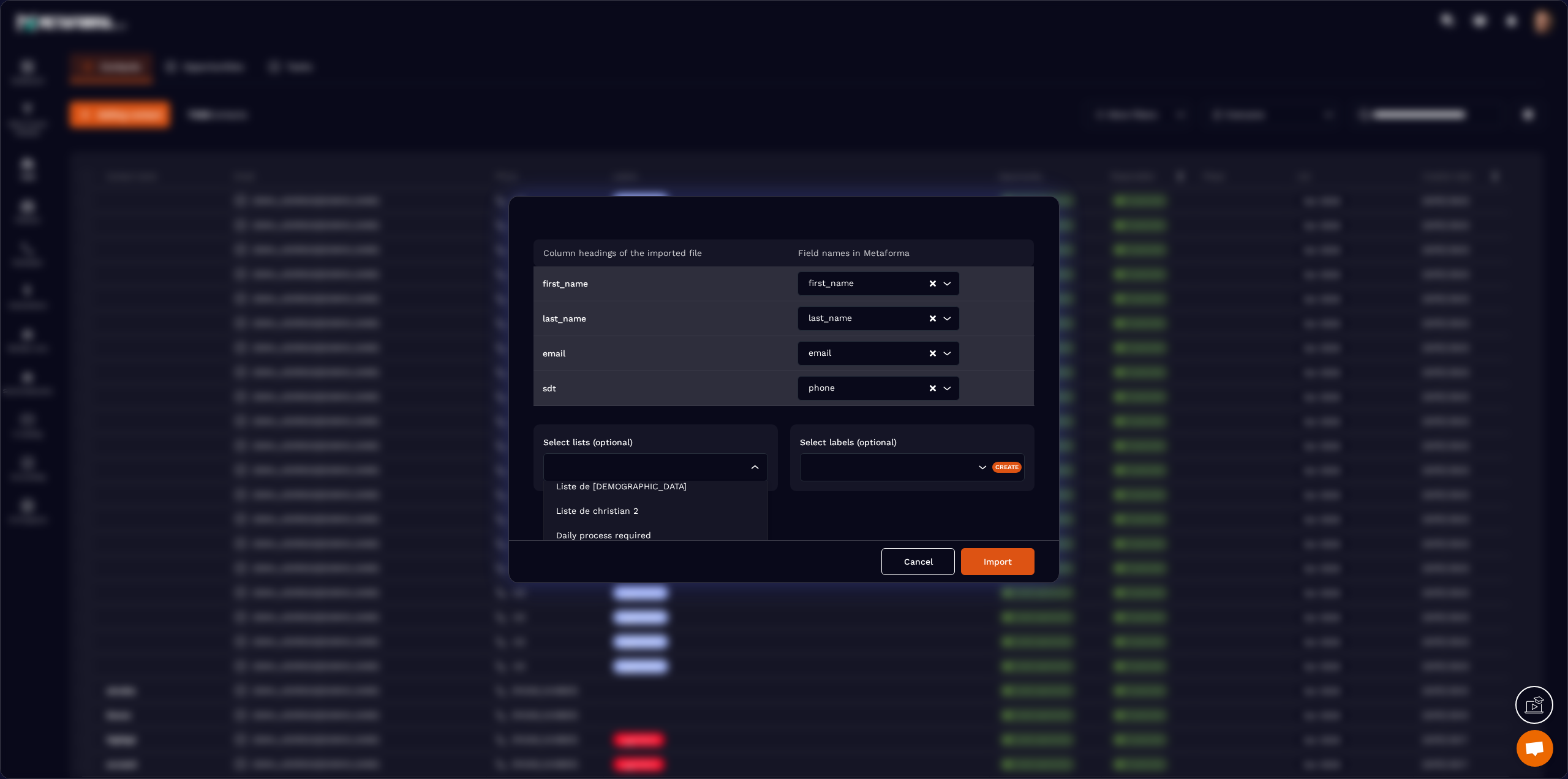
scroll to position [129, 0]
click at [613, 467] on input "Search for option" at bounding box center [650, 467] width 196 height 14
type input "***"
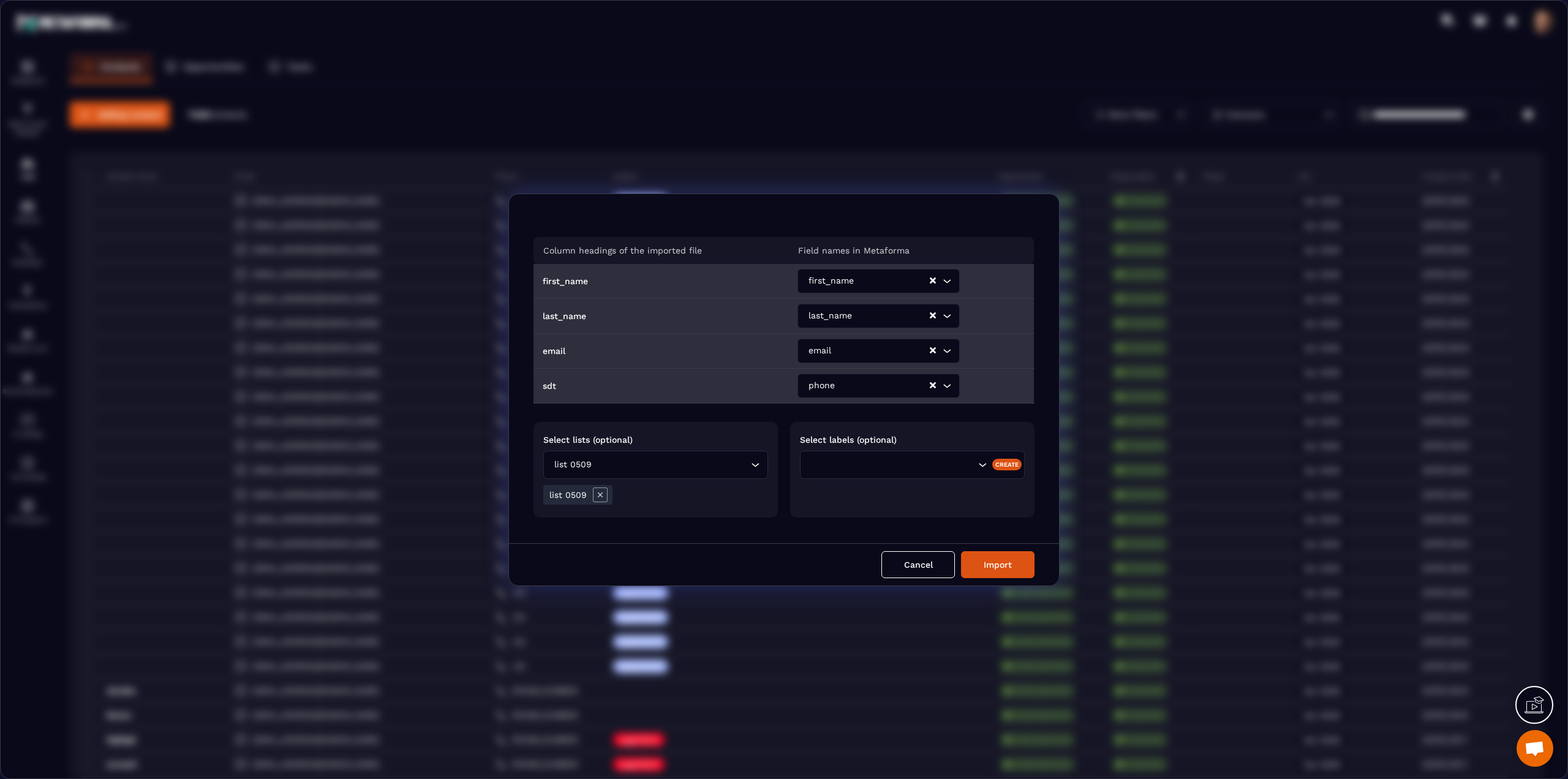
click at [913, 463] on input "Search for option" at bounding box center [913, 465] width 124 height 14
type input "****"
click at [984, 566] on button "Import" at bounding box center [998, 565] width 74 height 27
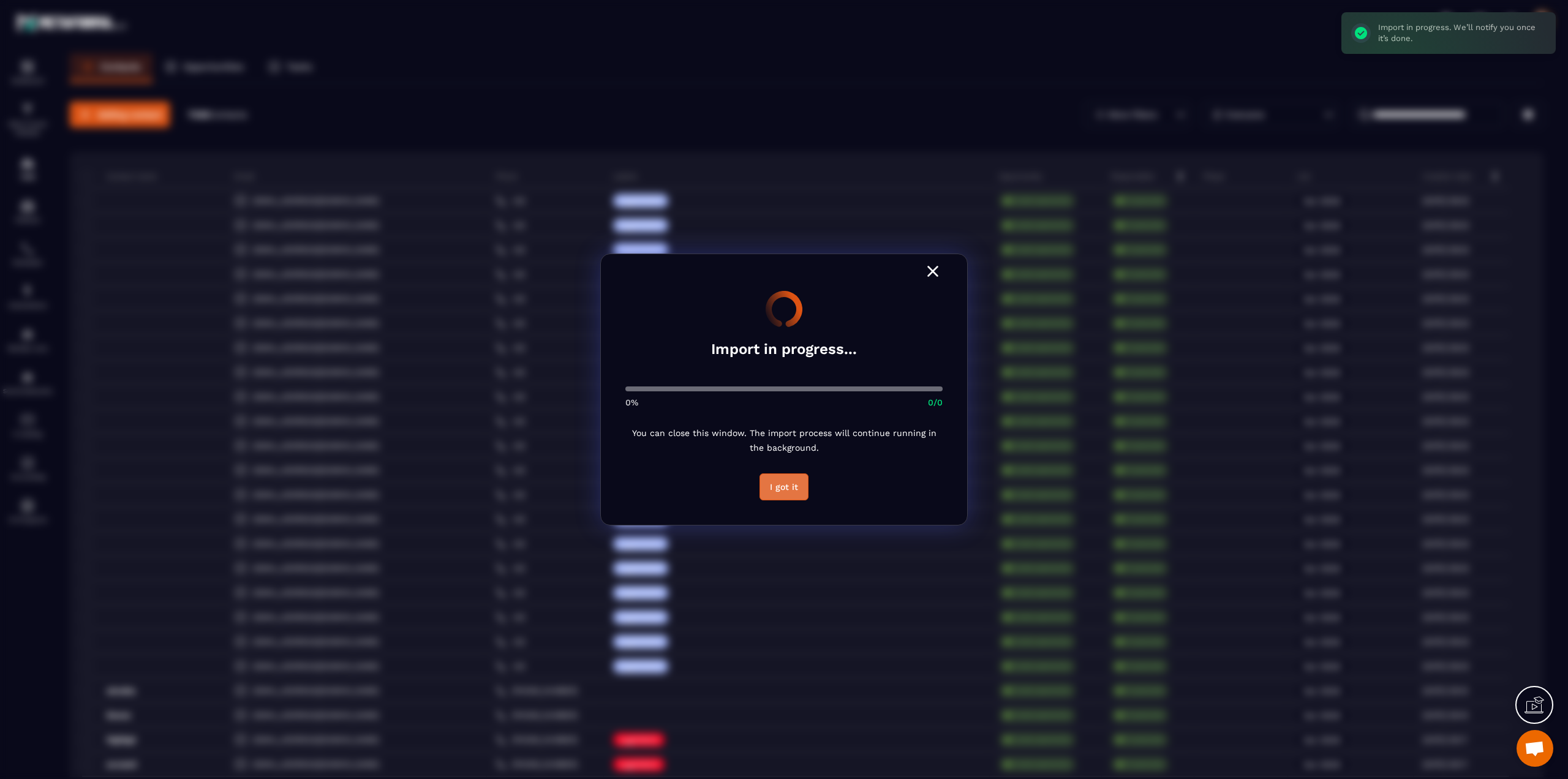
click at [776, 489] on button "I got it" at bounding box center [784, 488] width 49 height 27
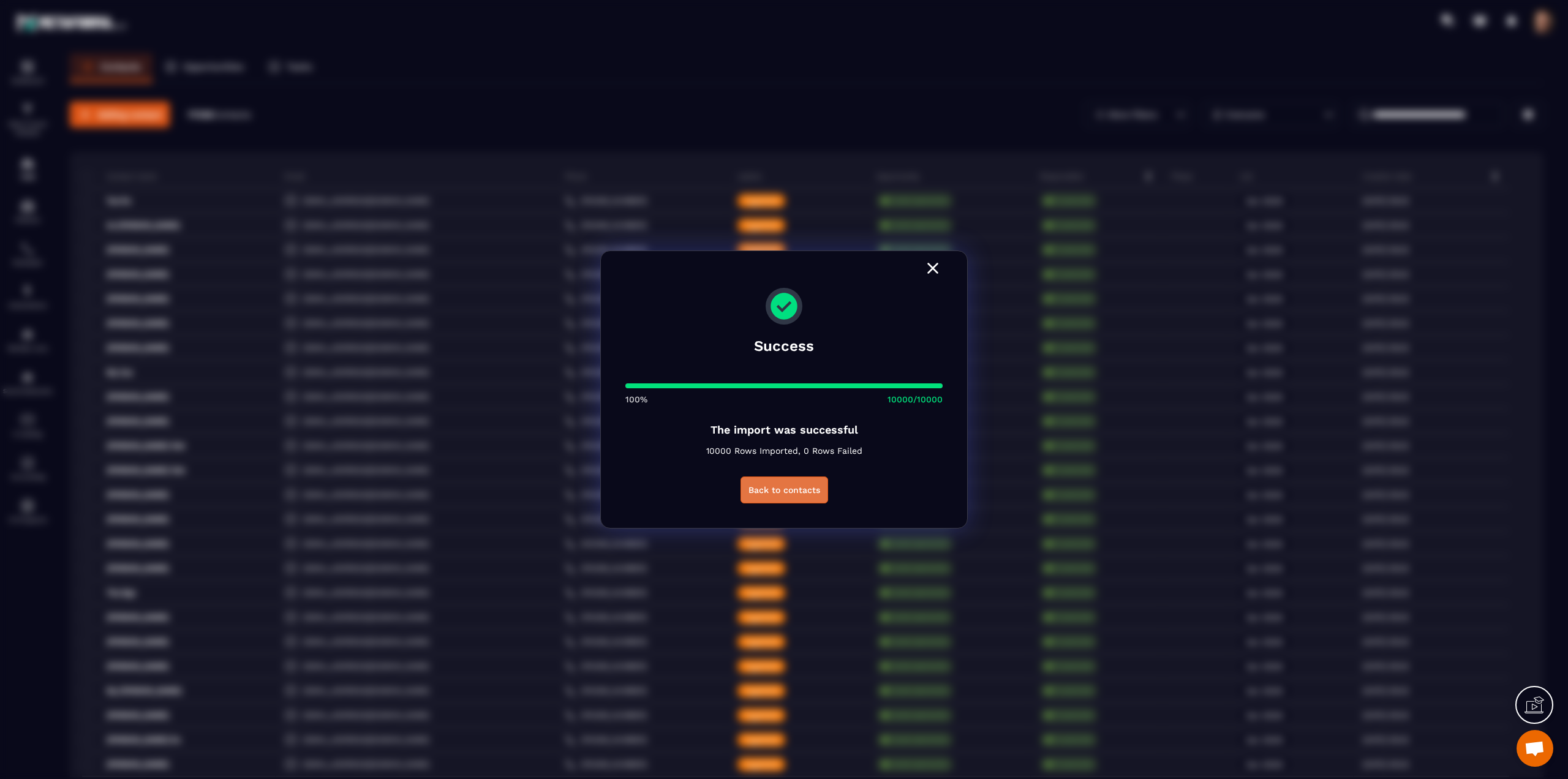
click at [755, 491] on button "Back to contacts" at bounding box center [784, 491] width 87 height 27
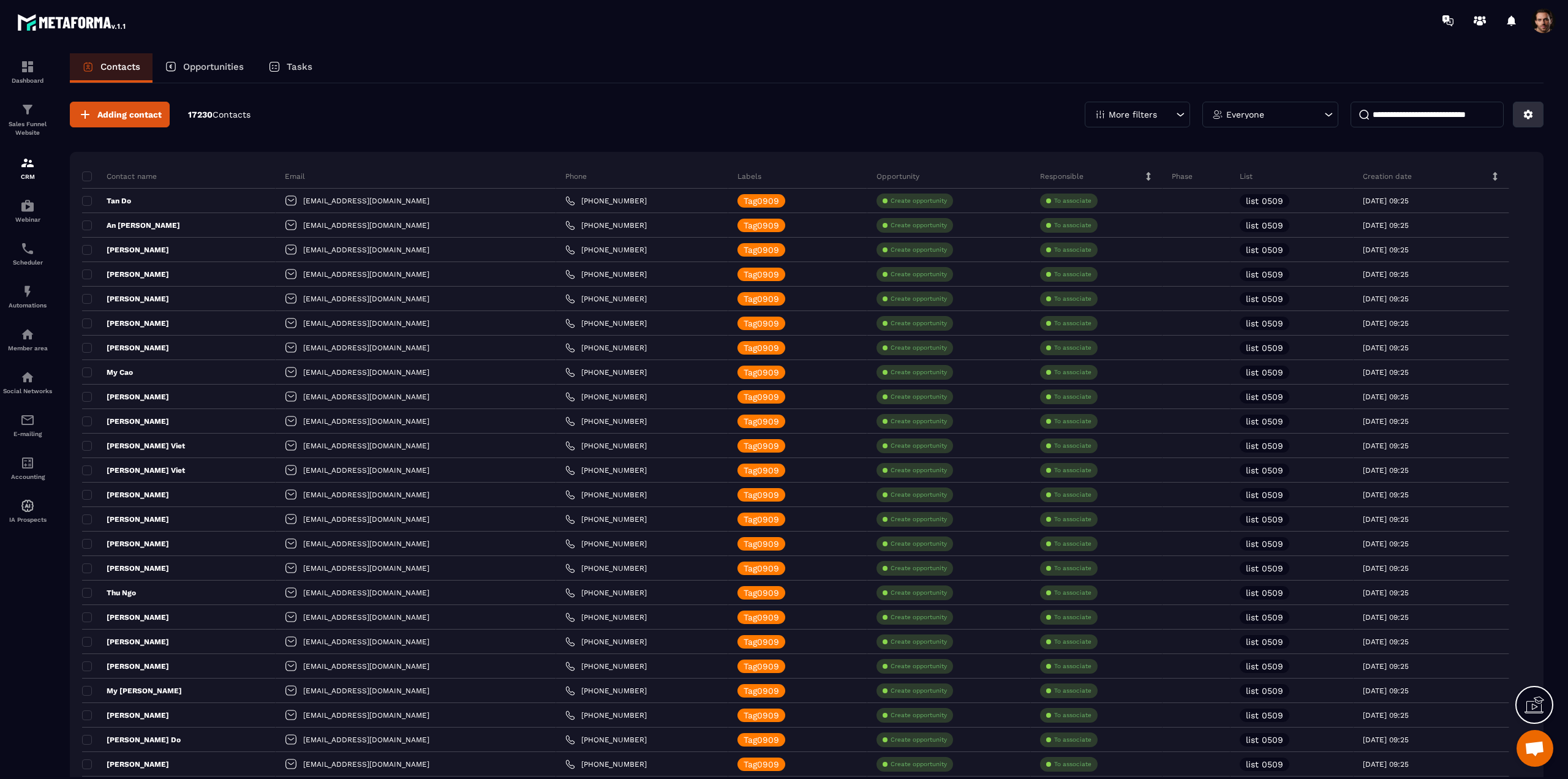
click at [1529, 113] on icon at bounding box center [1527, 115] width 9 height 9
click at [1450, 201] on p "Import data" at bounding box center [1485, 201] width 105 height 19
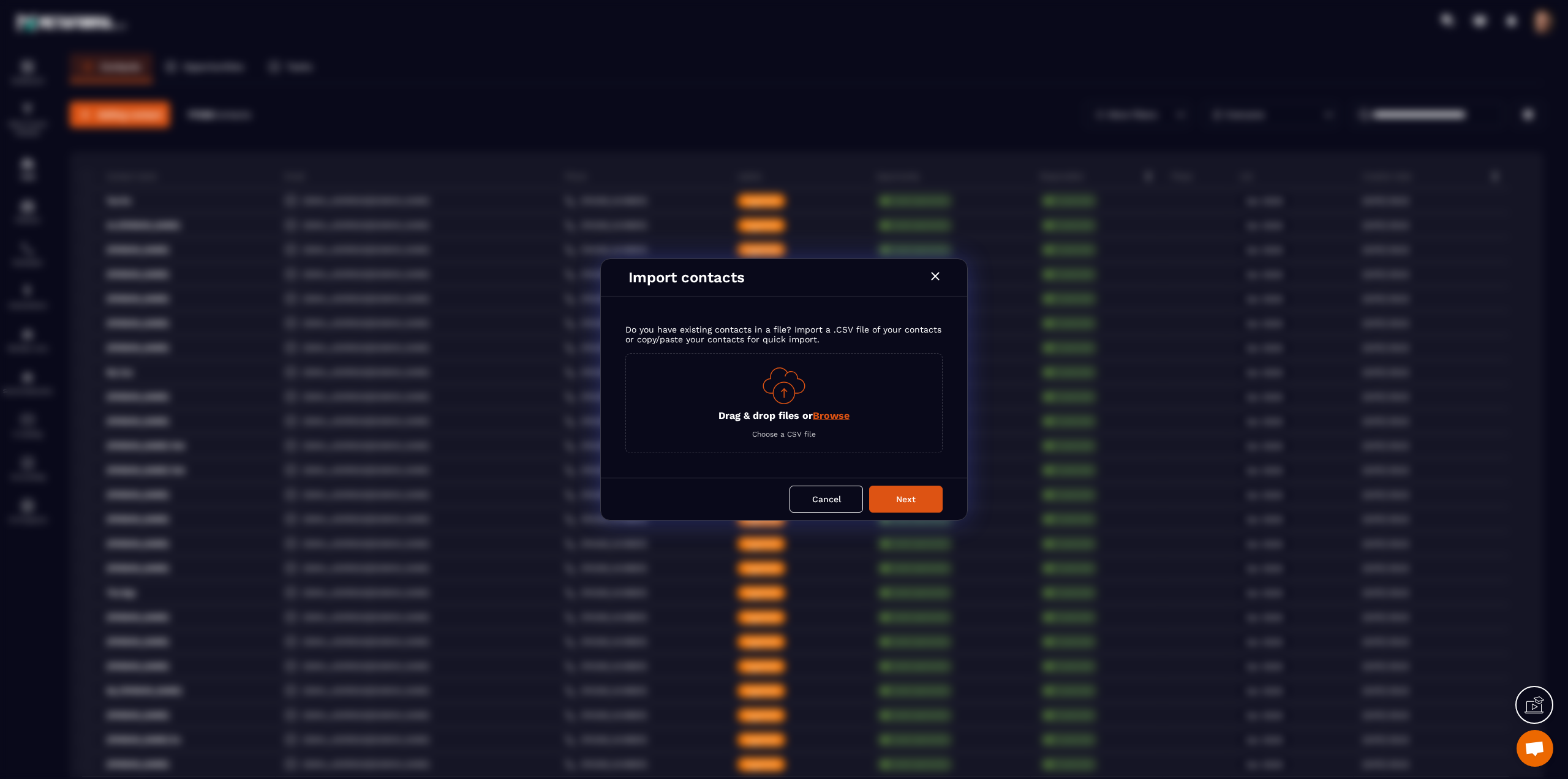
click at [838, 420] on span "Browse" at bounding box center [831, 416] width 37 height 12
click at [0, 0] on input "Drag & drop files or Browse" at bounding box center [0, 0] width 0 height 0
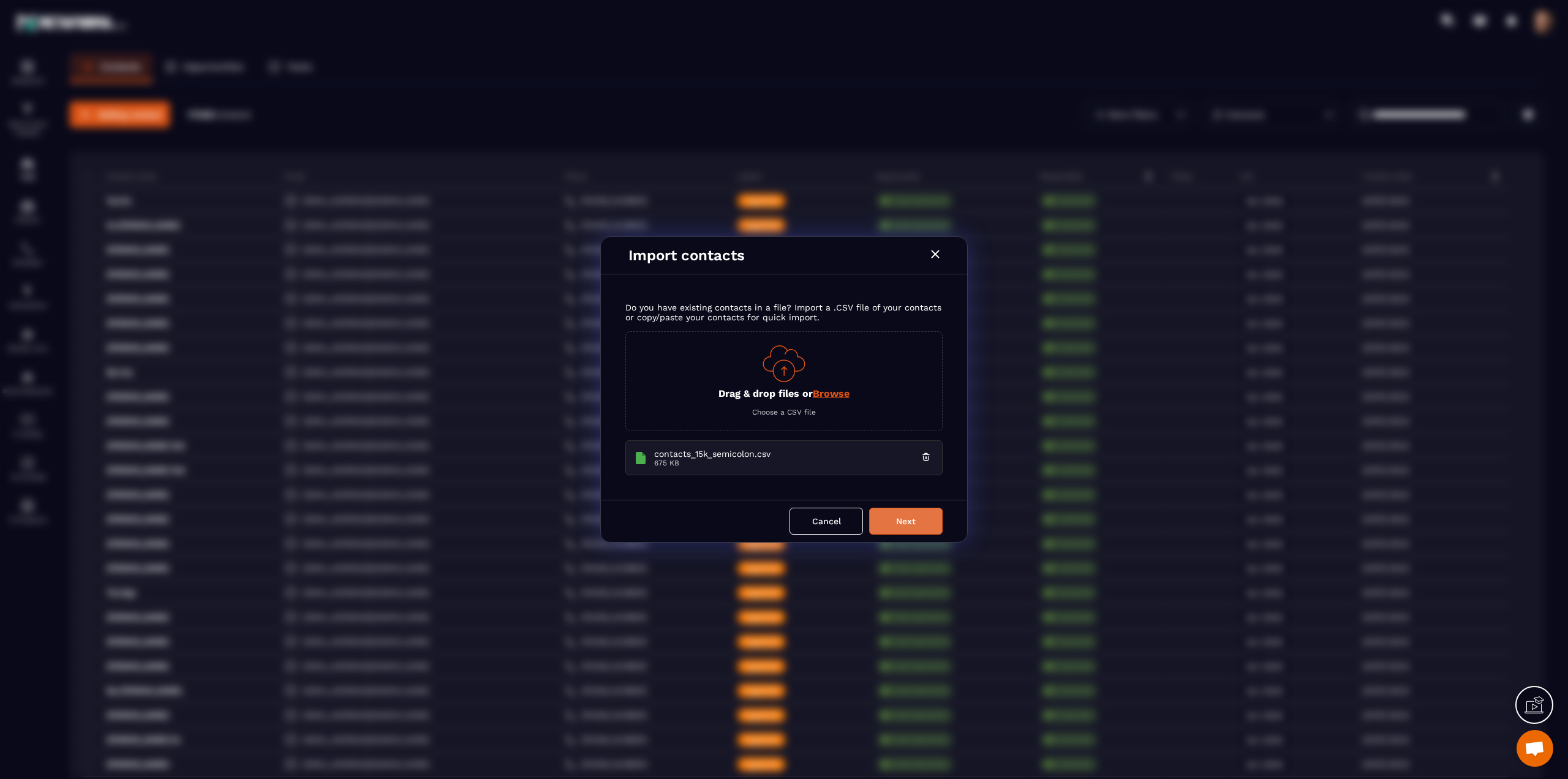
click at [894, 512] on button "Next" at bounding box center [906, 522] width 74 height 27
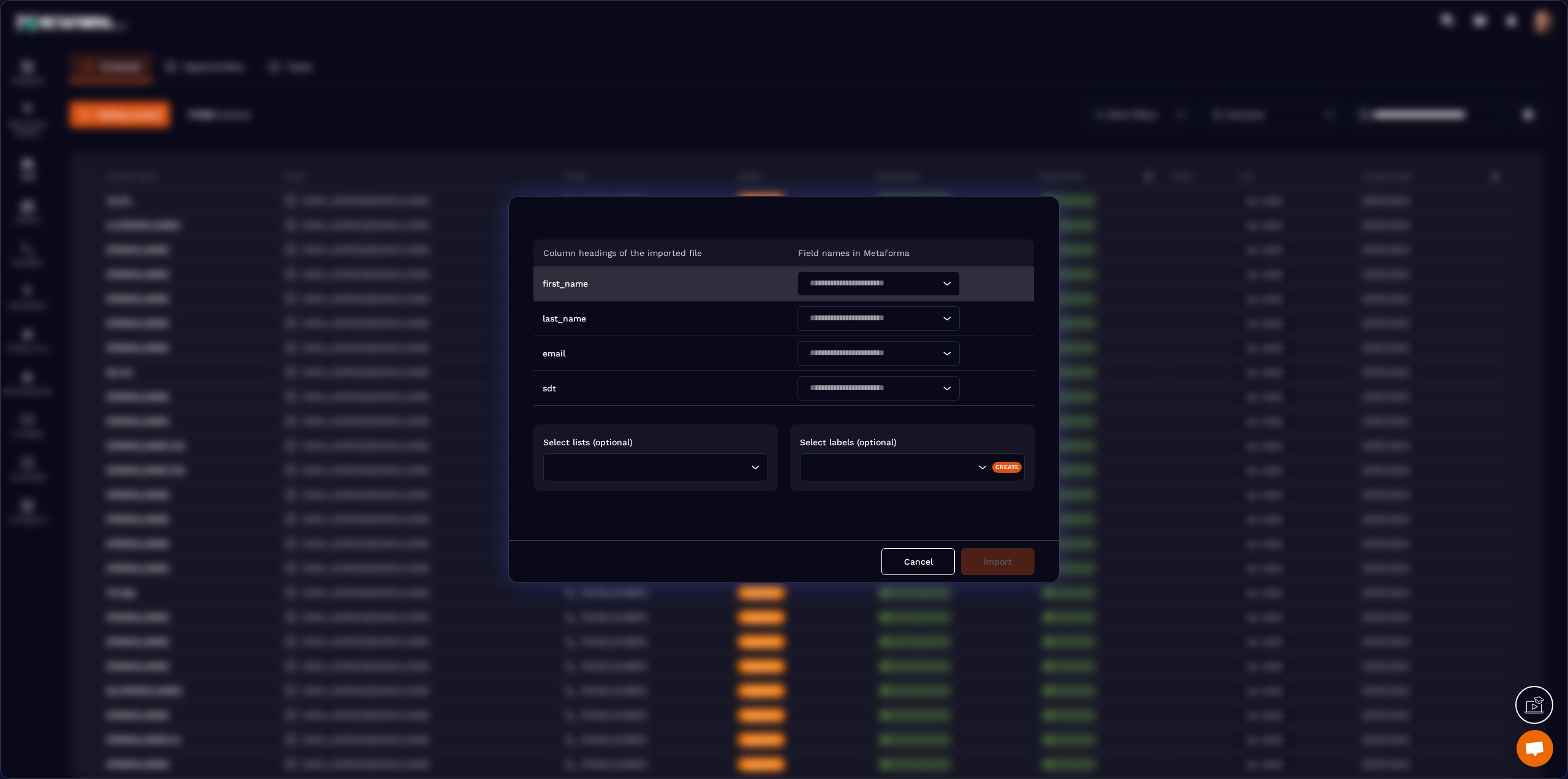
click at [835, 268] on div "Loading..." at bounding box center [874, 283] width 172 height 34
click at [832, 288] on input "Search for option" at bounding box center [872, 284] width 134 height 14
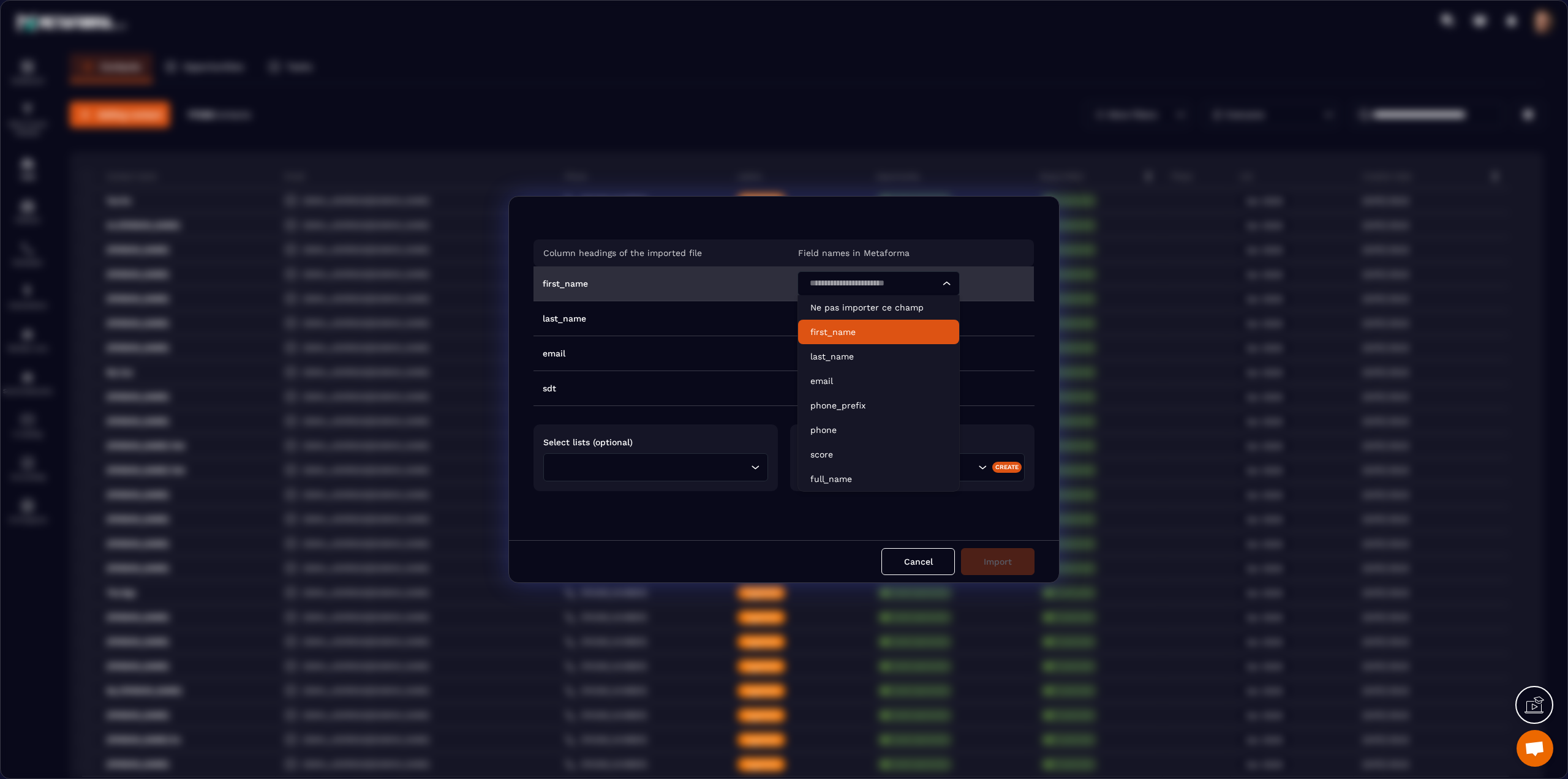
click at [832, 342] on li "first_name" at bounding box center [879, 331] width 161 height 24
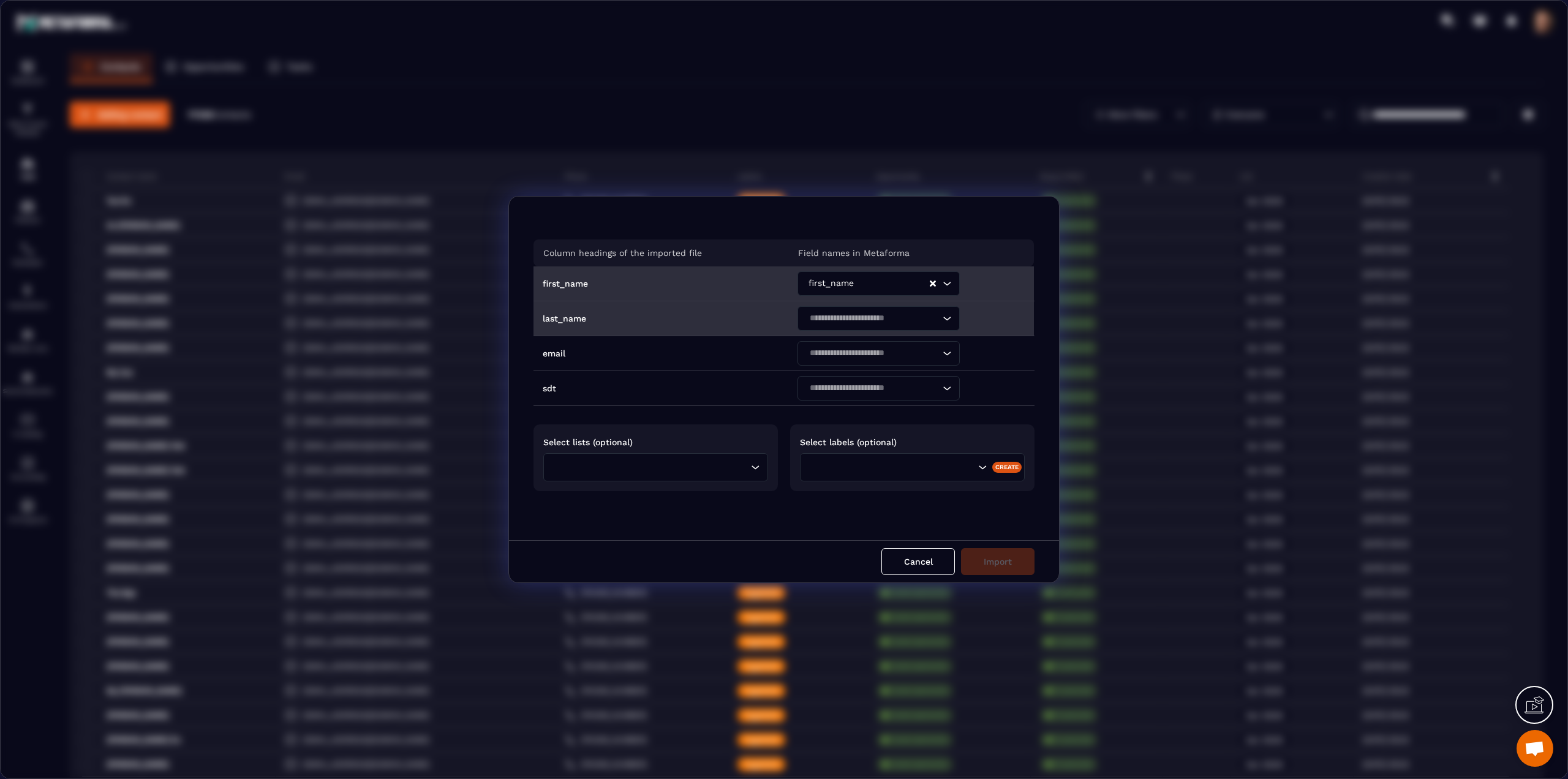
click at [840, 322] on input "Search for option" at bounding box center [872, 319] width 134 height 14
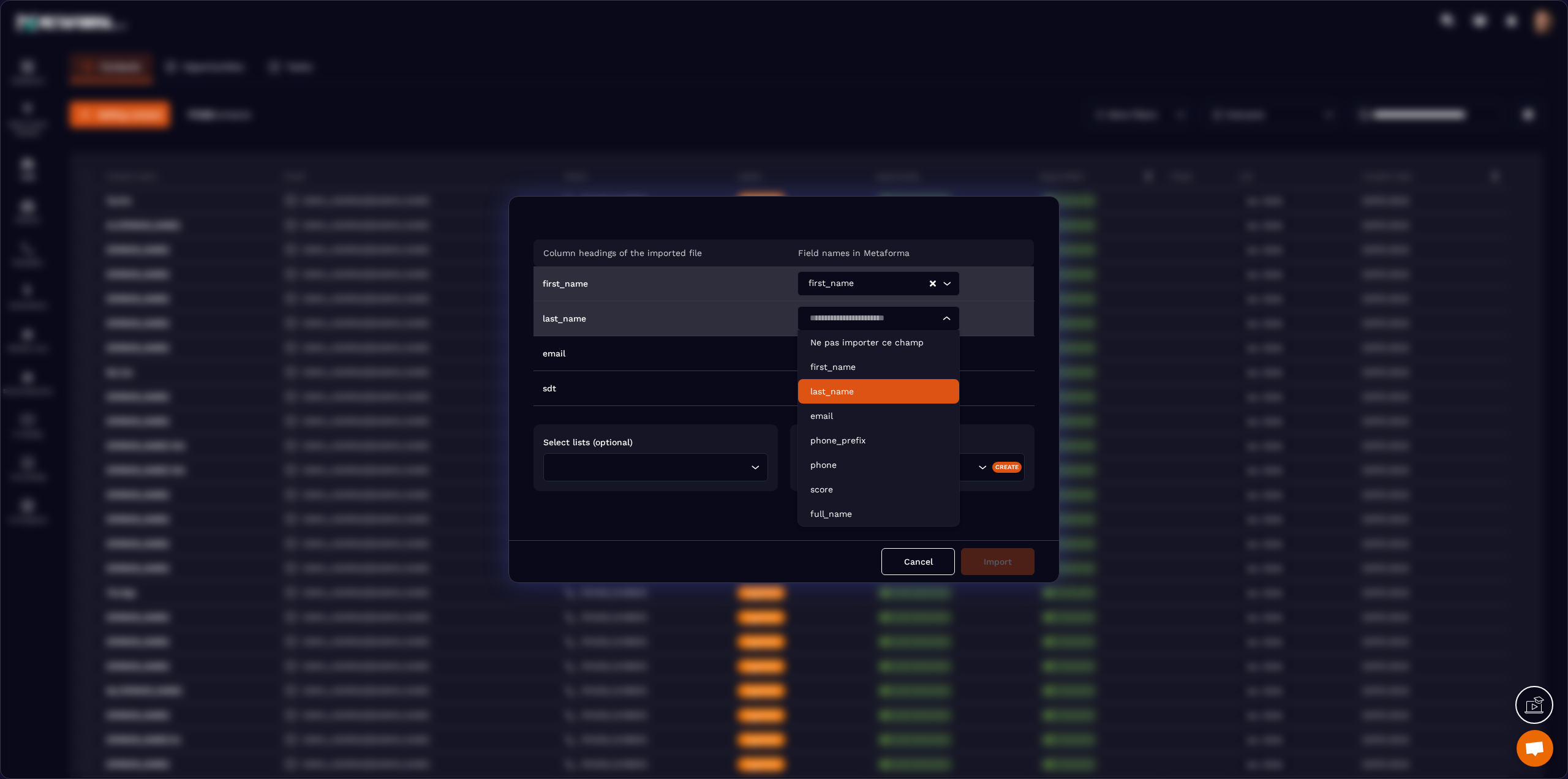
click at [818, 388] on p "last_name" at bounding box center [878, 391] width 137 height 13
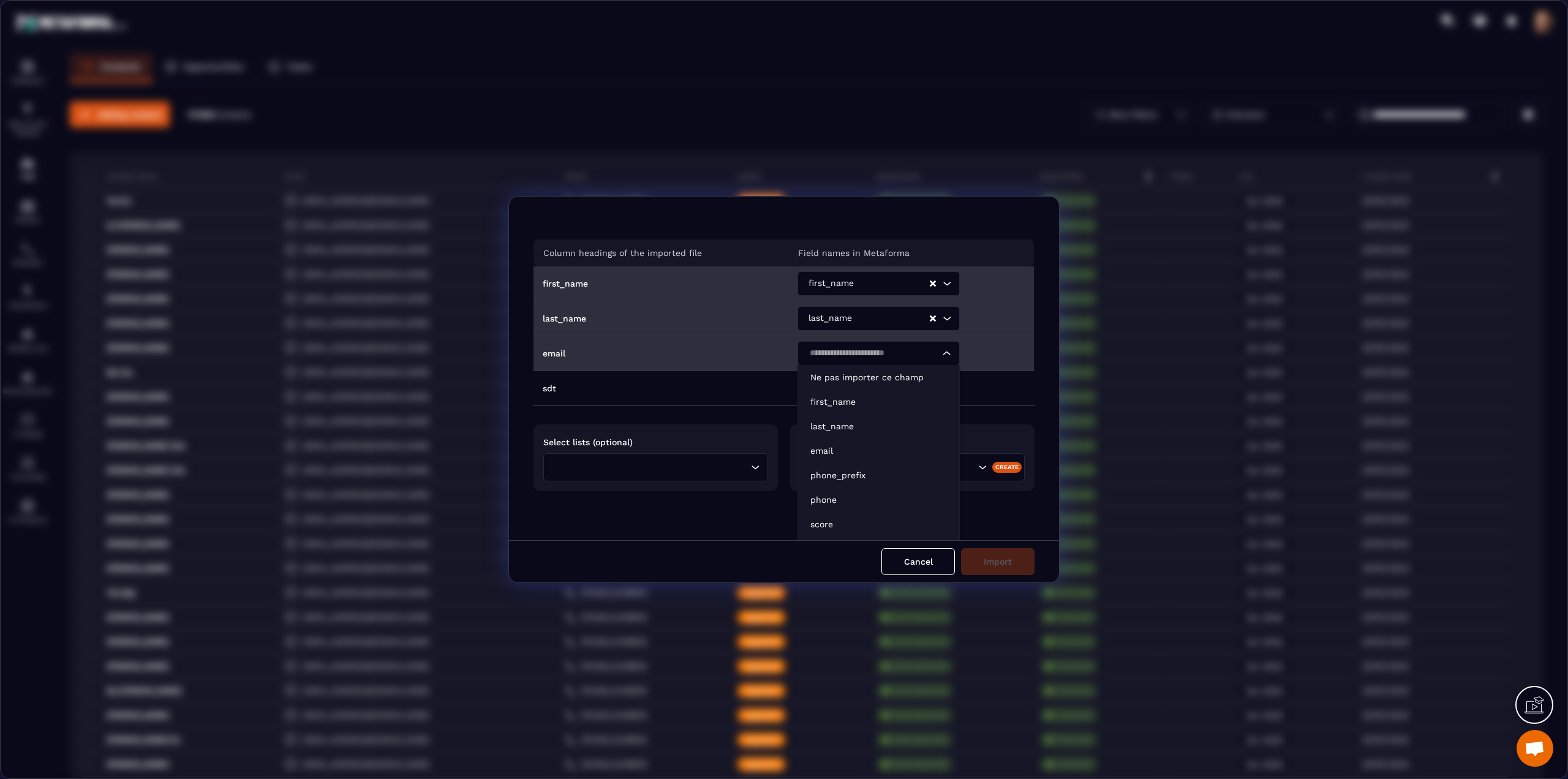
click at [816, 351] on input "Search for option" at bounding box center [872, 354] width 134 height 14
click at [811, 446] on p "email" at bounding box center [878, 451] width 137 height 13
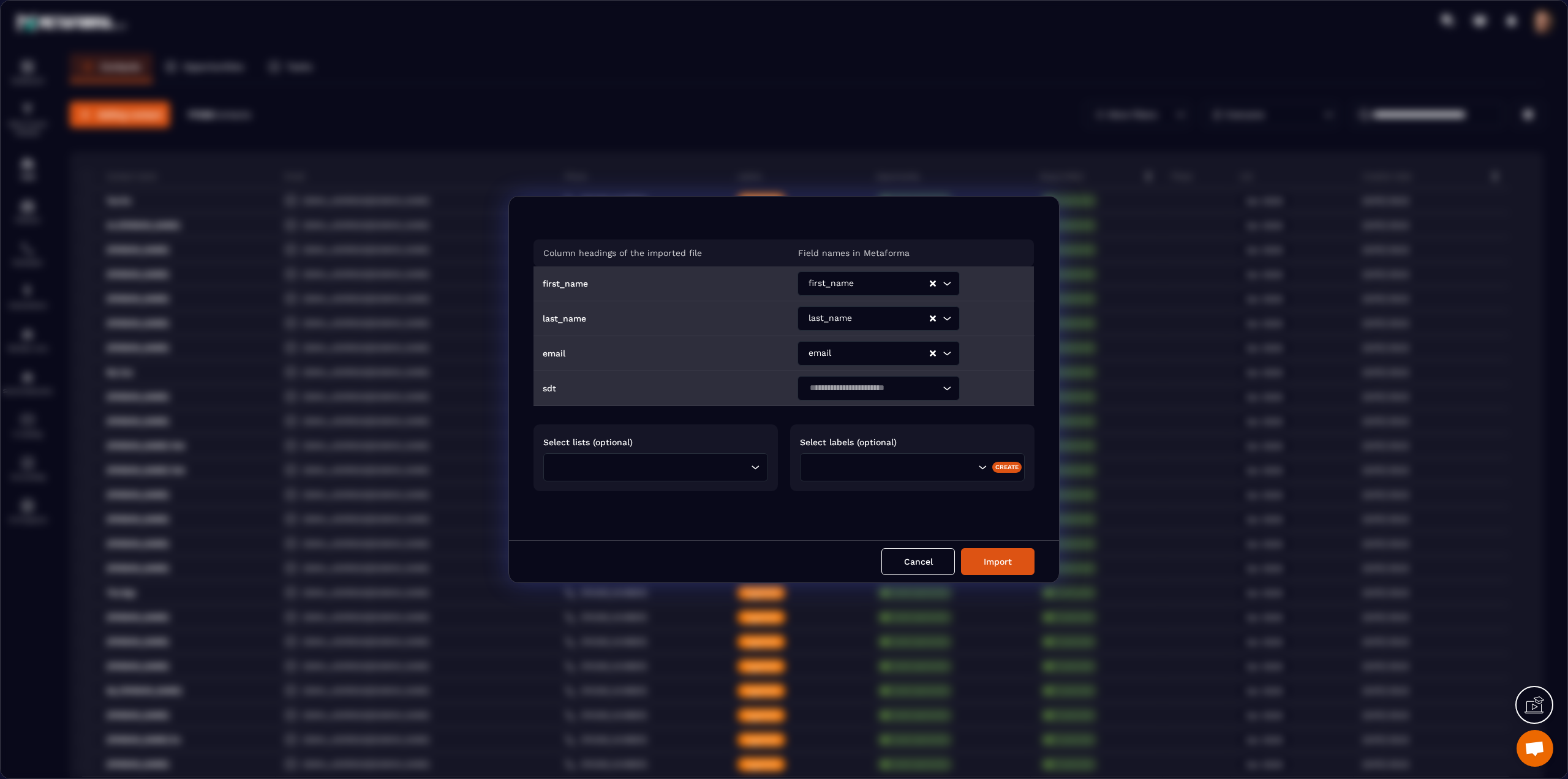
click at [823, 395] on div "Search for option" at bounding box center [872, 388] width 137 height 24
click at [823, 526] on li "phone" at bounding box center [879, 534] width 161 height 24
click at [735, 473] on input "Search for option" at bounding box center [650, 467] width 196 height 14
click at [650, 498] on p "list 0509" at bounding box center [655, 492] width 199 height 13
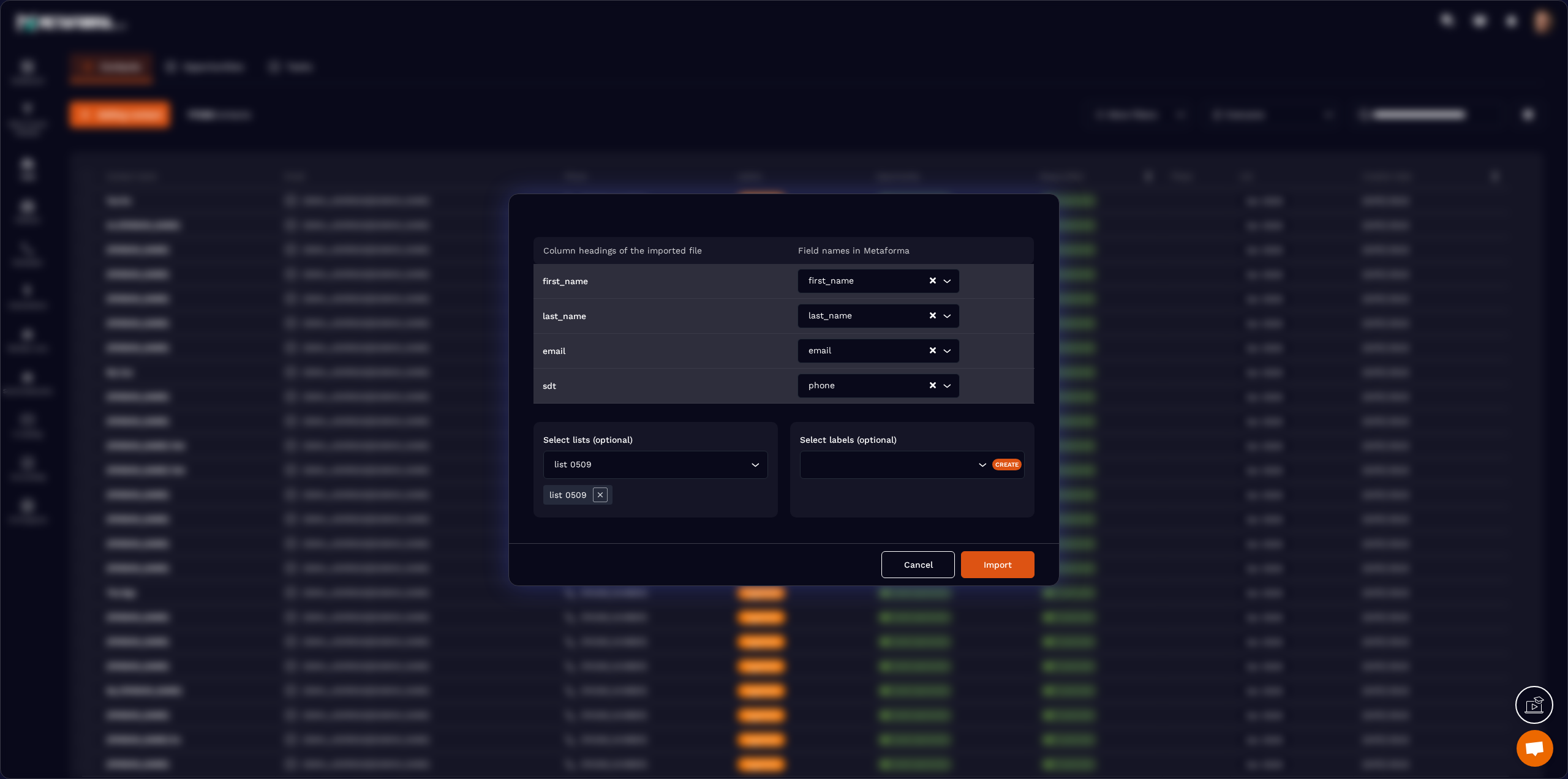
click at [820, 447] on div "Select labels (optional) Create" at bounding box center [913, 470] width 245 height 95
click at [828, 468] on div "Search for option" at bounding box center [891, 465] width 170 height 14
click at [833, 482] on li "Tag0909" at bounding box center [912, 491] width 223 height 24
click at [980, 559] on button "Import" at bounding box center [998, 565] width 74 height 27
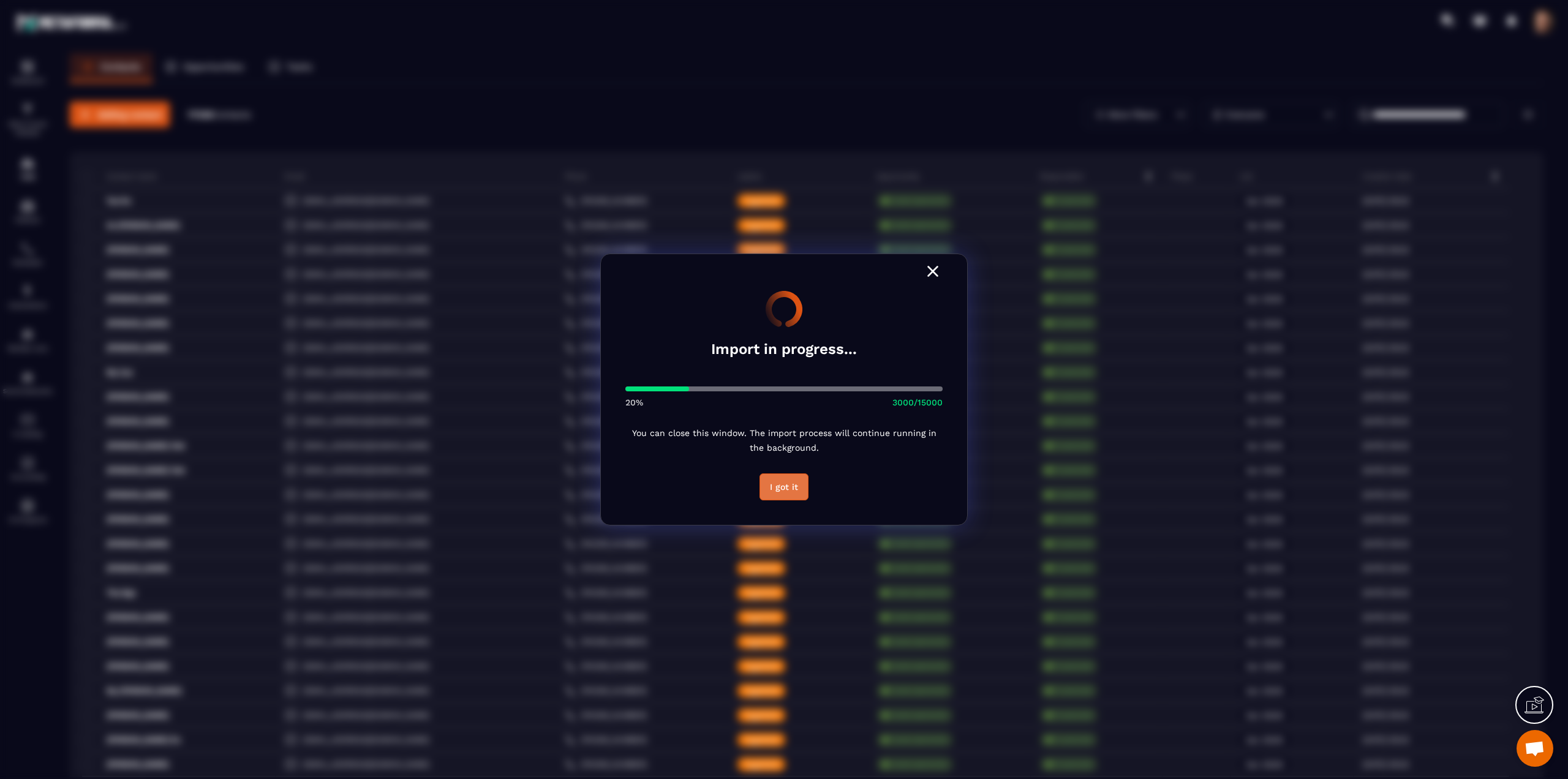
click at [798, 491] on button "I got it" at bounding box center [784, 488] width 49 height 27
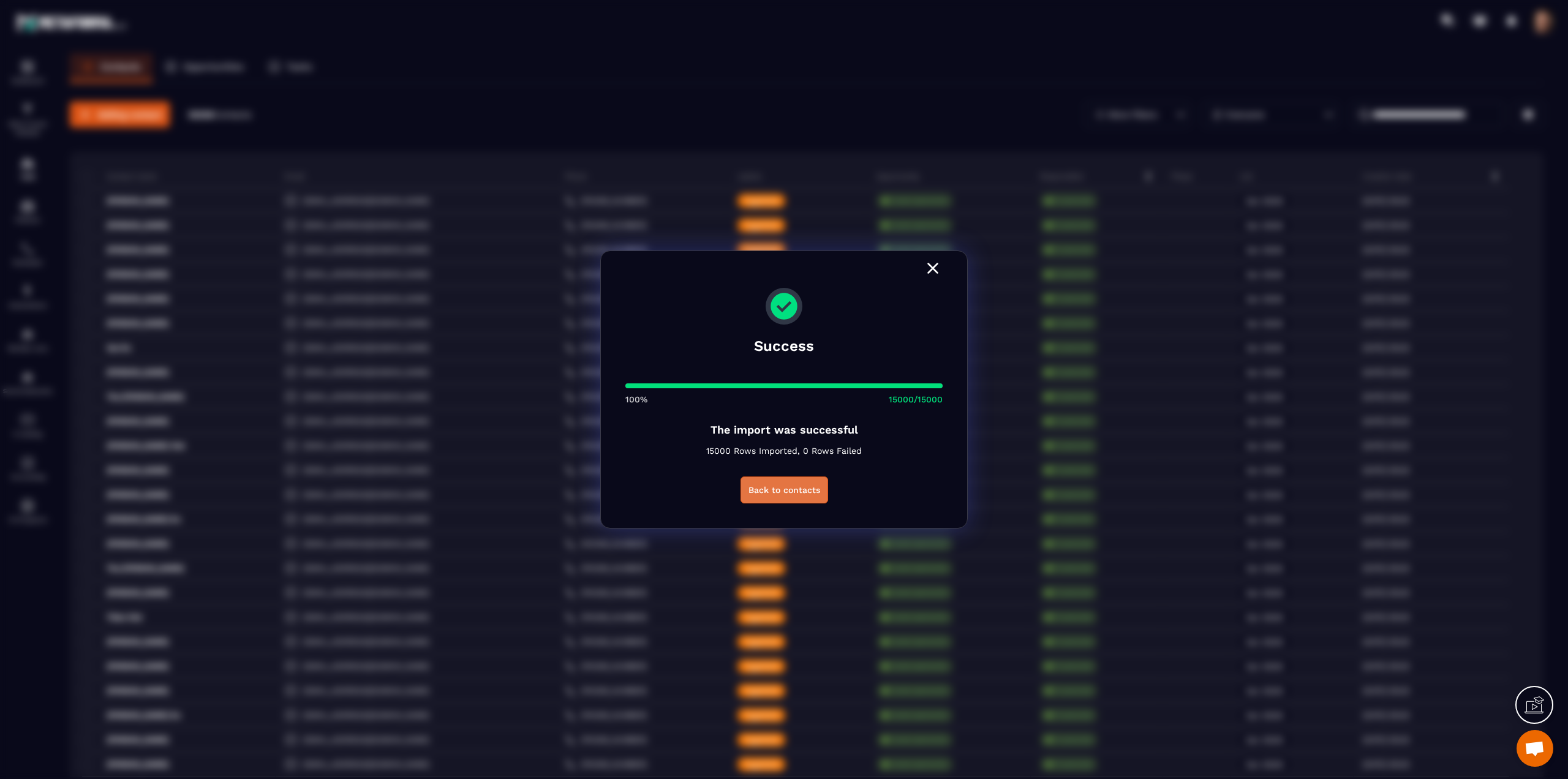
click at [765, 478] on button "Back to contacts" at bounding box center [784, 491] width 87 height 27
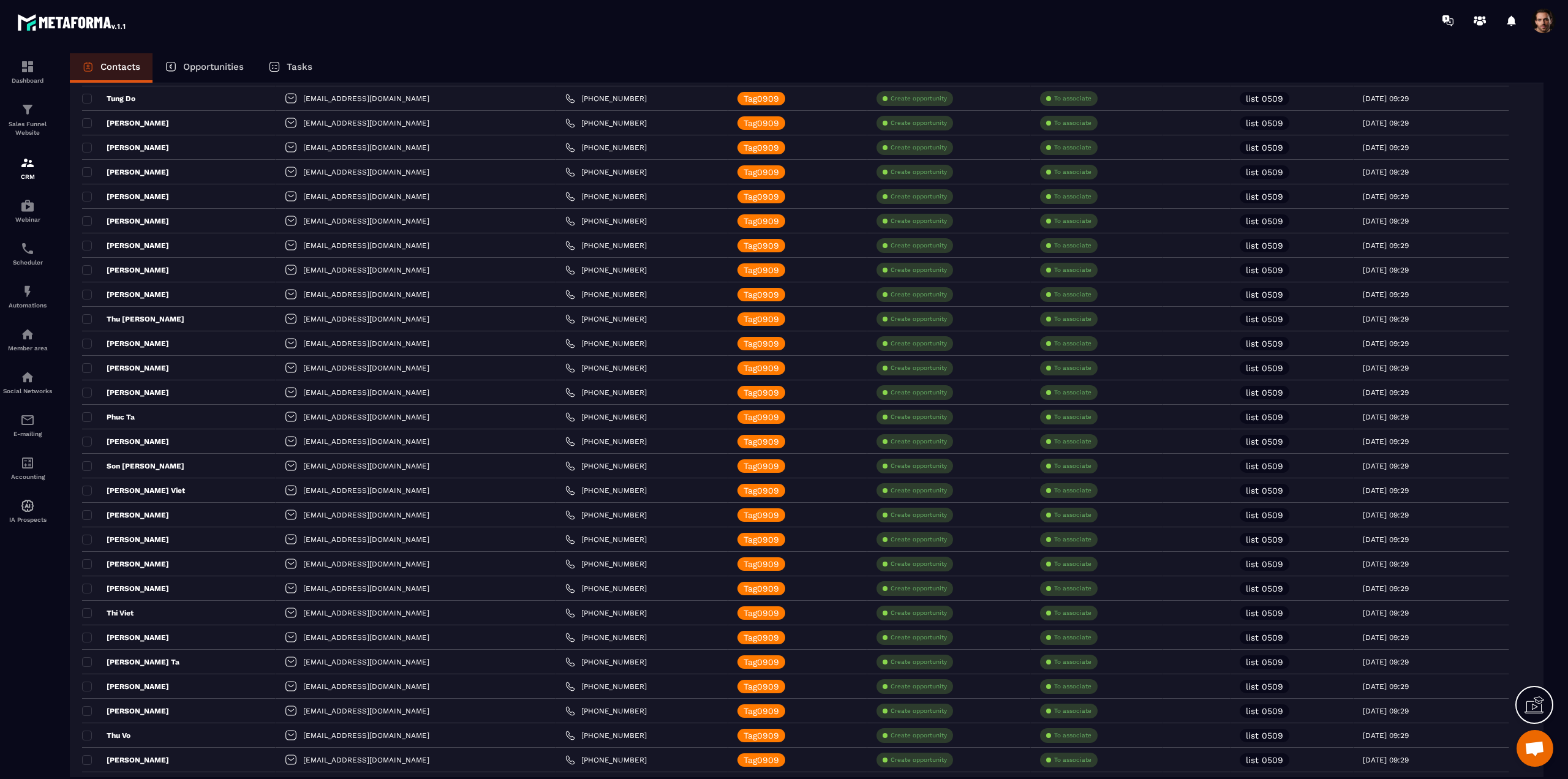
scroll to position [1761, 0]
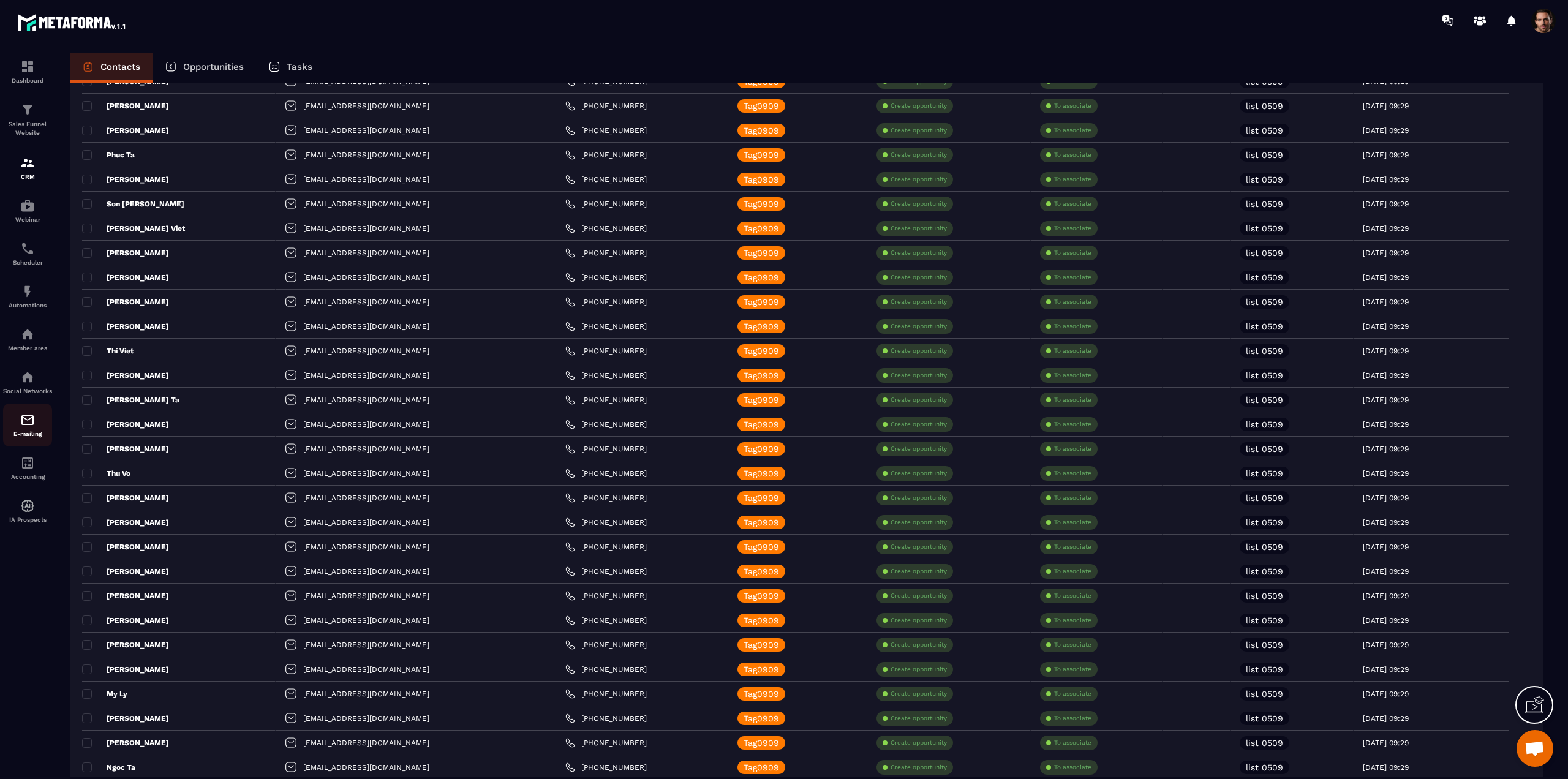
click at [28, 427] on img at bounding box center [27, 420] width 15 height 15
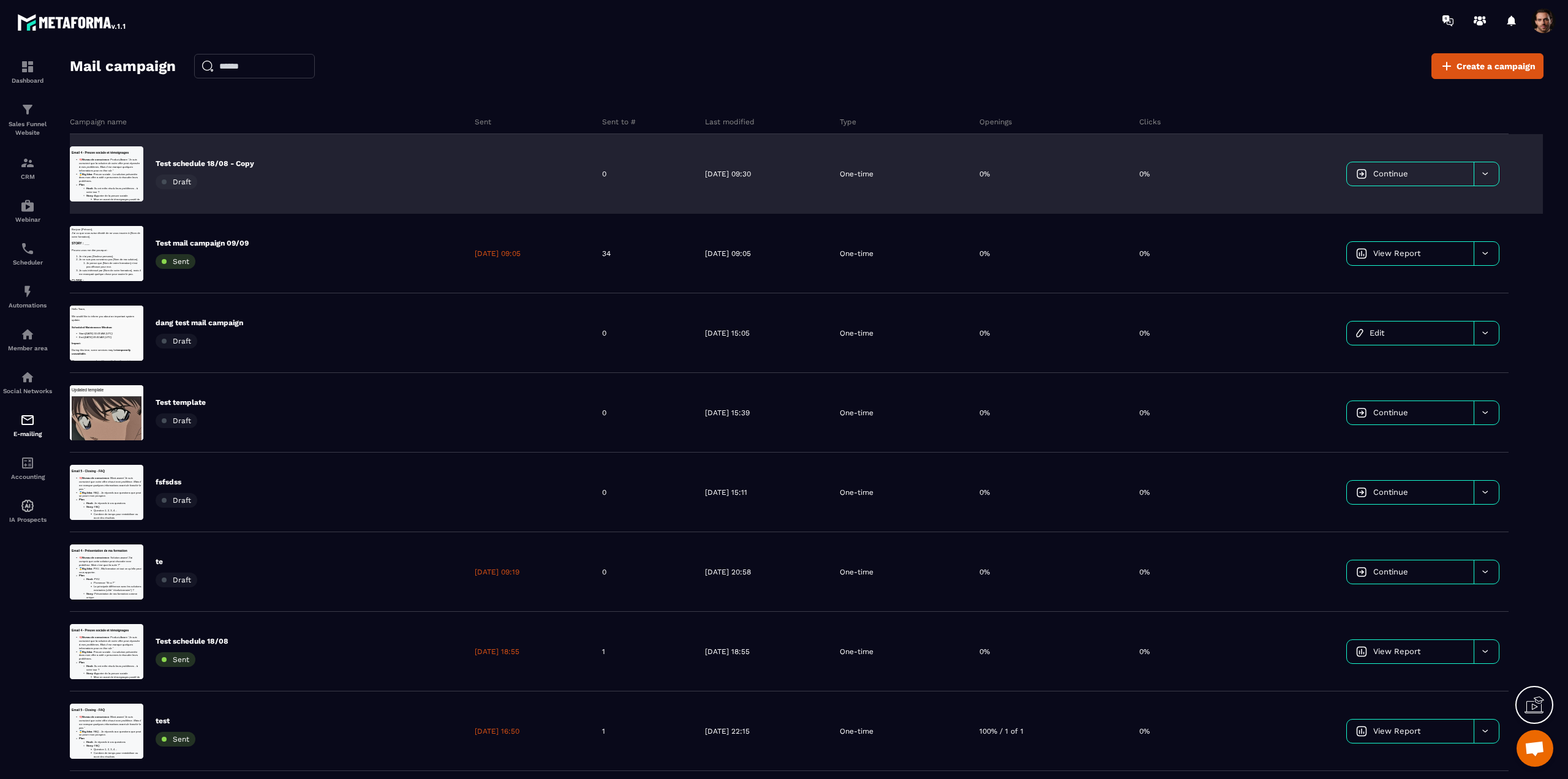
click at [287, 172] on div "Test schedule 18/08 - Copy Draft" at bounding box center [267, 174] width 395 height 80
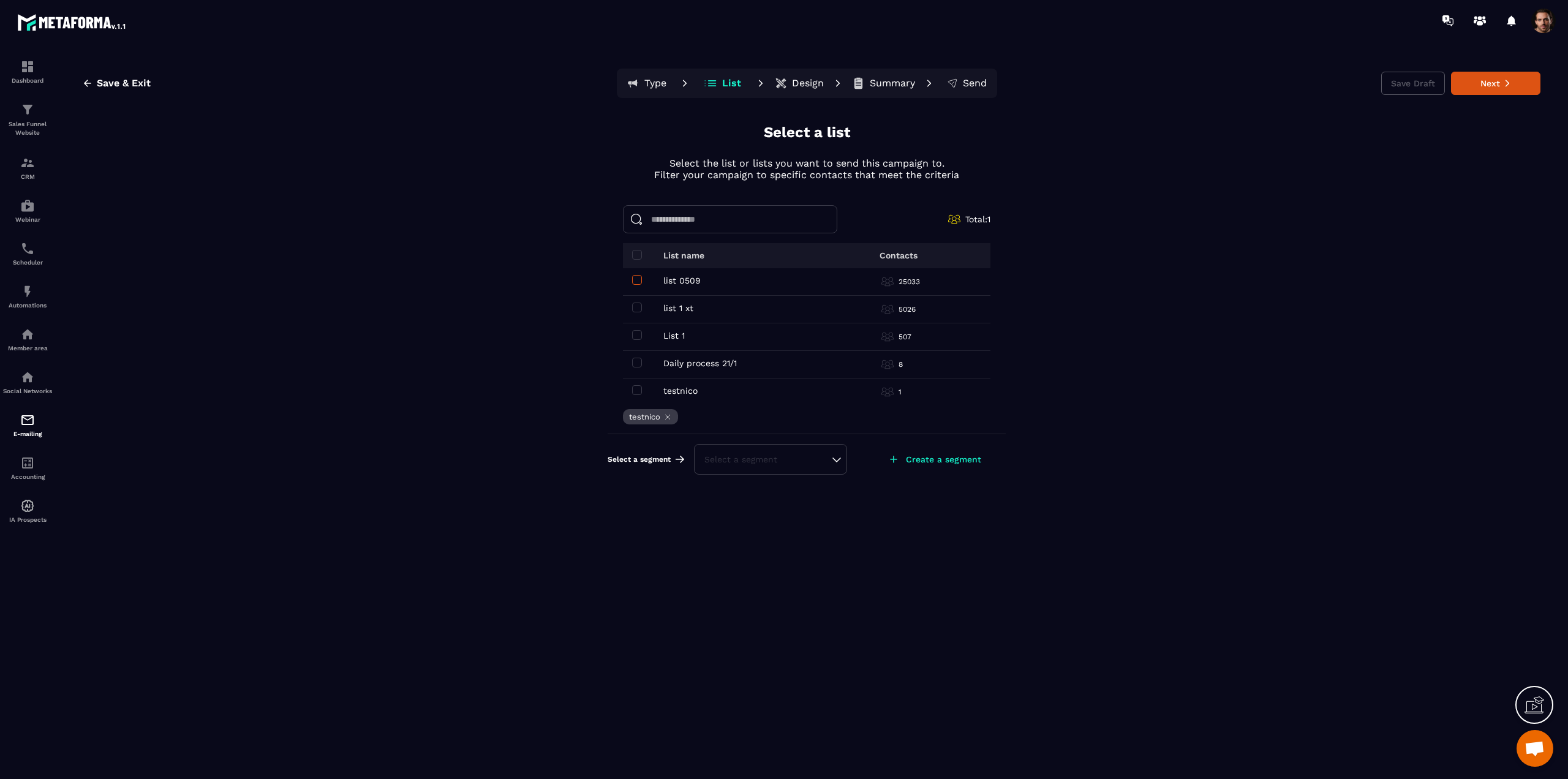
click at [636, 283] on span at bounding box center [637, 280] width 10 height 10
click at [1543, 26] on span at bounding box center [1543, 20] width 24 height 24
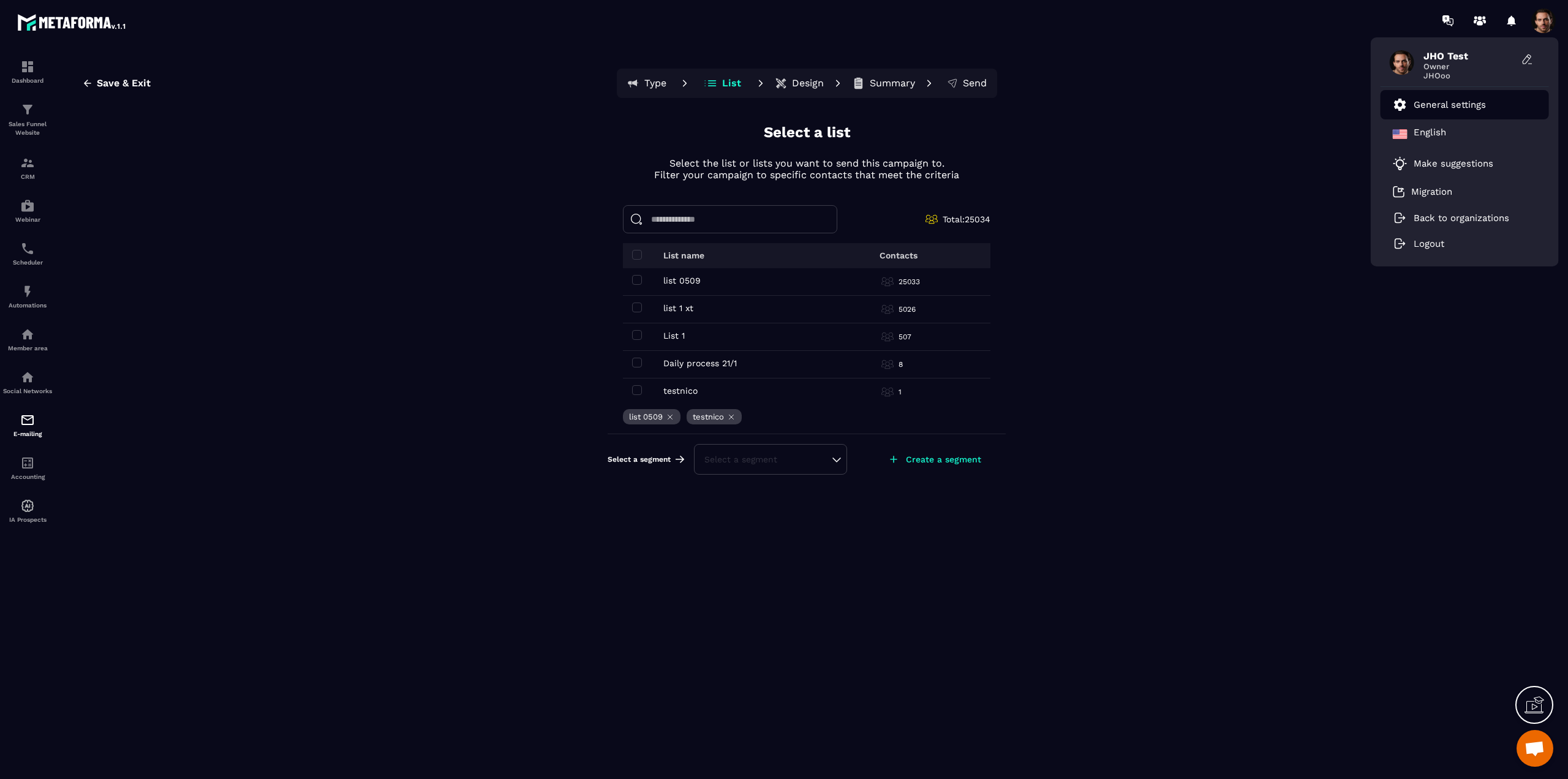
click at [1449, 105] on p "General settings" at bounding box center [1450, 104] width 72 height 11
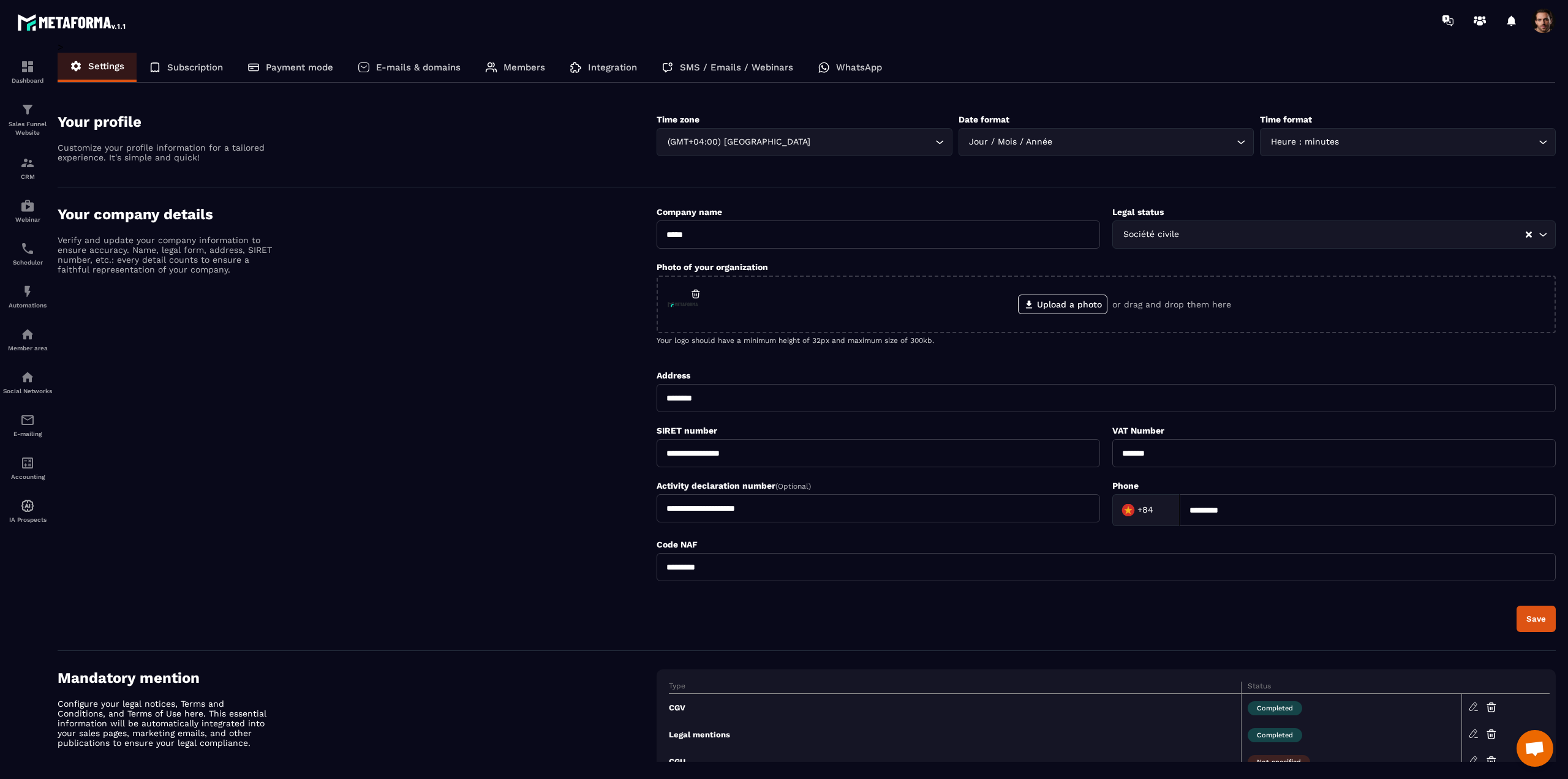
click at [588, 67] on div "Integration" at bounding box center [603, 67] width 92 height 29
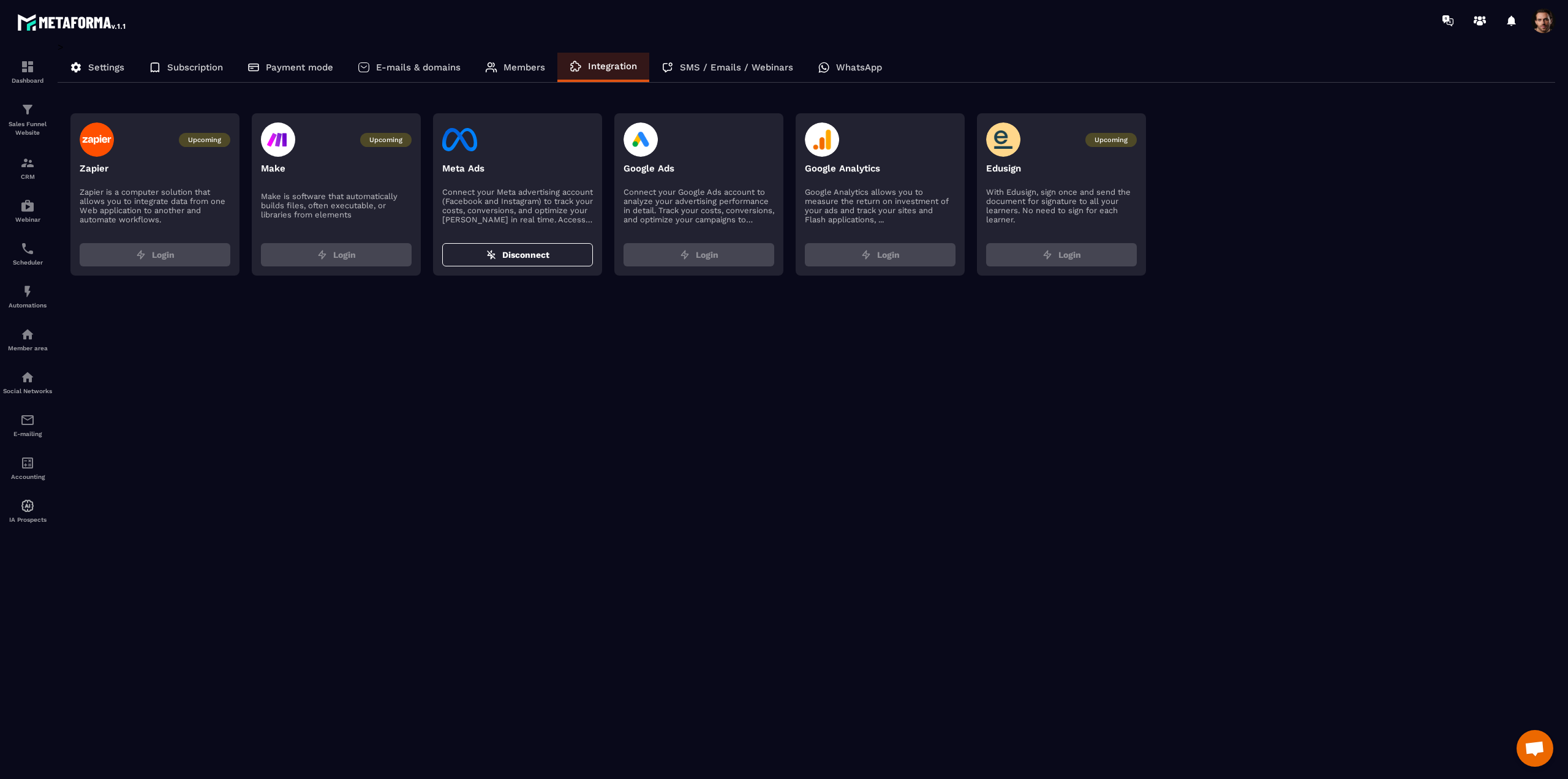
click at [699, 64] on p "SMS / Emails / Webinars" at bounding box center [736, 67] width 114 height 11
